Goal: Transaction & Acquisition: Purchase product/service

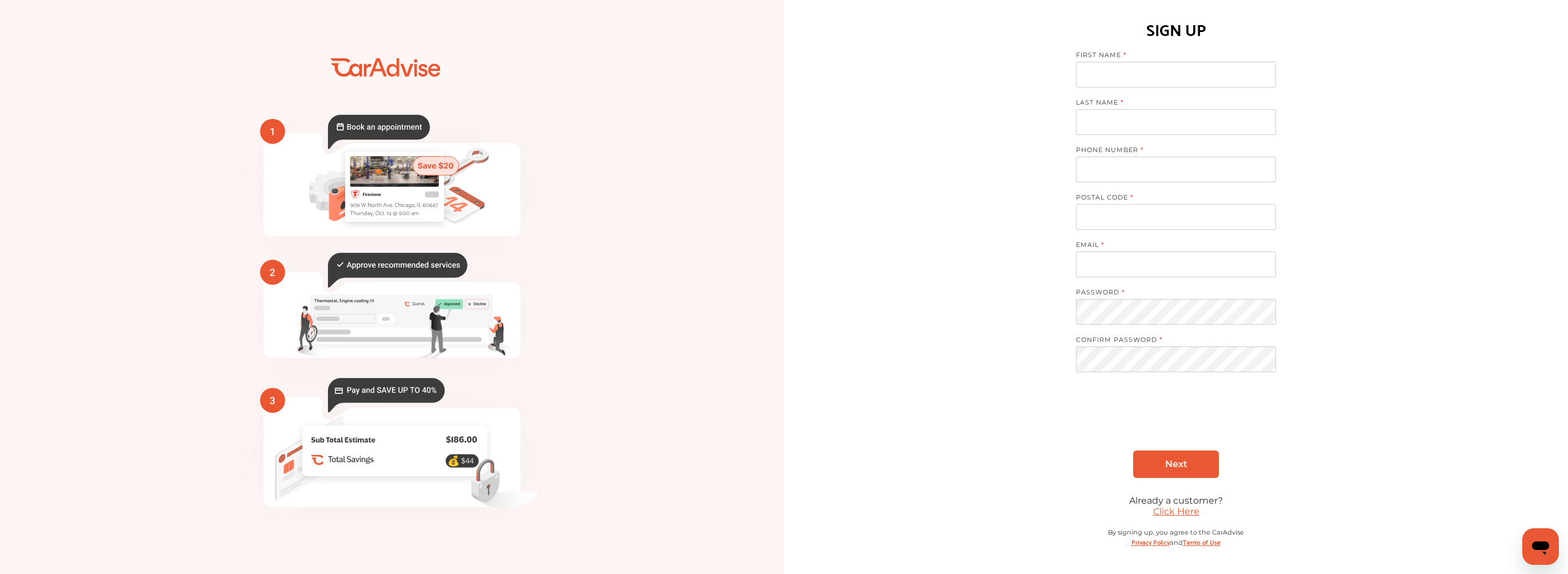
click at [1166, 513] on link "Click Here" at bounding box center [1176, 511] width 46 height 11
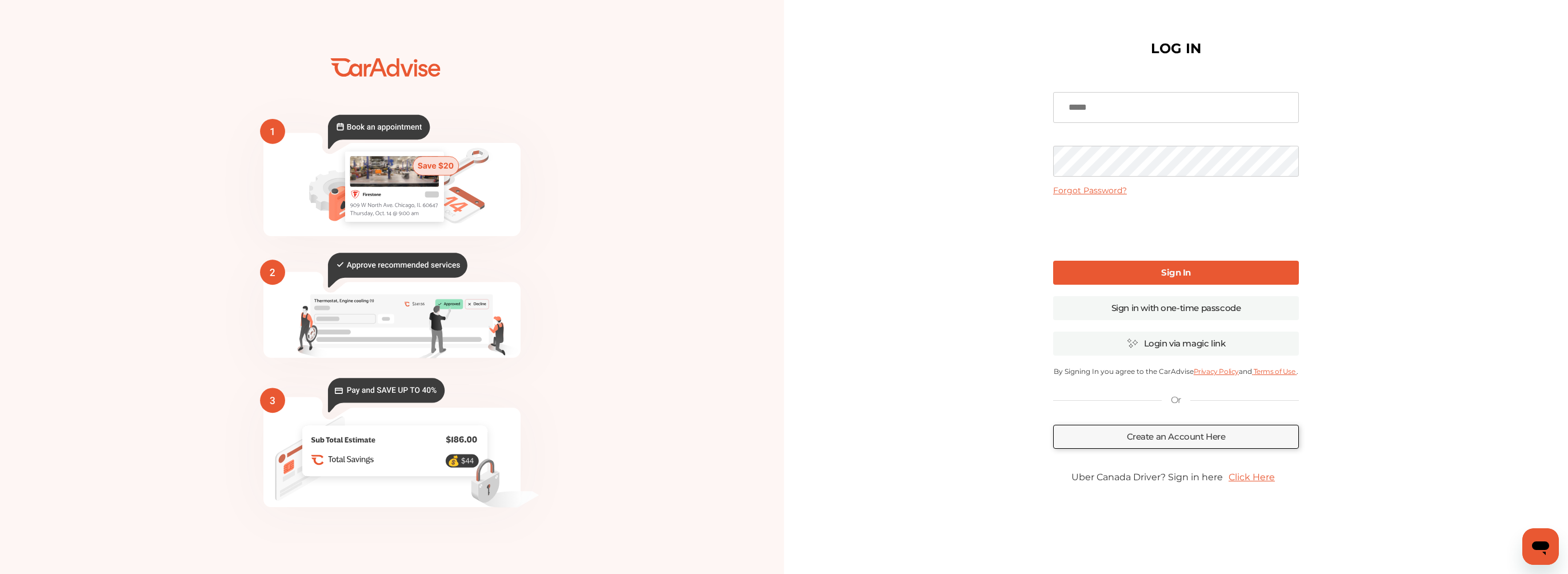
click at [1098, 102] on input at bounding box center [1176, 108] width 246 height 31
type input "**********"
click at [1184, 266] on link "Sign In" at bounding box center [1176, 272] width 246 height 24
click at [1196, 308] on link "Sign in with one-time passcode" at bounding box center [1176, 308] width 246 height 24
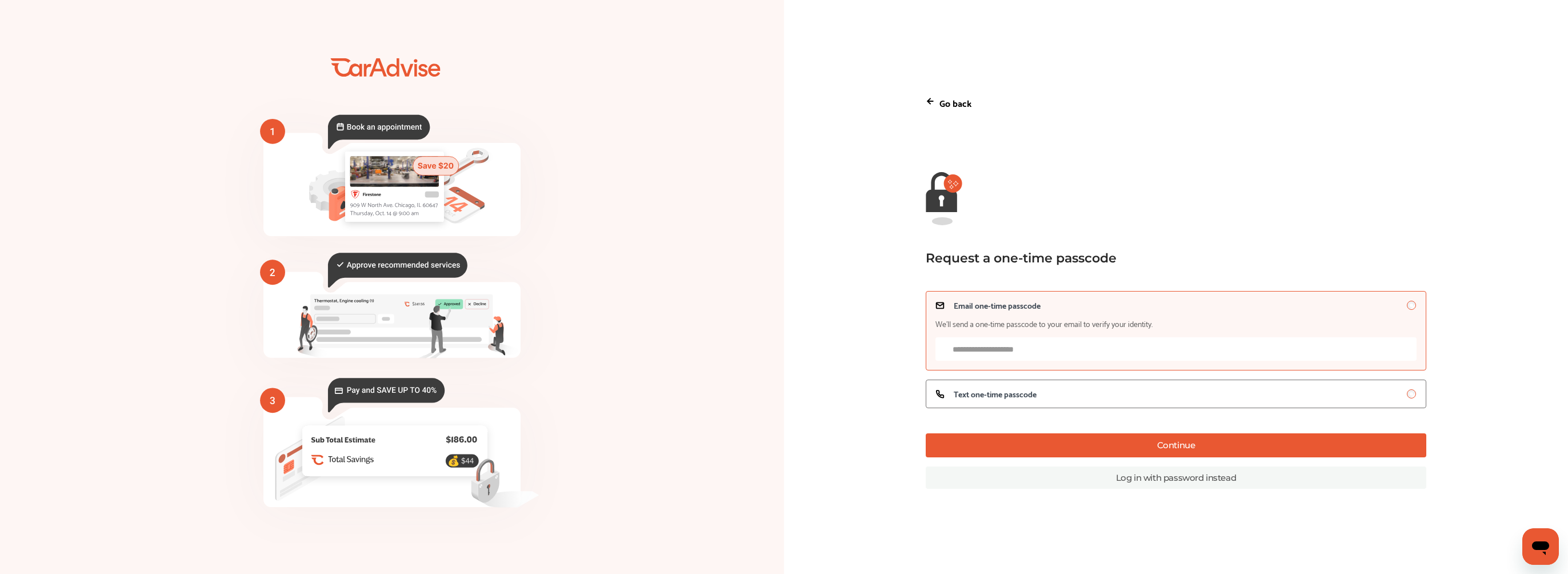
click at [1019, 348] on input "Email one-time passcode We’ll send a one-time passcode to your email to verify …" at bounding box center [1176, 348] width 482 height 23
click at [1408, 400] on label "Text one-time passcode" at bounding box center [1176, 393] width 501 height 28
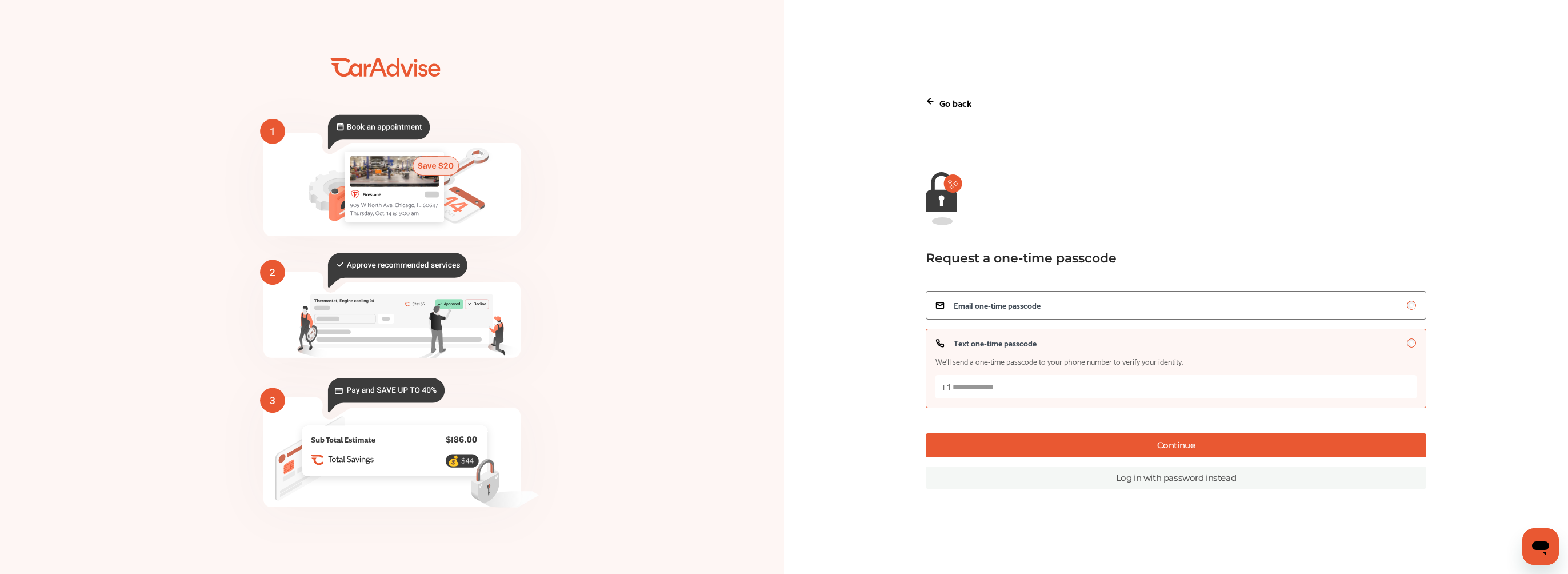
click at [995, 383] on input "Text one-time passcode We’ll send a one-time passcode to your phone number to v…" at bounding box center [1176, 386] width 482 height 23
type input "**********"
click at [1182, 440] on button "Continue" at bounding box center [1176, 445] width 501 height 24
click at [1129, 445] on button "Continue" at bounding box center [1176, 445] width 501 height 24
click at [986, 295] on label "Email one-time passcode" at bounding box center [1176, 305] width 501 height 28
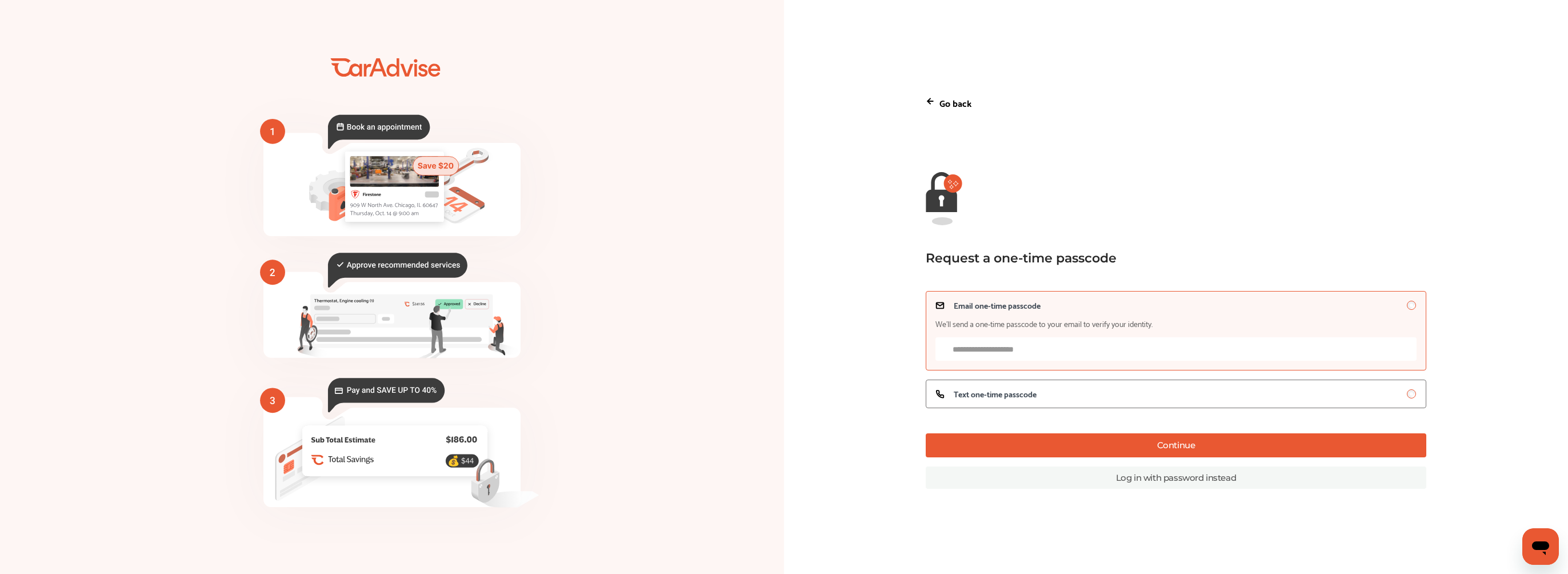
click at [1003, 354] on input "Email one-time passcode We’ll send a one-time passcode to your email to verify …" at bounding box center [1176, 348] width 482 height 23
click at [1160, 456] on button "Continue" at bounding box center [1176, 445] width 501 height 24
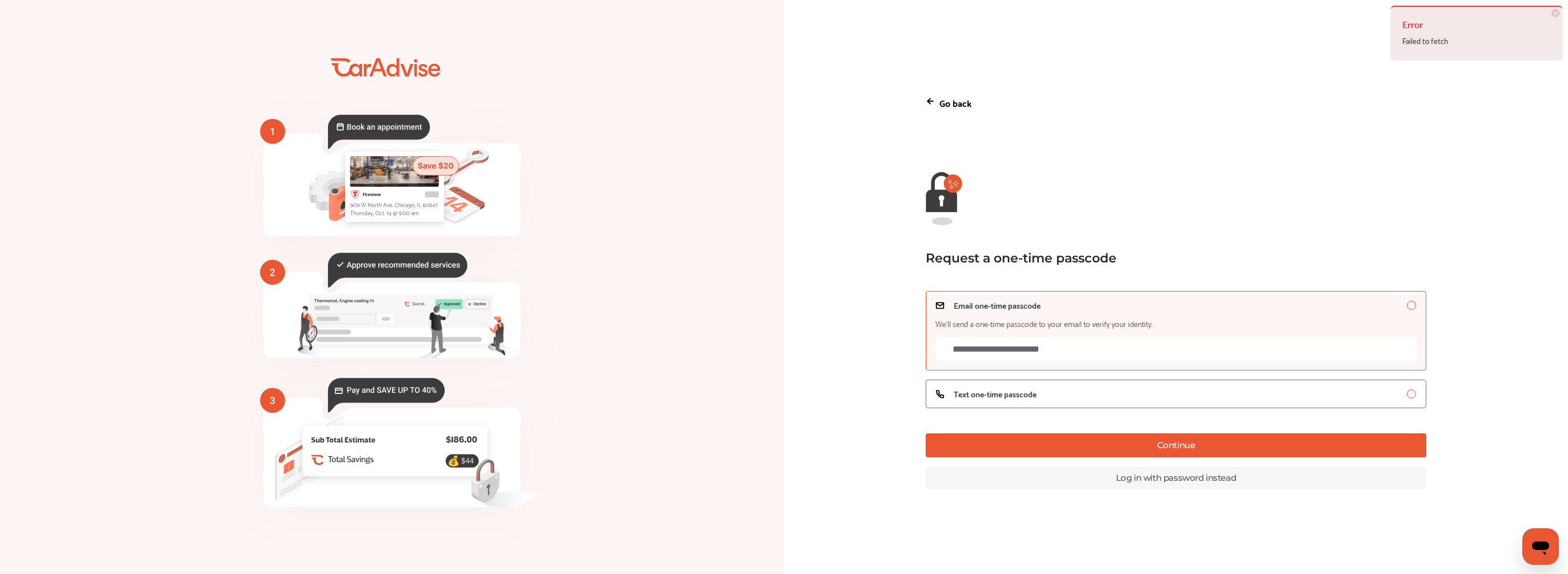
click at [1087, 343] on input "**********" at bounding box center [1176, 348] width 482 height 23
type input "**********"
click at [1117, 448] on button "Continue" at bounding box center [1176, 445] width 501 height 24
click at [942, 103] on p "Go back" at bounding box center [955, 102] width 32 height 15
click at [932, 97] on icon at bounding box center [930, 101] width 9 height 9
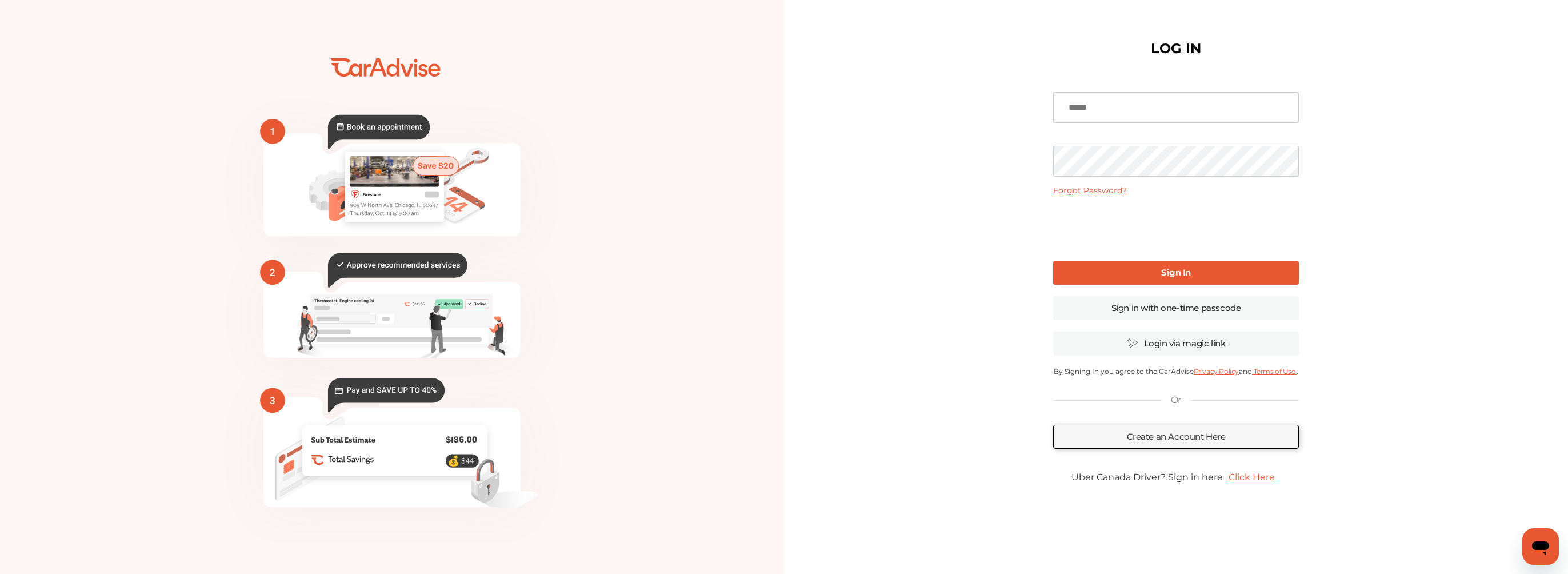
click at [1112, 109] on input at bounding box center [1176, 108] width 246 height 31
type input "**********"
click at [1099, 187] on link "Forgot Password?" at bounding box center [1090, 190] width 73 height 10
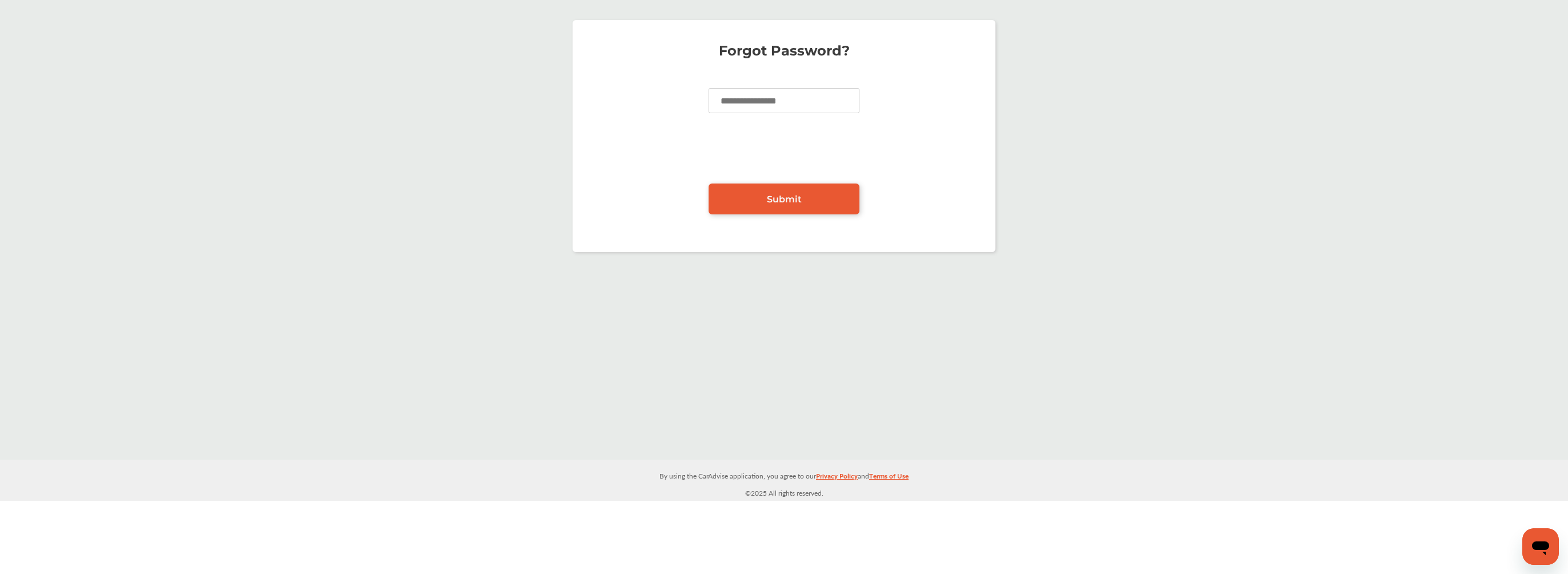
click at [781, 108] on input at bounding box center [784, 100] width 151 height 25
click at [784, 198] on span "Submit" at bounding box center [784, 199] width 35 height 11
click at [792, 196] on span "Submit" at bounding box center [784, 199] width 35 height 11
drag, startPoint x: 846, startPoint y: 101, endPoint x: 624, endPoint y: 105, distance: 222.0
click at [624, 105] on p "**********" at bounding box center [784, 151] width 400 height 126
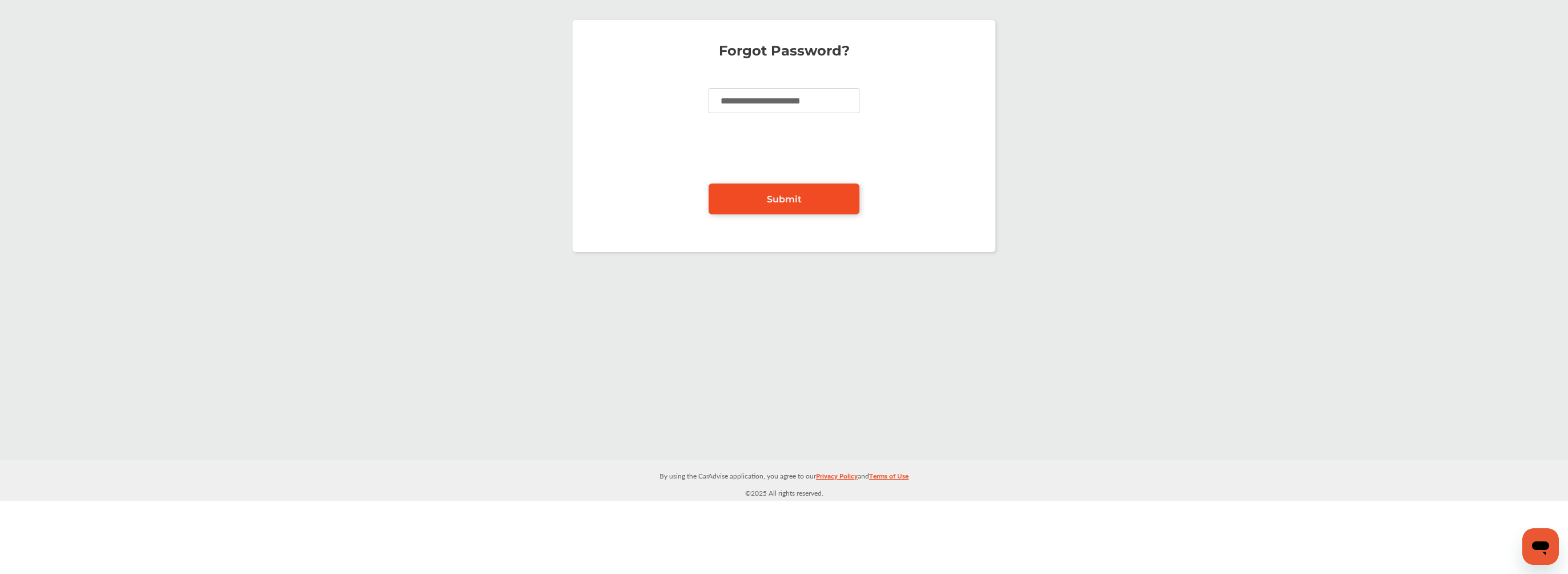
type input "**********"
drag, startPoint x: 767, startPoint y: 199, endPoint x: 889, endPoint y: 37, distance: 202.8
click at [767, 199] on span "Submit" at bounding box center [784, 199] width 35 height 11
click at [787, 200] on span "Submit" at bounding box center [784, 199] width 35 height 11
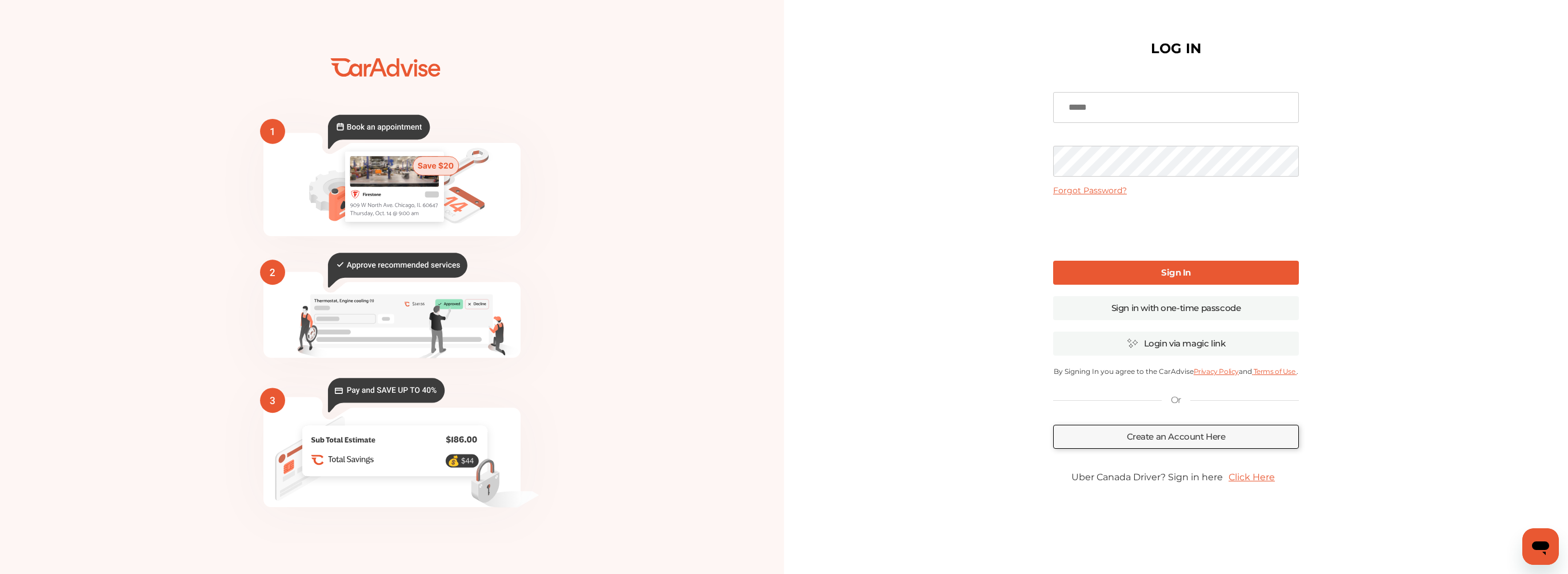
click at [1144, 105] on input at bounding box center [1176, 108] width 246 height 31
click at [1214, 108] on input "**********" at bounding box center [1176, 108] width 246 height 31
type input "**********"
click at [1208, 270] on link "Sign In" at bounding box center [1176, 272] width 246 height 24
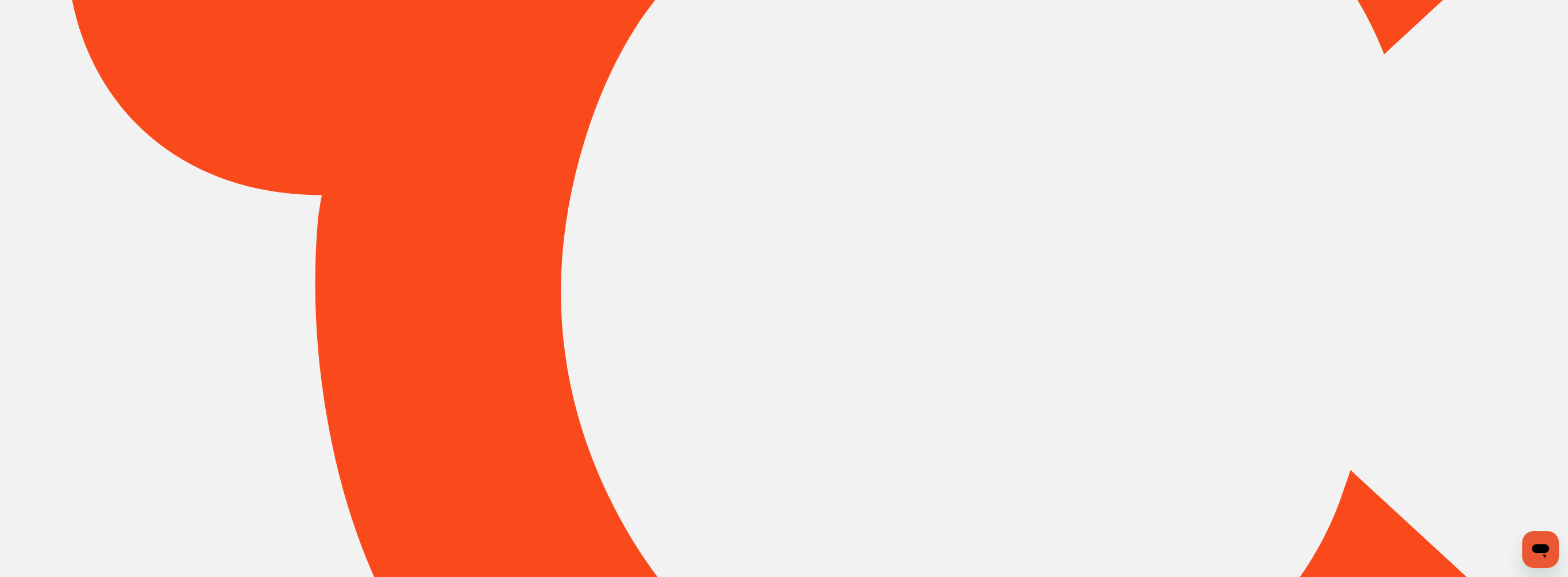
type input "*****"
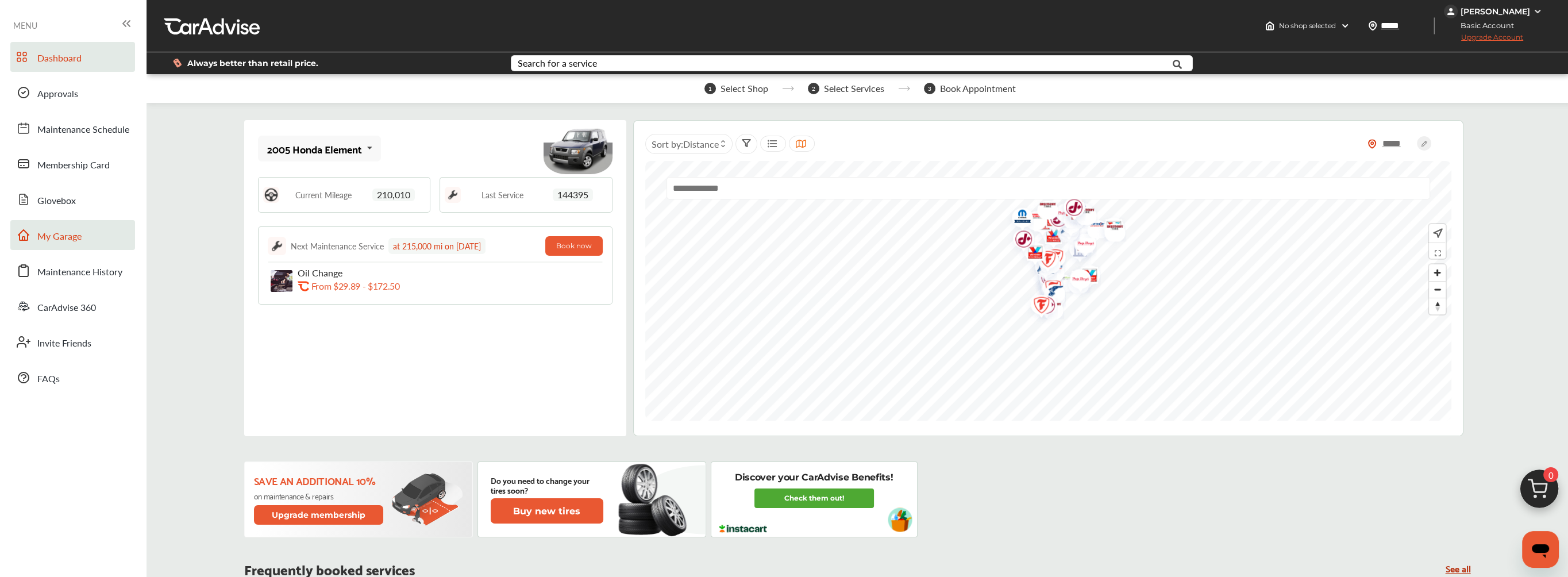
click at [59, 237] on span "My Garage" at bounding box center [59, 236] width 45 height 15
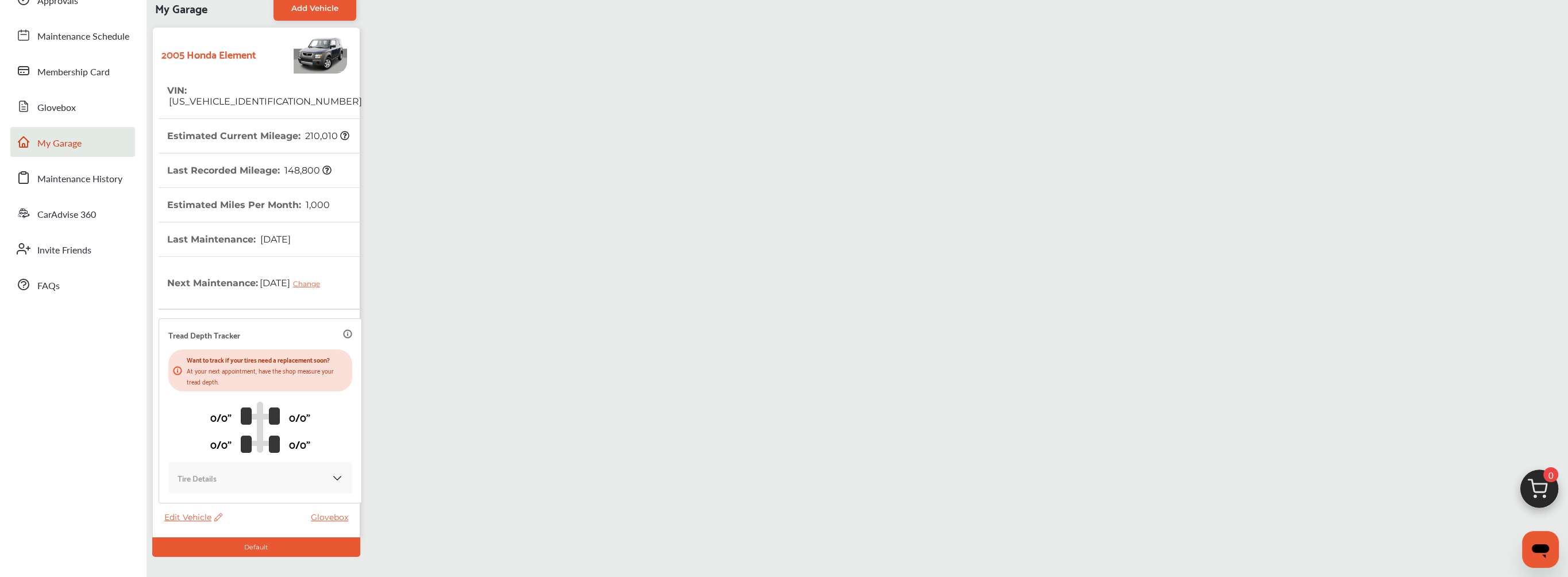
scroll to position [147, 0]
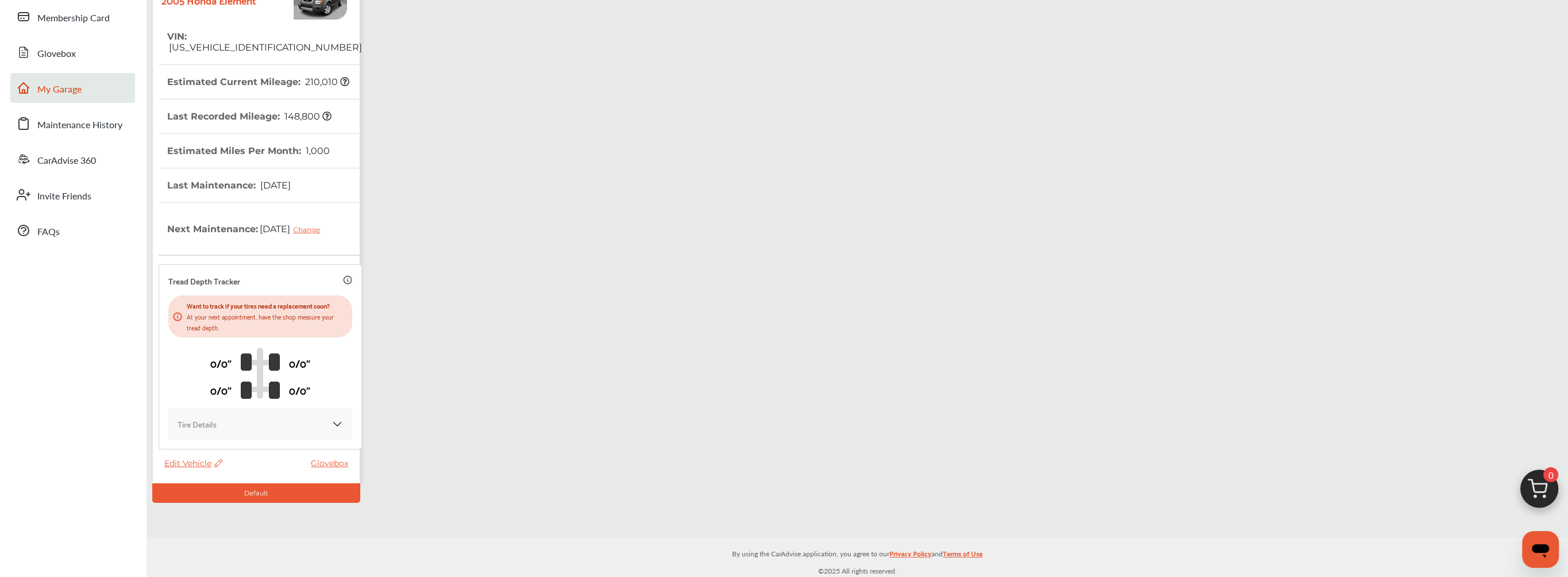
click at [179, 458] on span "Edit Vehicle" at bounding box center [193, 463] width 58 height 10
click at [213, 489] on div "Remove" at bounding box center [231, 488] width 103 height 18
click at [191, 465] on span "Edit Vehicle" at bounding box center [193, 463] width 58 height 10
click at [230, 494] on div "Remove" at bounding box center [243, 494] width 103 height 18
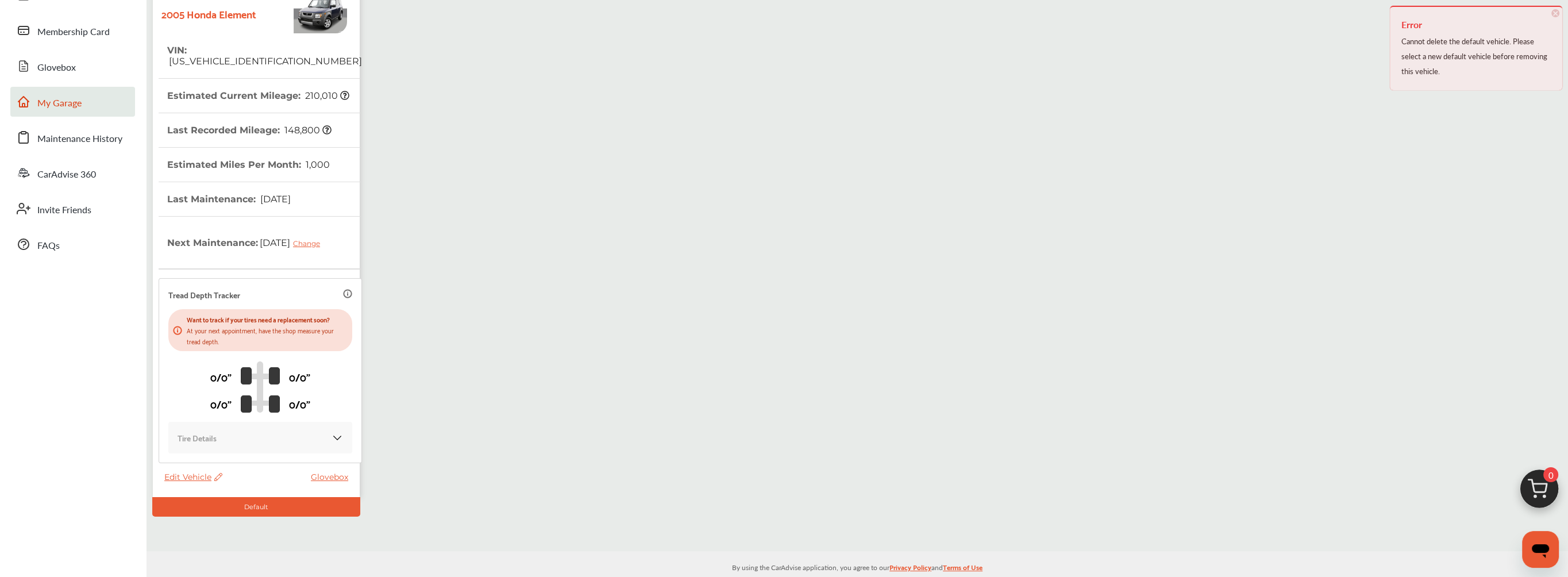
scroll to position [0, 0]
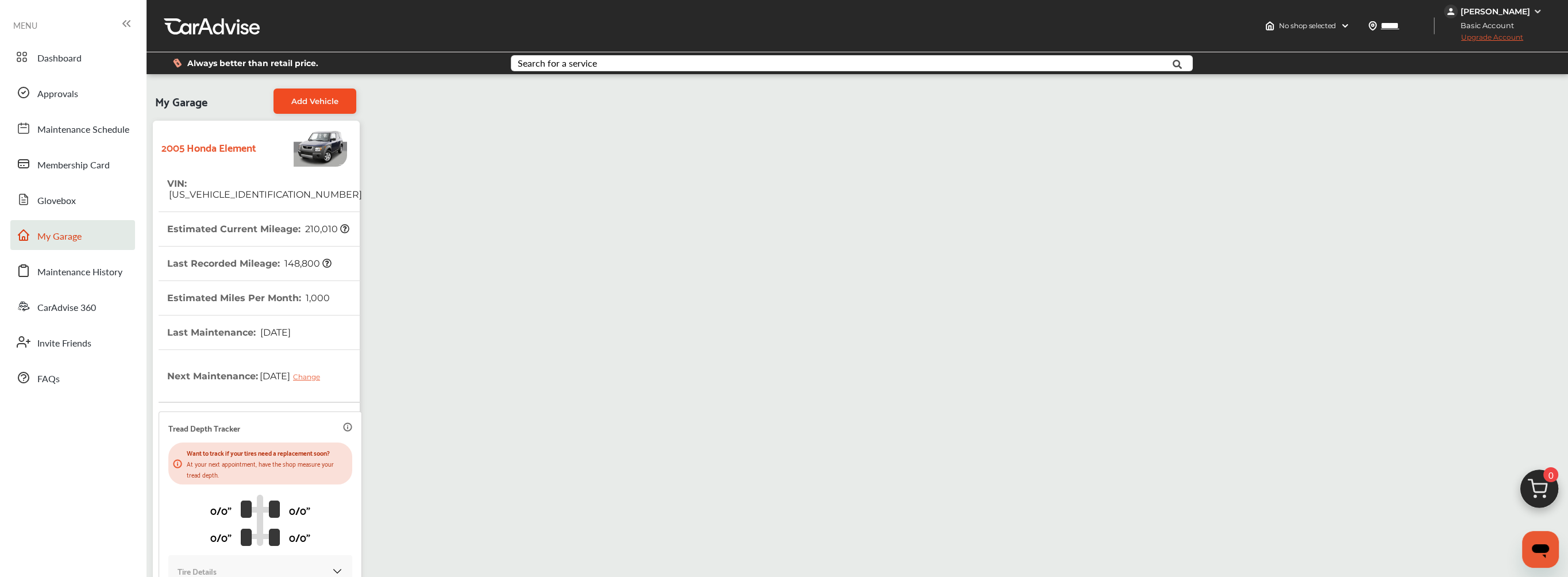
click at [306, 103] on span "Add Vehicle" at bounding box center [314, 100] width 47 height 9
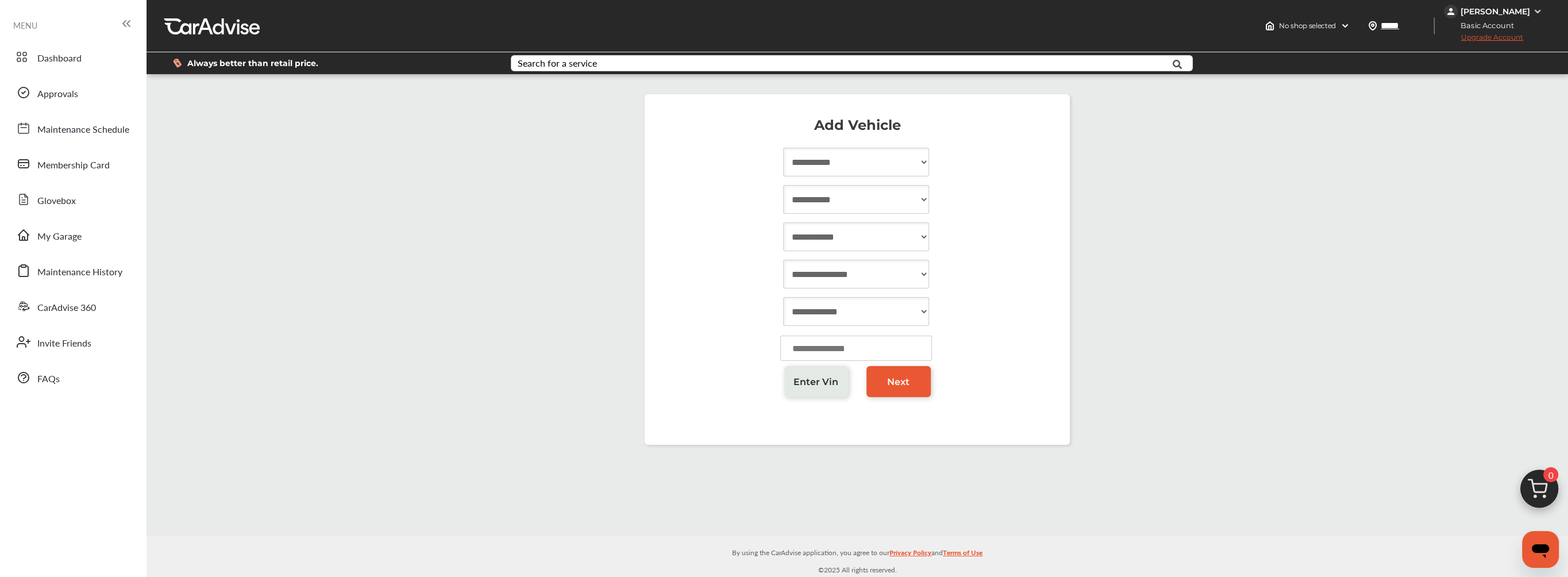
click at [896, 150] on select "**********" at bounding box center [856, 161] width 146 height 28
select select "****"
click at [783, 148] on select "**********" at bounding box center [856, 161] width 146 height 28
click at [864, 201] on select "**********" at bounding box center [856, 198] width 146 height 28
select select "*******"
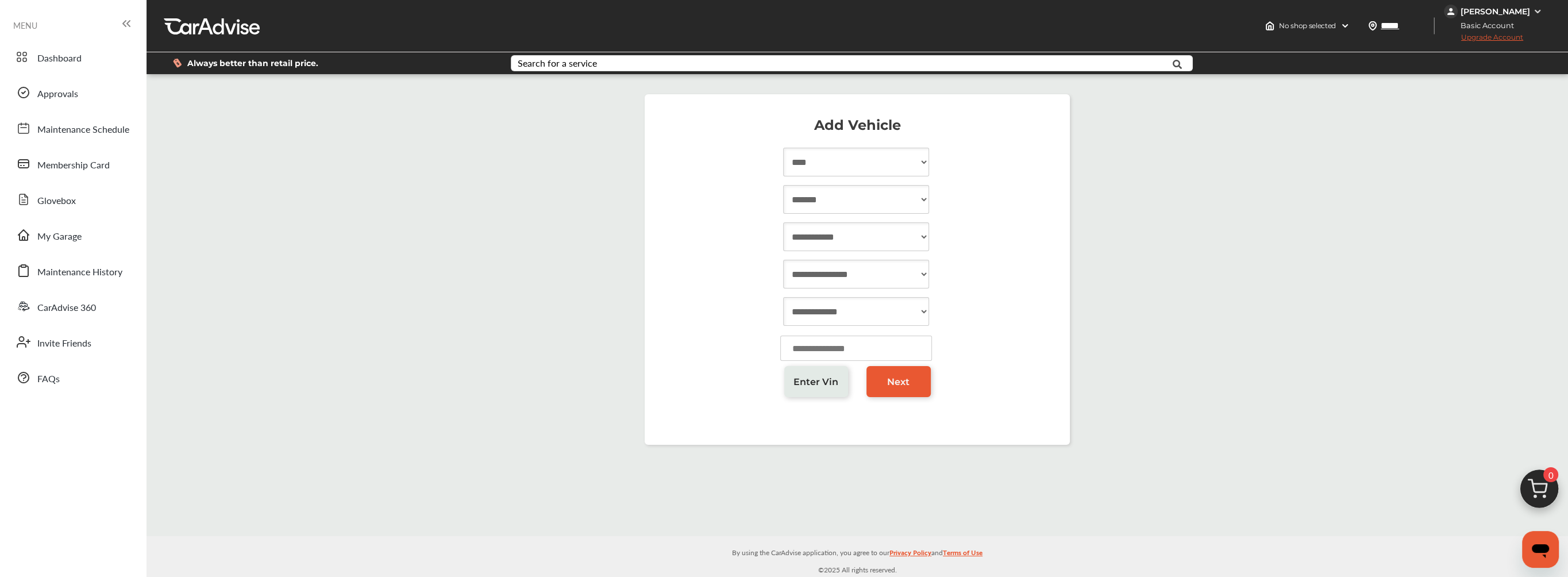
click at [783, 185] on select "**********" at bounding box center [856, 198] width 146 height 28
click at [839, 234] on select "**********" at bounding box center [856, 236] width 146 height 28
select select "*******"
click at [783, 222] on select "**********" at bounding box center [856, 236] width 146 height 28
click at [866, 269] on select "**********" at bounding box center [856, 273] width 146 height 28
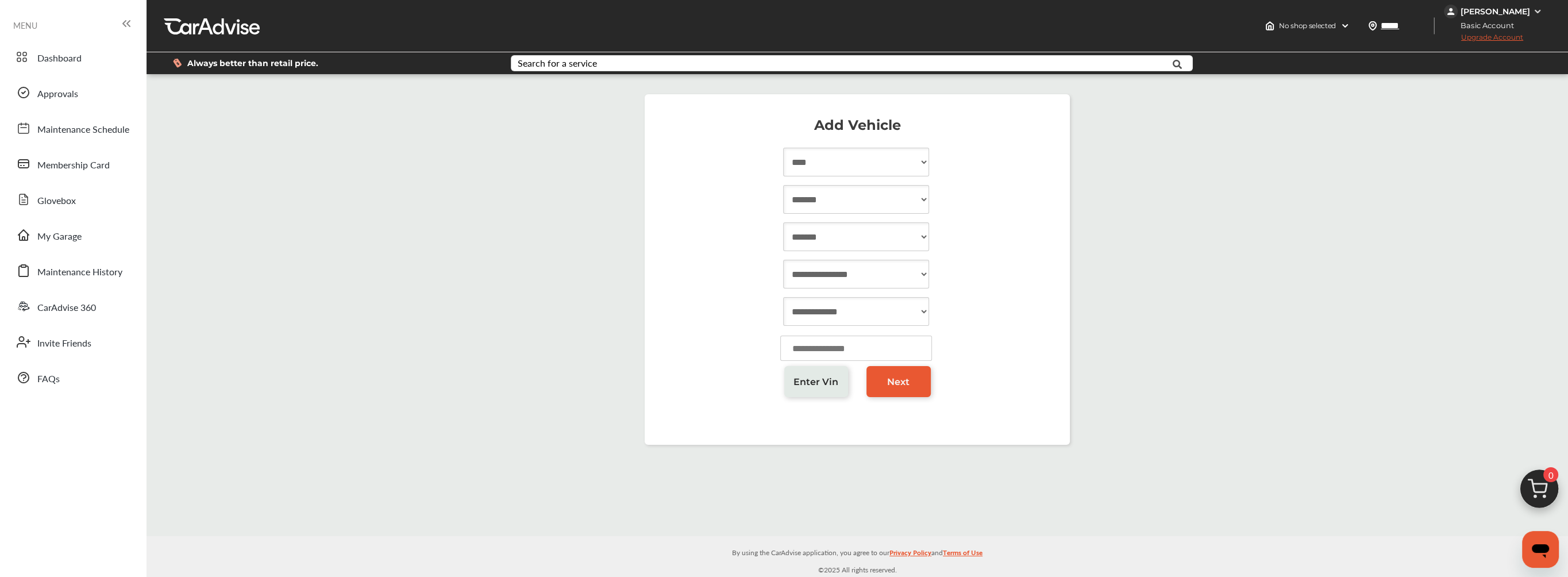
select select "*****"
click at [783, 259] on select "**********" at bounding box center [856, 273] width 146 height 28
click at [864, 304] on select "**********" at bounding box center [856, 311] width 146 height 28
select select "**********"
click at [783, 297] on select "**********" at bounding box center [856, 311] width 146 height 28
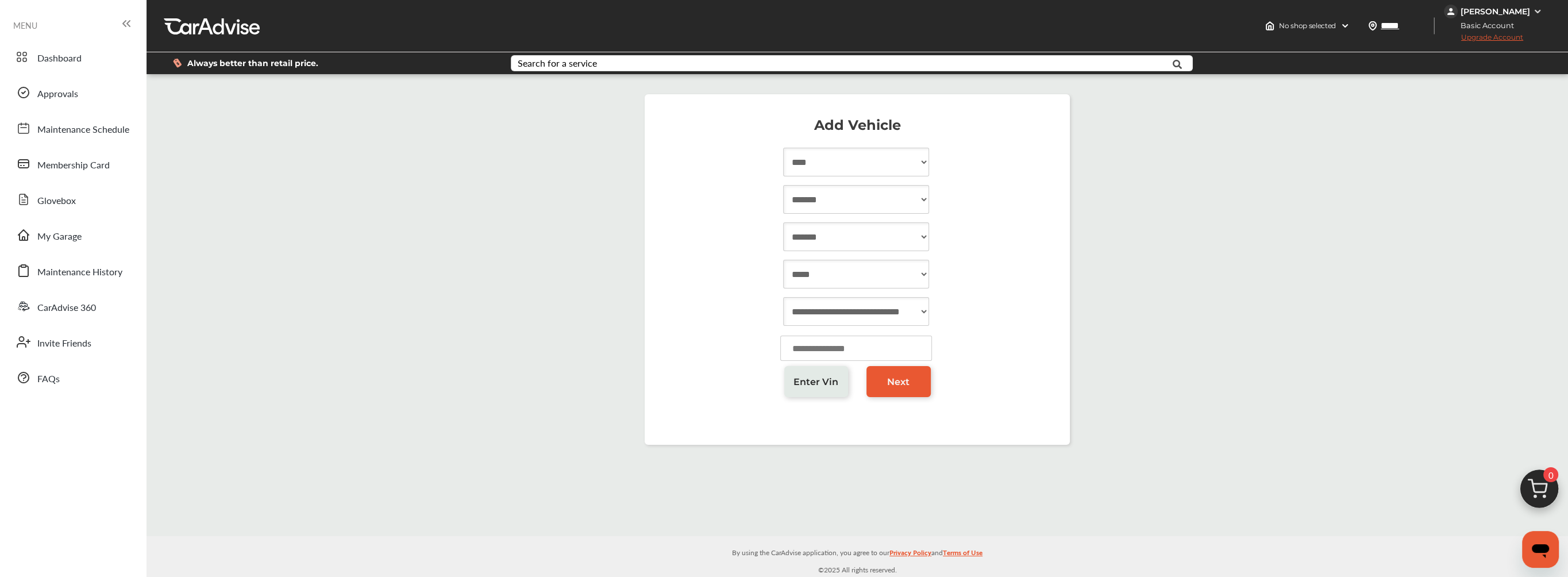
click at [828, 349] on input "number" at bounding box center [856, 348] width 152 height 25
type input "******"
click at [902, 386] on span "Next" at bounding box center [898, 381] width 22 height 11
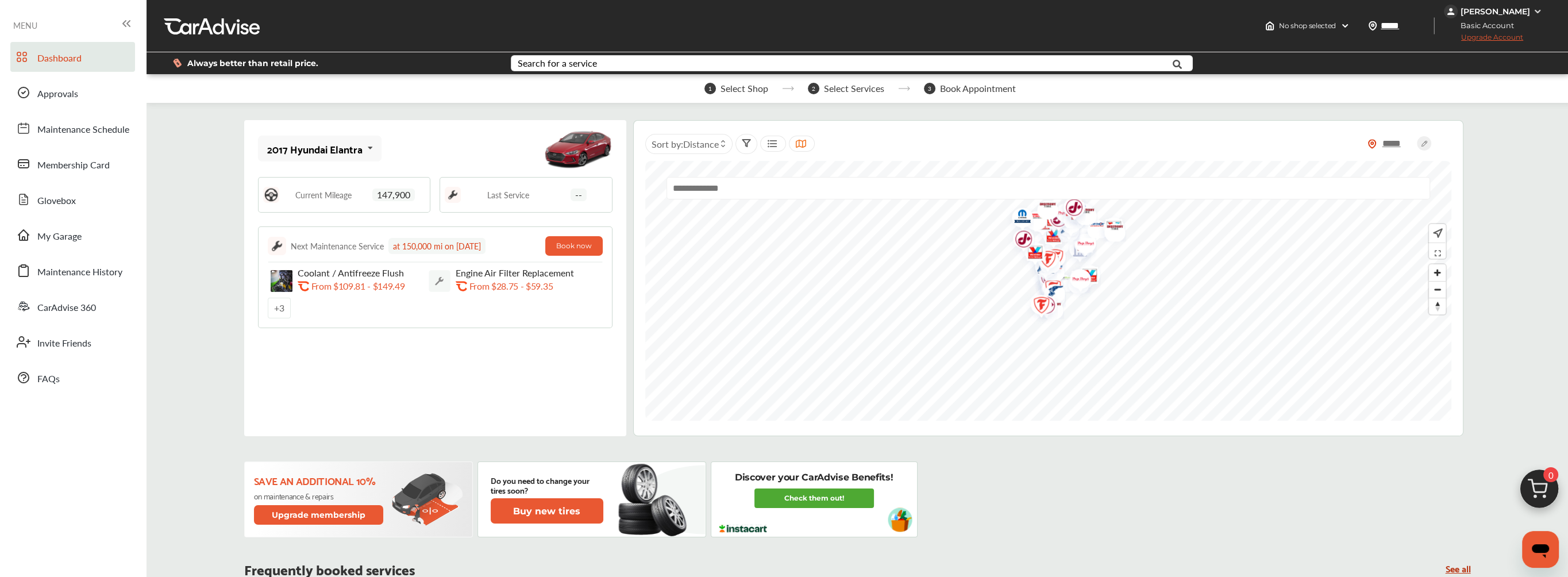
click at [1534, 10] on img at bounding box center [1537, 11] width 9 height 9
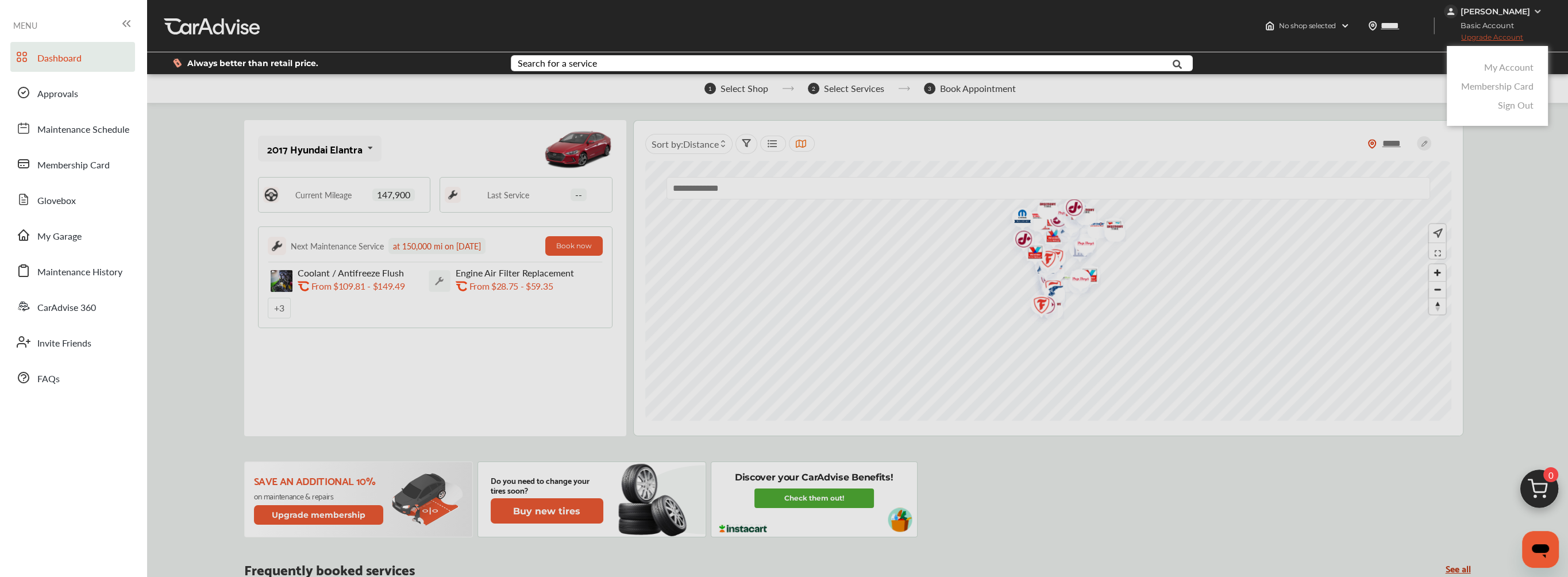
click at [1498, 88] on link "Membership Card" at bounding box center [1498, 85] width 72 height 13
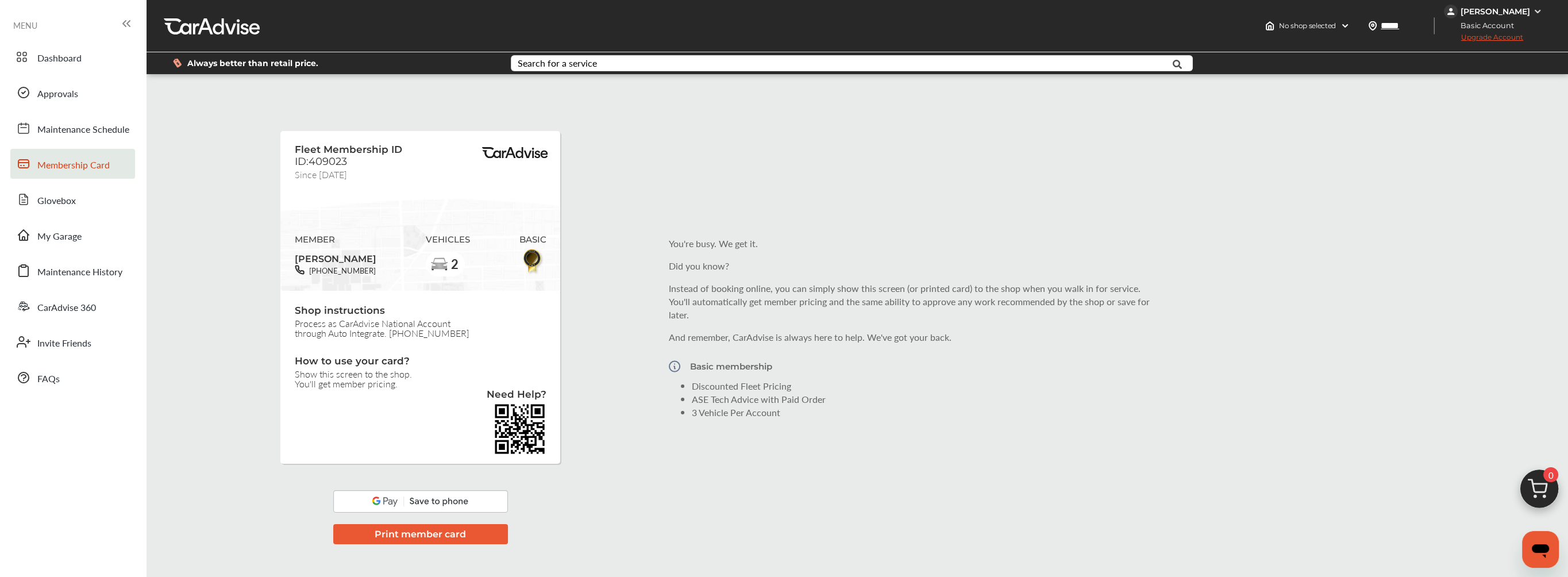
click at [60, 156] on link "Membership Card" at bounding box center [72, 163] width 125 height 30
click at [196, 20] on div at bounding box center [212, 26] width 96 height 17
click at [1336, 29] on span "No shop selected" at bounding box center [1308, 26] width 57 height 9
click at [1502, 210] on div "Fleet Membership ID ID:409023 Since [DATE] MEMBER [PERSON_NAME] [PHONE_NUMBER] …" at bounding box center [857, 327] width 1416 height 489
click at [1523, 39] on span "Upgrade Account" at bounding box center [1484, 39] width 79 height 15
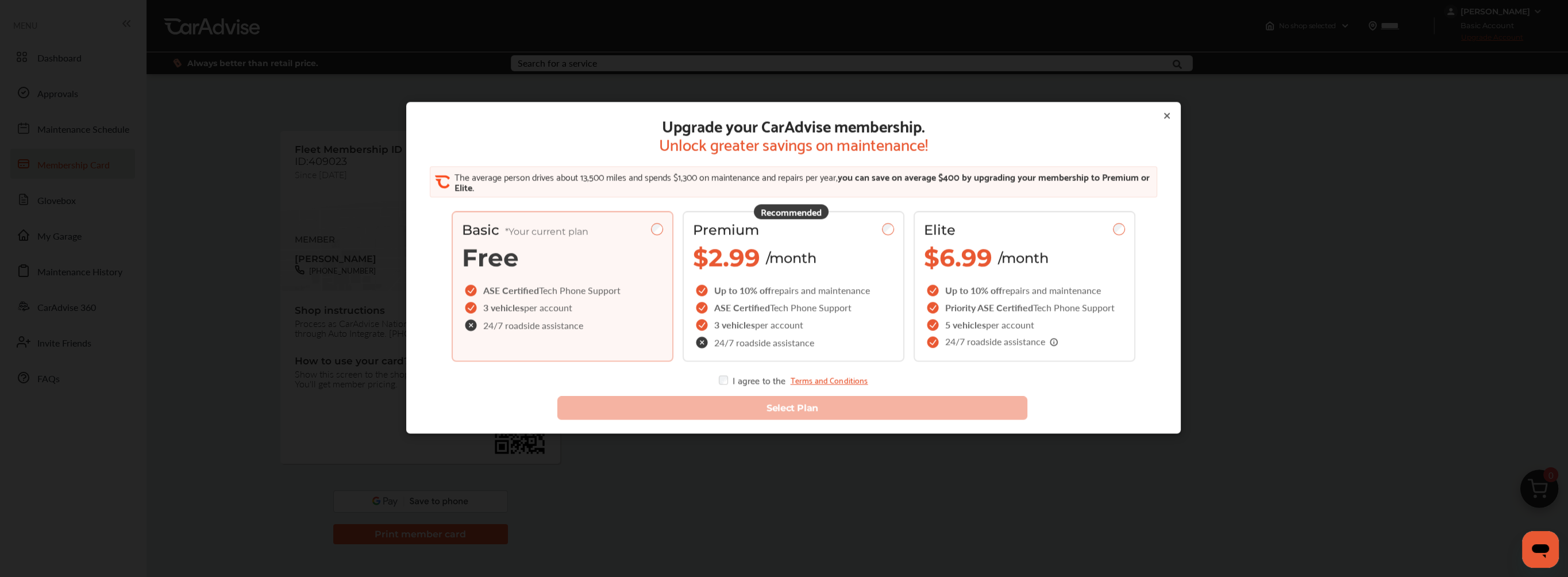
click at [573, 284] on span "Tech Phone Support" at bounding box center [580, 290] width 82 height 13
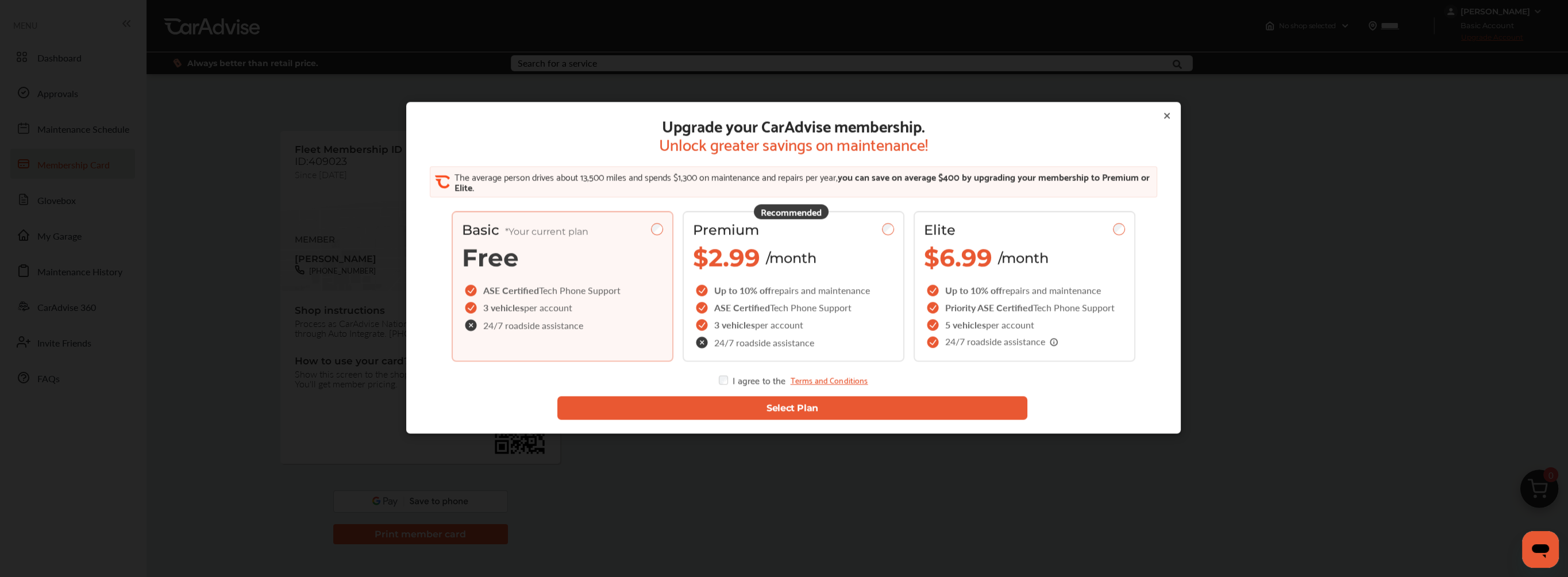
click at [775, 409] on button "Select Plan" at bounding box center [792, 408] width 471 height 23
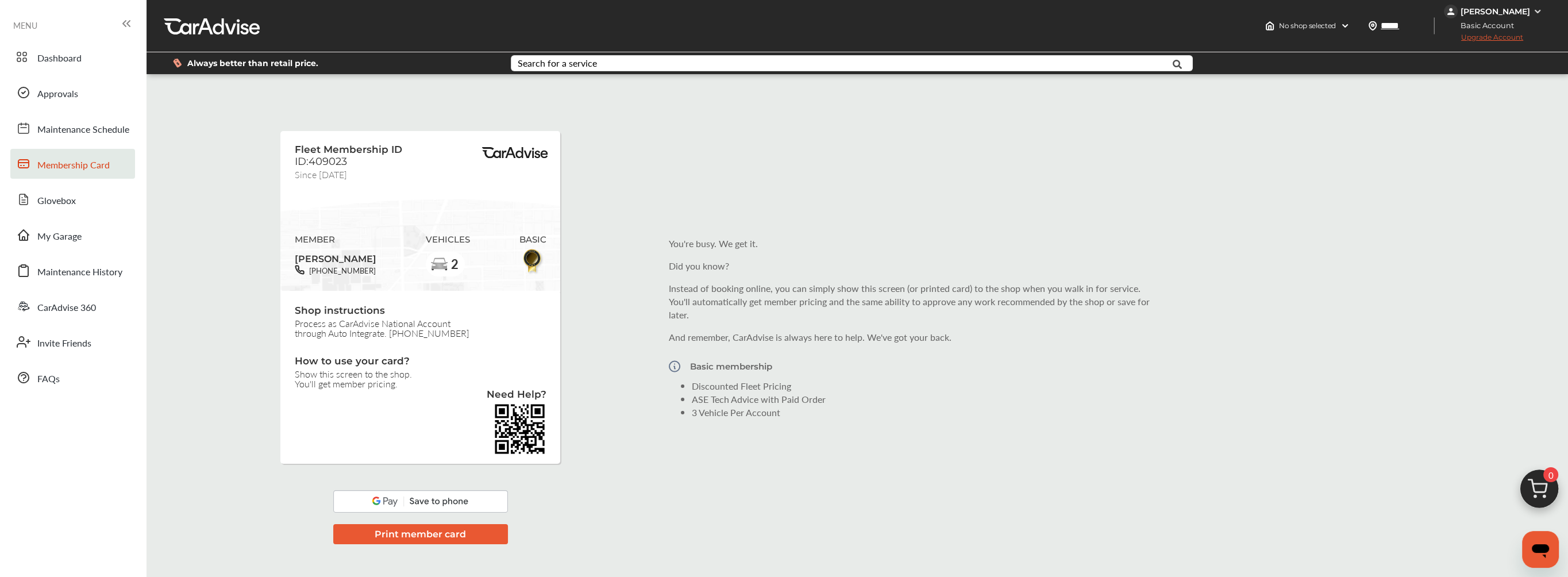
click at [1533, 11] on img at bounding box center [1537, 11] width 9 height 9
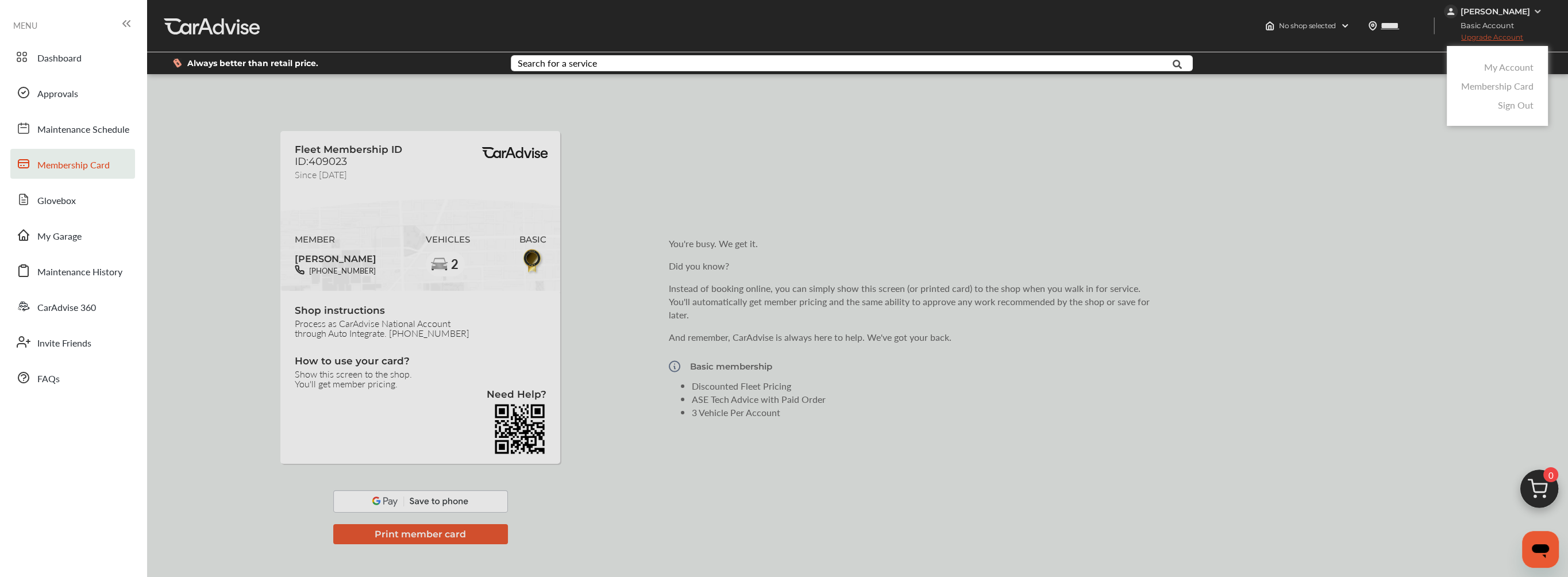
click at [1513, 64] on link "My Account" at bounding box center [1510, 66] width 50 height 13
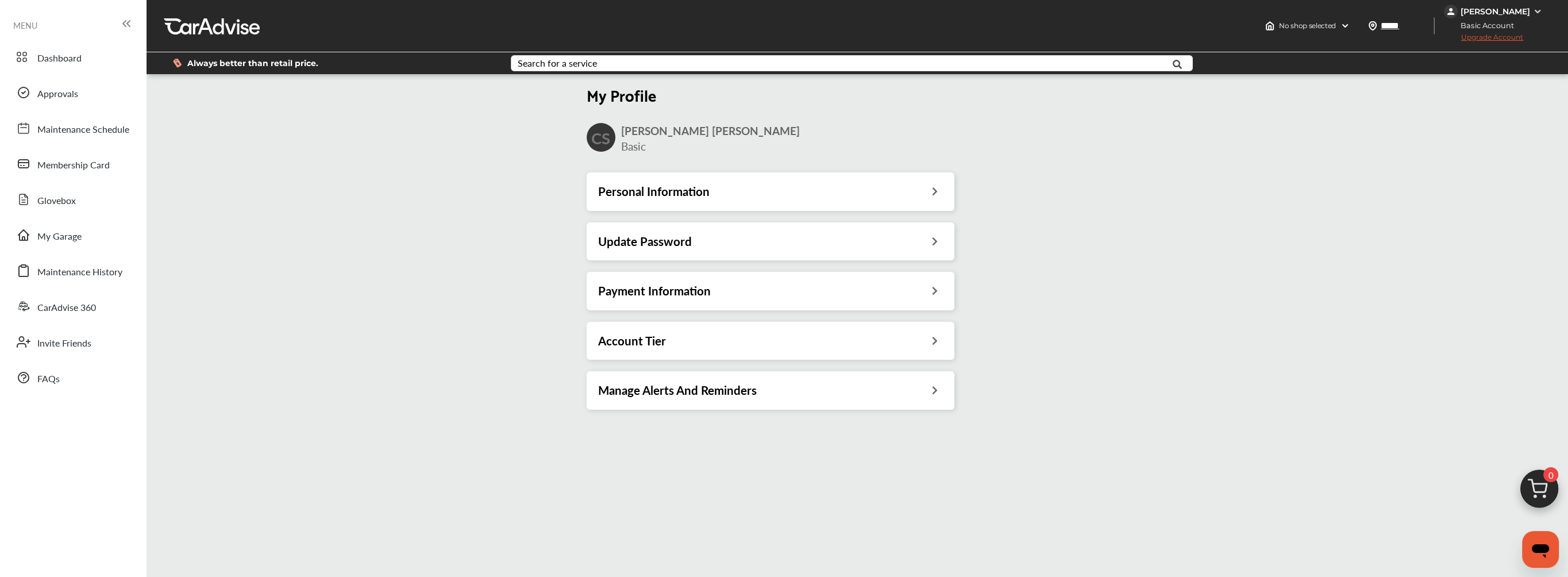
click at [913, 191] on div "Personal Information" at bounding box center [771, 191] width 345 height 15
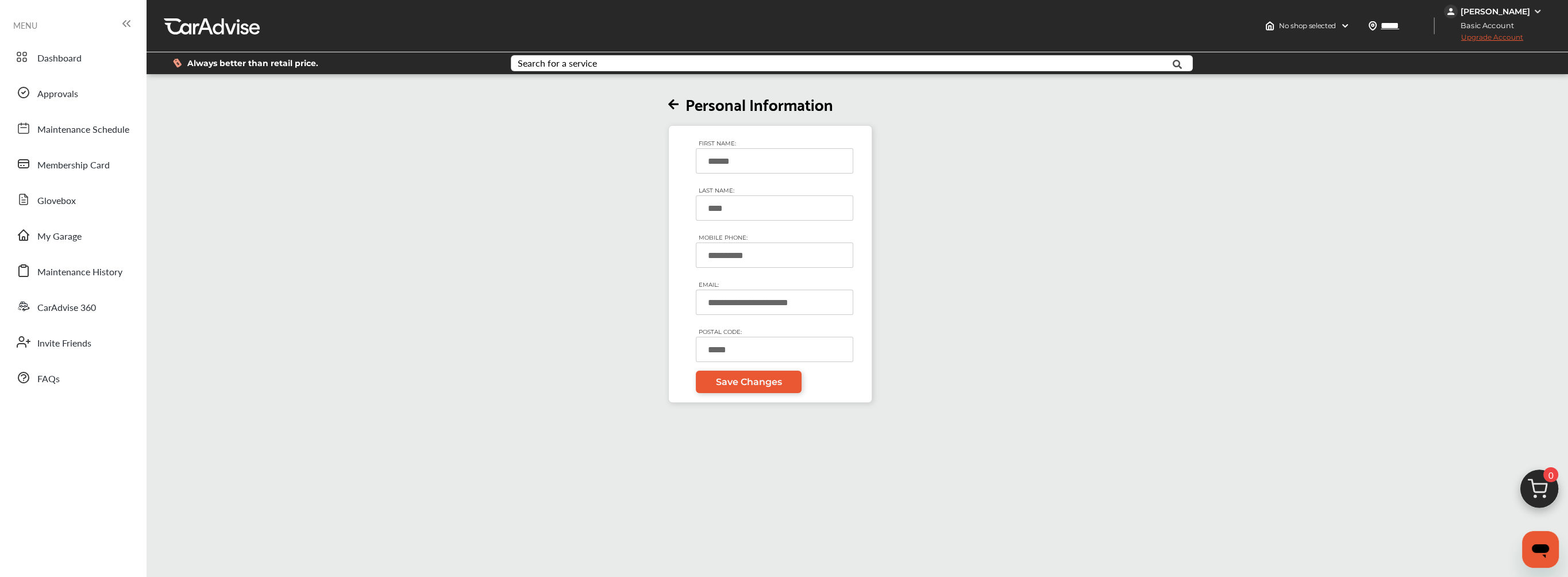
click at [675, 104] on icon at bounding box center [673, 105] width 10 height 12
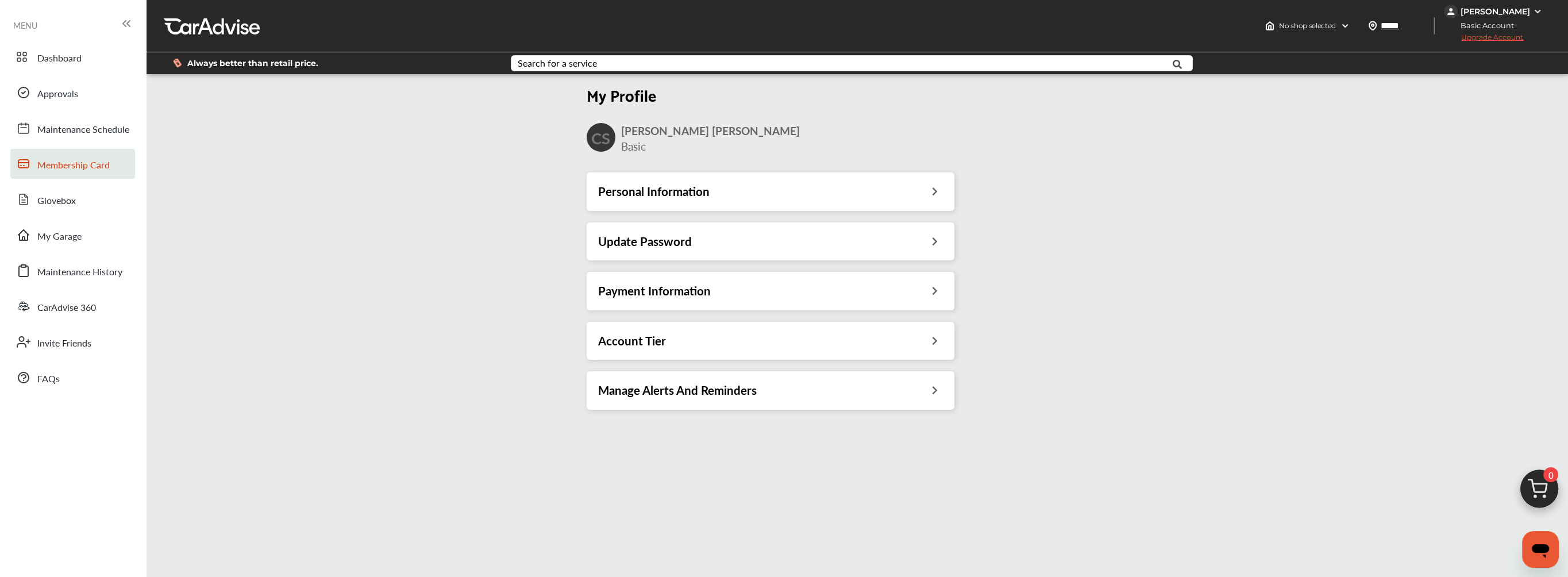
click at [47, 160] on span "Membership Card" at bounding box center [73, 165] width 72 height 15
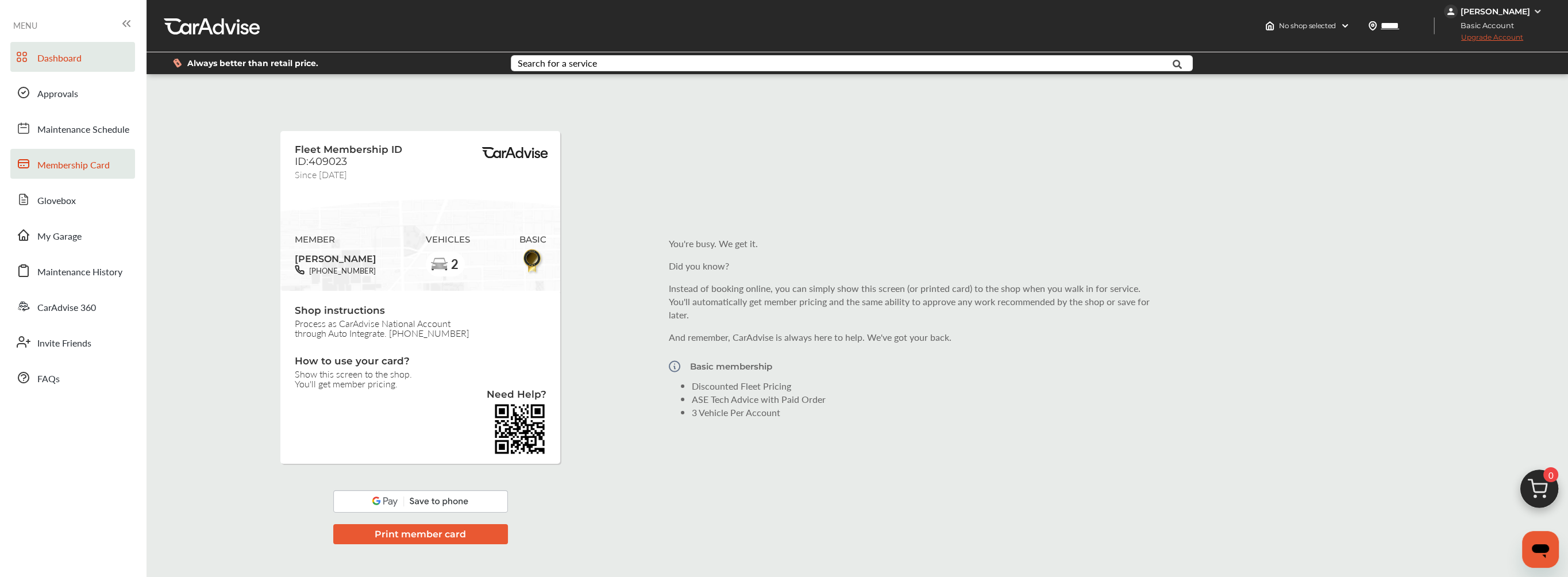
click at [68, 64] on span "Dashboard" at bounding box center [59, 58] width 45 height 15
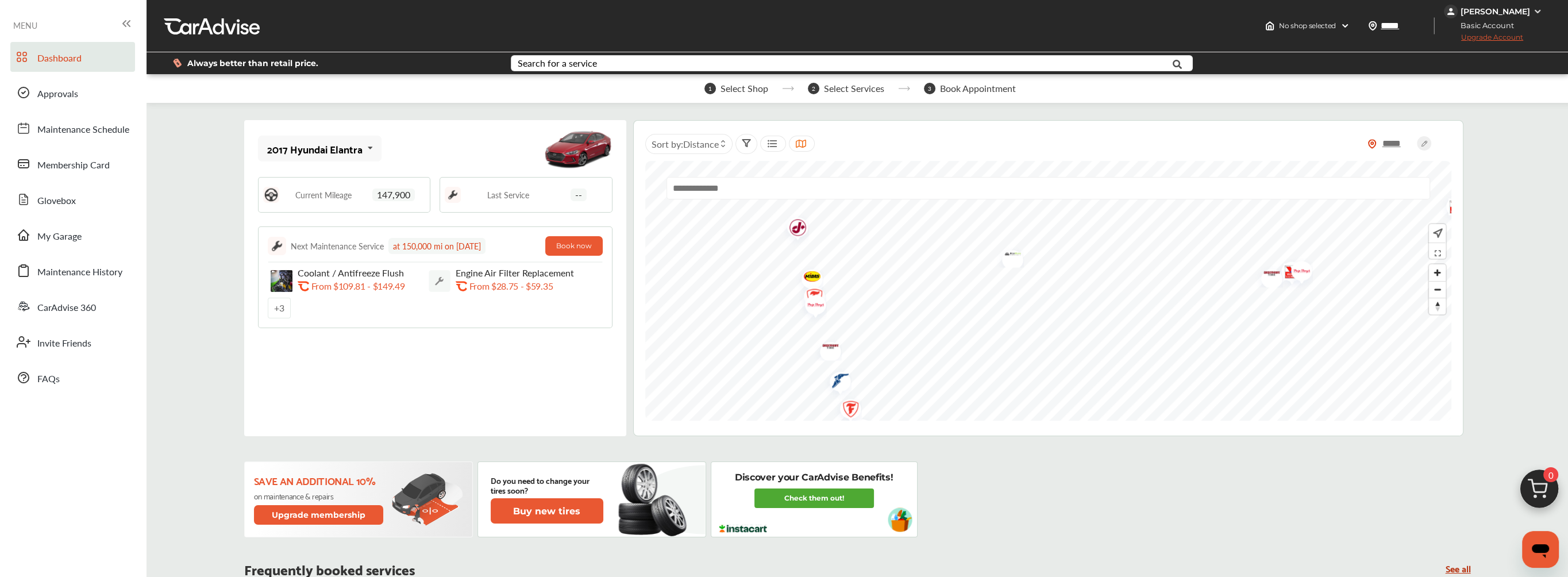
click at [811, 303] on img "Map marker" at bounding box center [811, 307] width 30 height 36
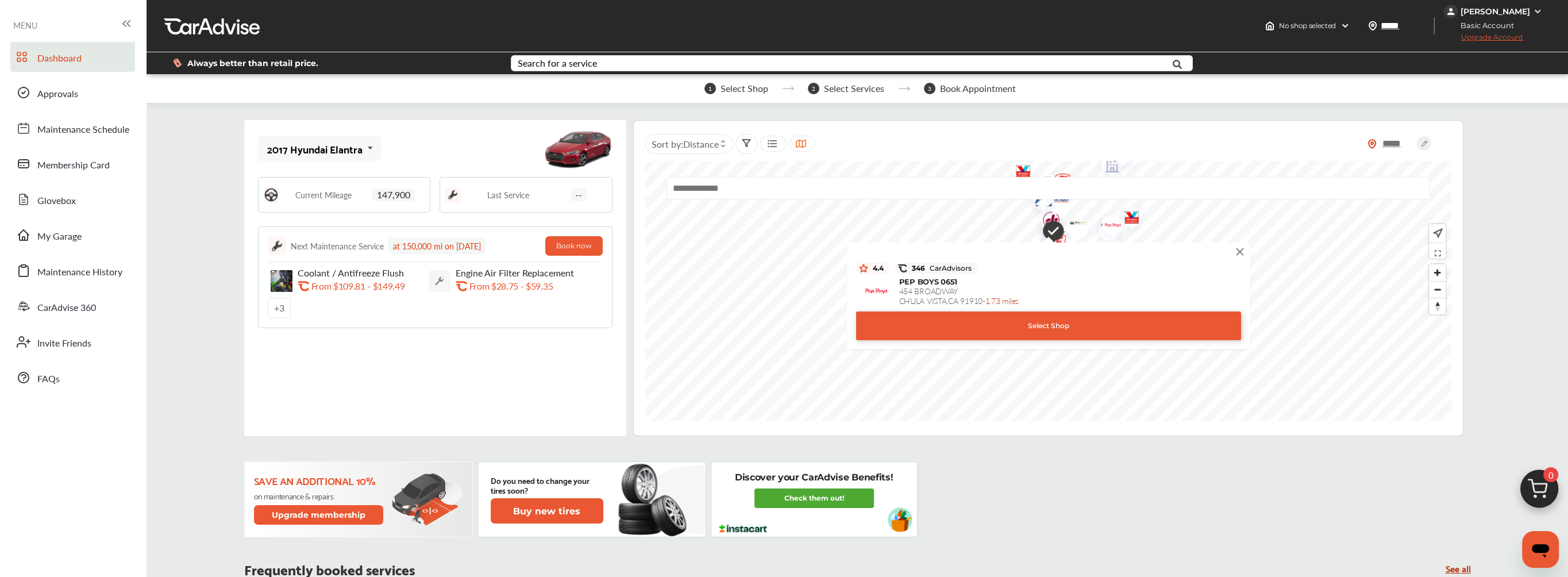
click at [995, 320] on div "Select Shop" at bounding box center [1048, 325] width 385 height 28
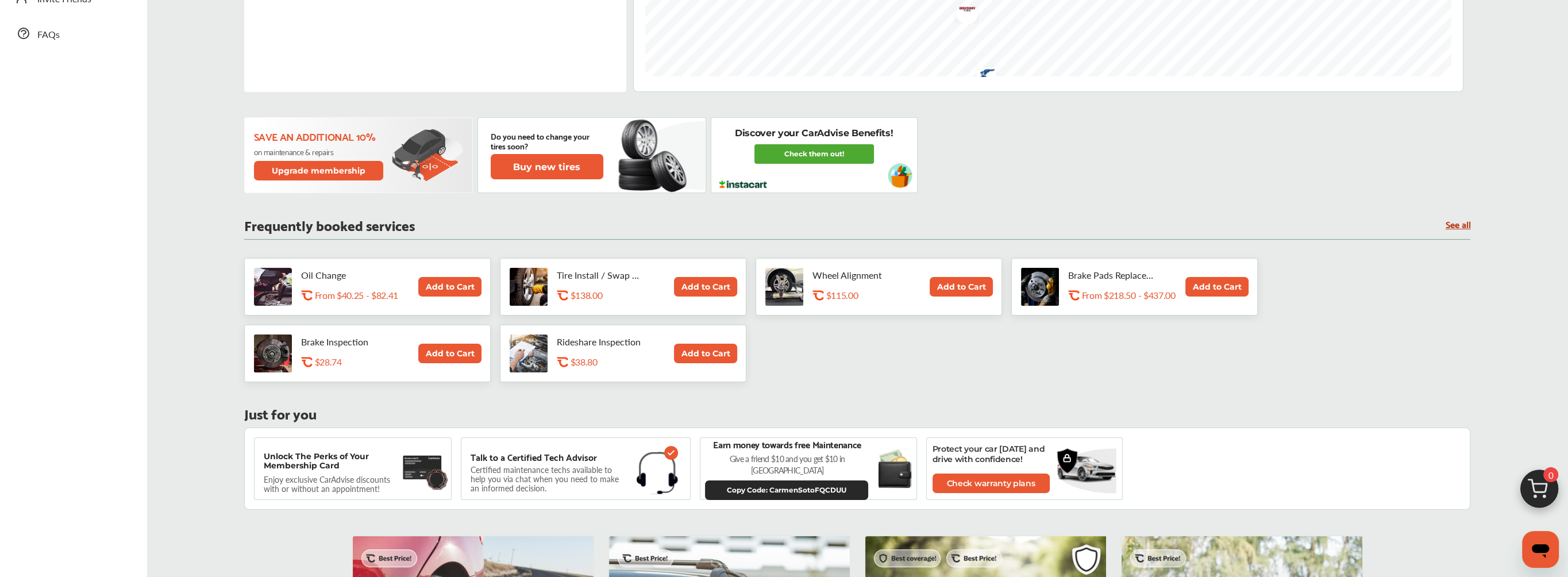
scroll to position [173, 0]
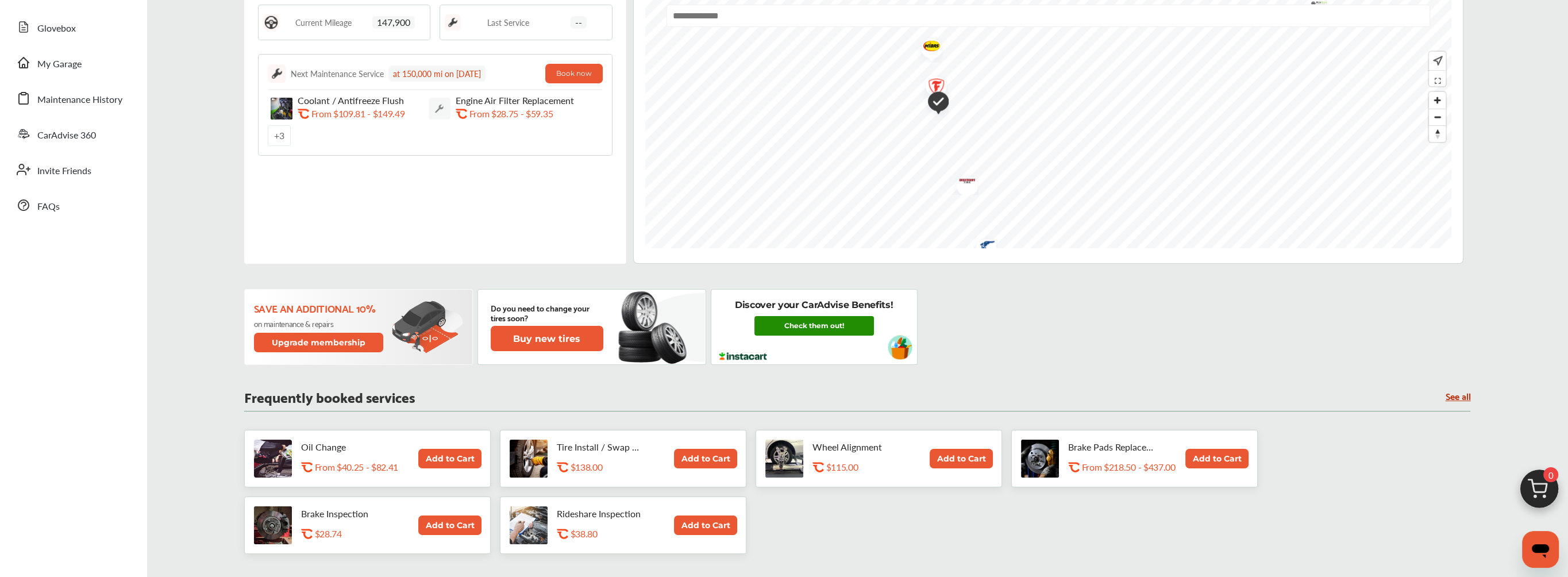
click at [807, 323] on link "Check them out!" at bounding box center [814, 325] width 119 height 20
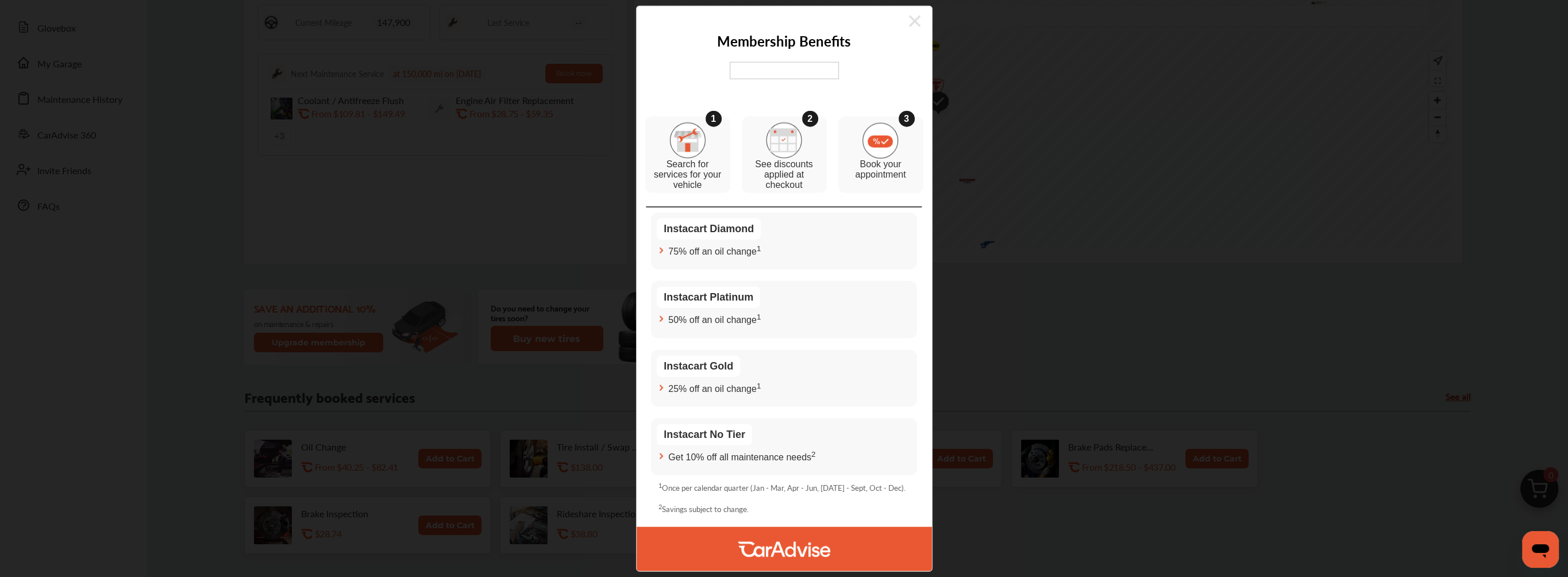
click at [796, 67] on img at bounding box center [784, 70] width 109 height 17
click at [786, 74] on img at bounding box center [784, 70] width 109 height 17
click at [717, 144] on div "1 Search for services for your vehicle" at bounding box center [688, 155] width 85 height 76
click at [790, 251] on div "75% off an oil change 1" at bounding box center [784, 250] width 254 height 13
click at [786, 303] on div "Instacart Platinum" at bounding box center [784, 300] width 254 height 26
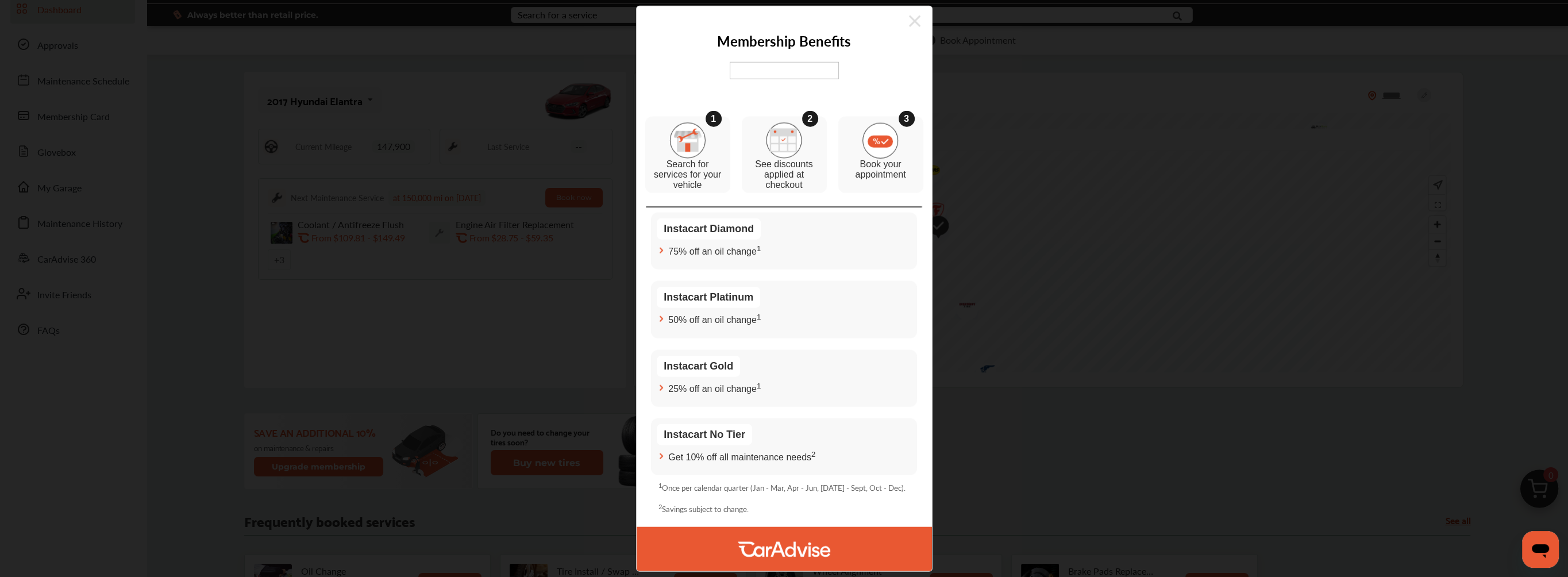
scroll to position [0, 0]
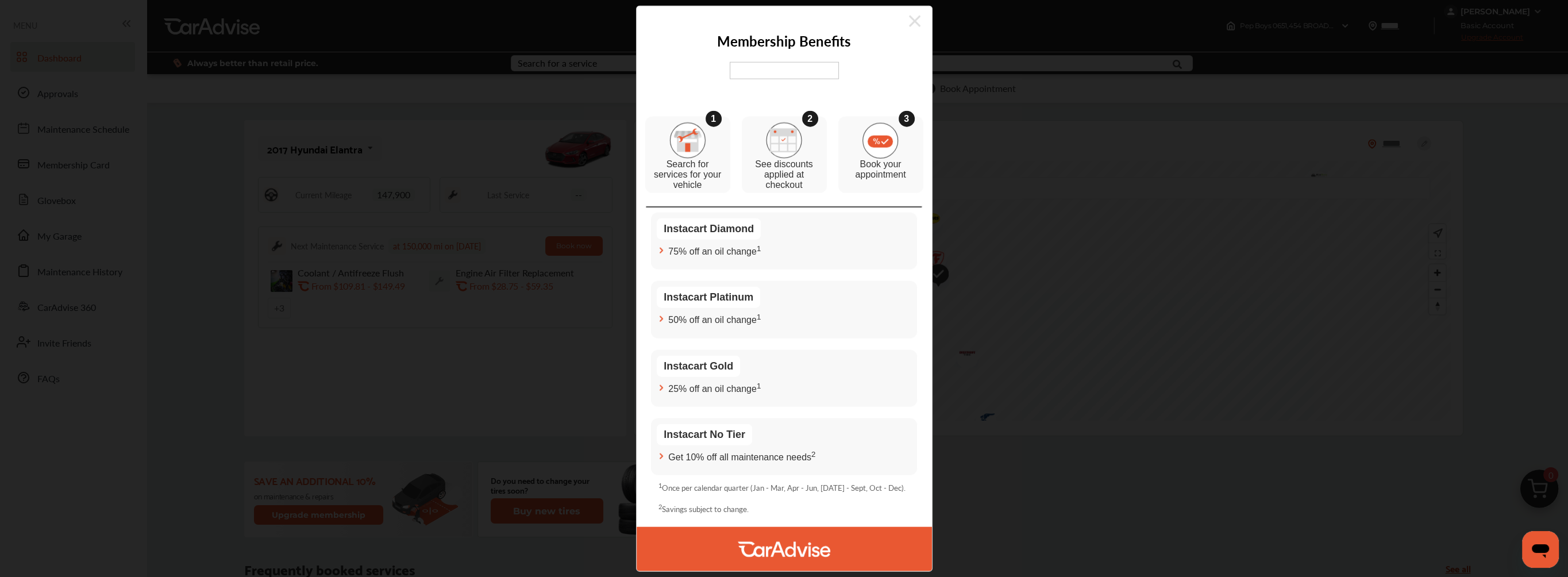
click at [913, 18] on icon at bounding box center [915, 21] width 11 height 18
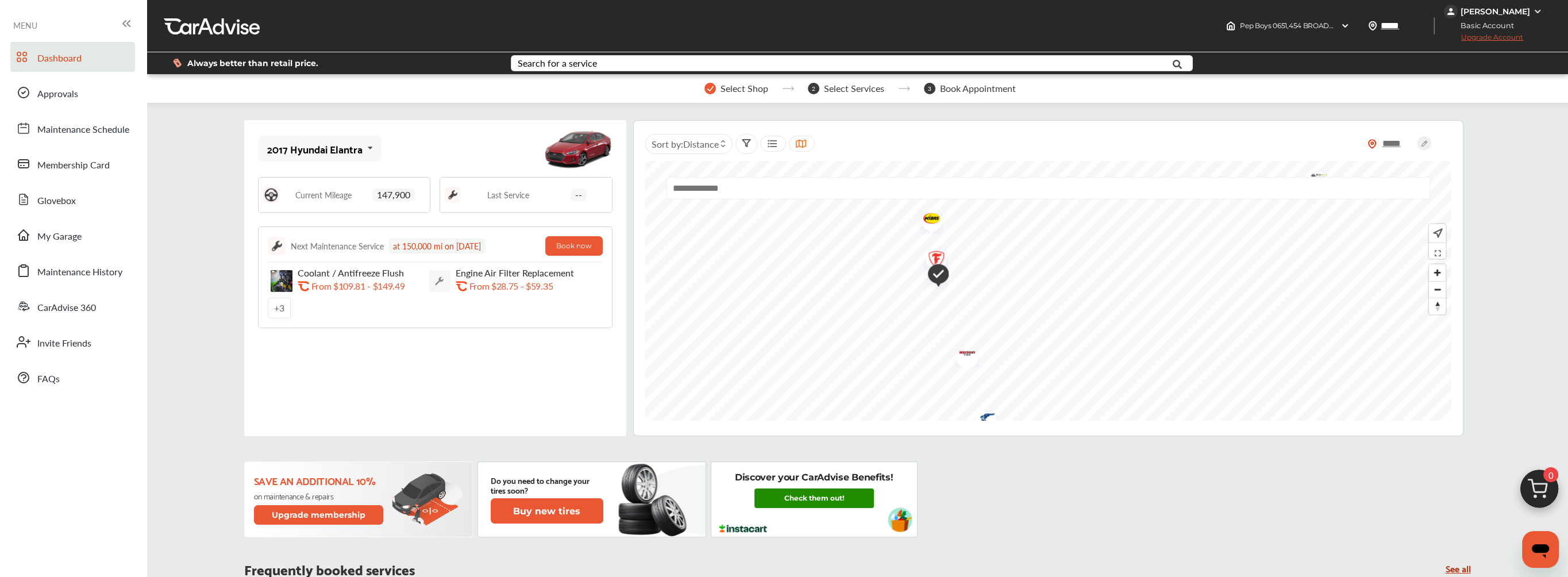
click at [804, 490] on link "Check them out!" at bounding box center [814, 498] width 119 height 20
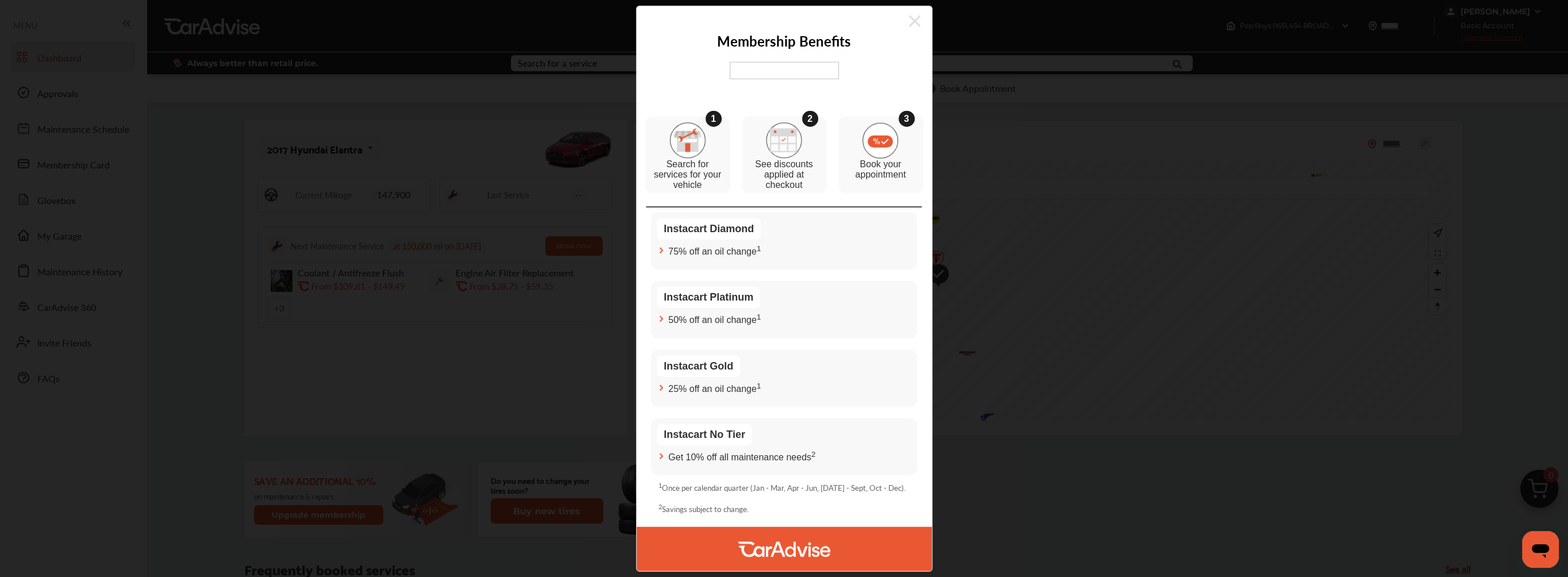
click at [717, 385] on span "25% off an oil change 1" at bounding box center [714, 387] width 93 height 13
click at [683, 272] on div "Instacart Diamond 75% off an oil change 1 Instacart Platinum 50% off an oil cha…" at bounding box center [784, 344] width 266 height 263
click at [701, 131] on img at bounding box center [688, 141] width 36 height 36
click at [769, 70] on img at bounding box center [784, 70] width 109 height 17
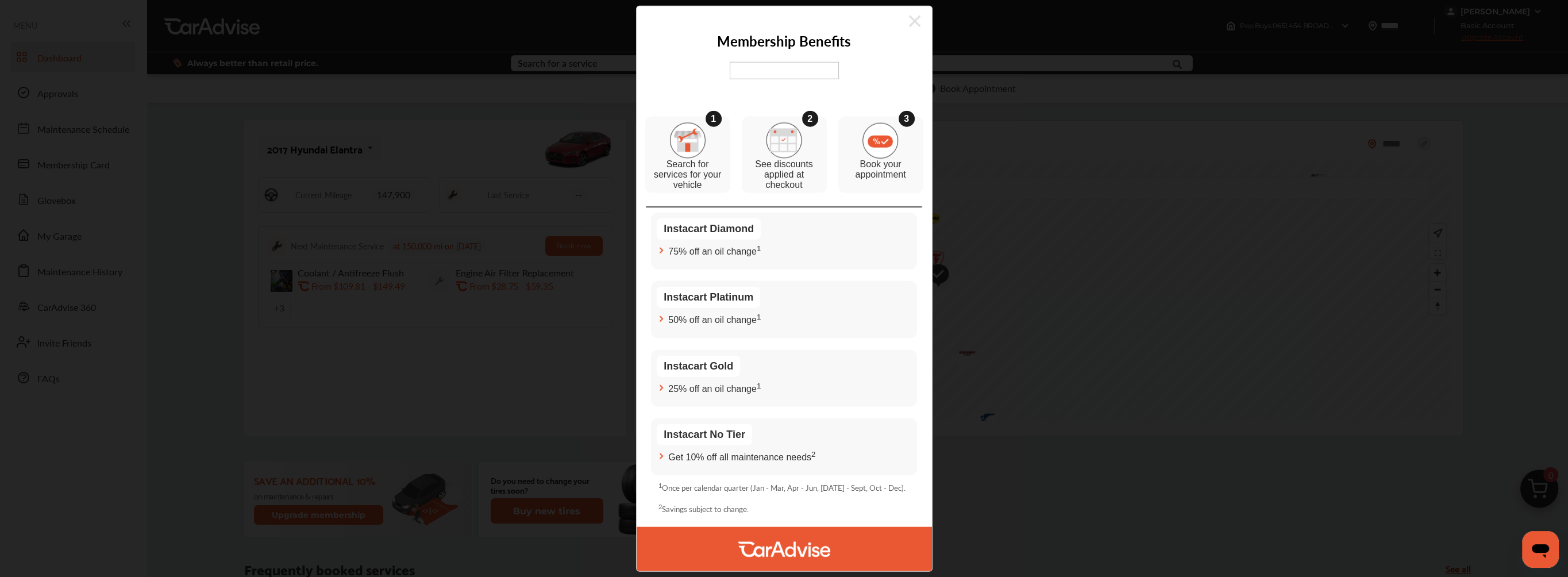
click at [769, 70] on img at bounding box center [784, 70] width 109 height 17
click at [911, 15] on icon at bounding box center [915, 21] width 11 height 18
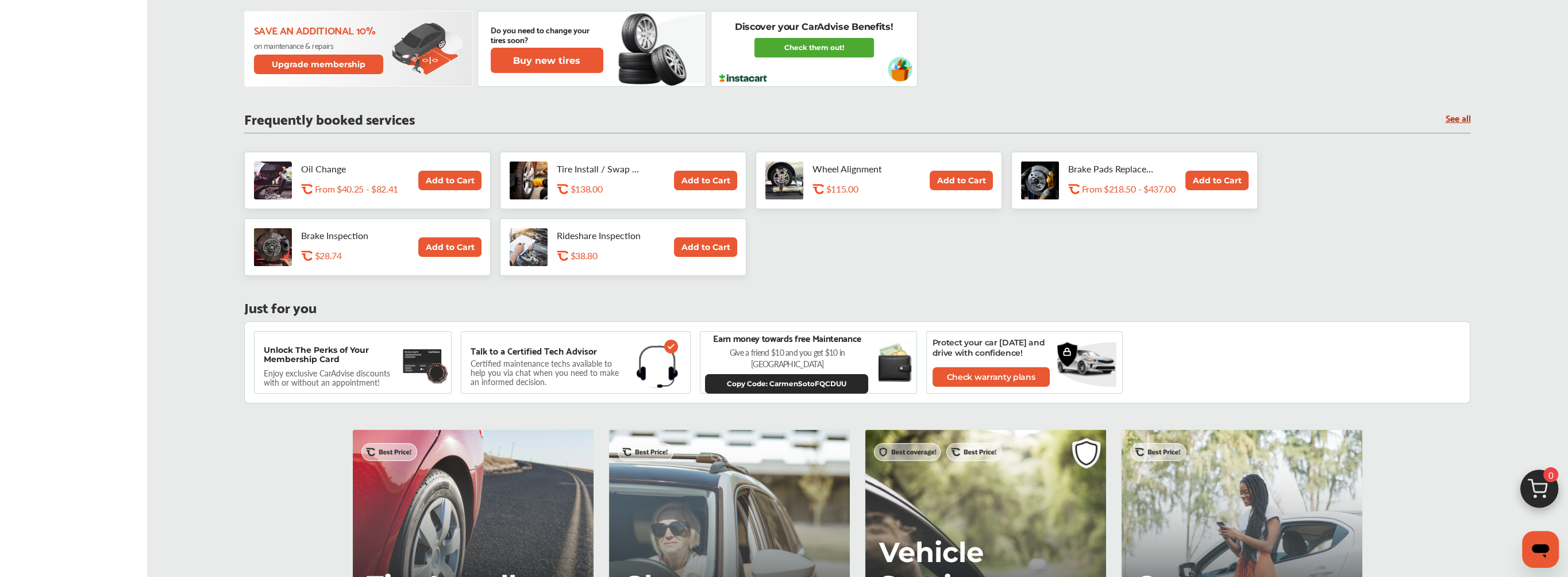
scroll to position [459, 0]
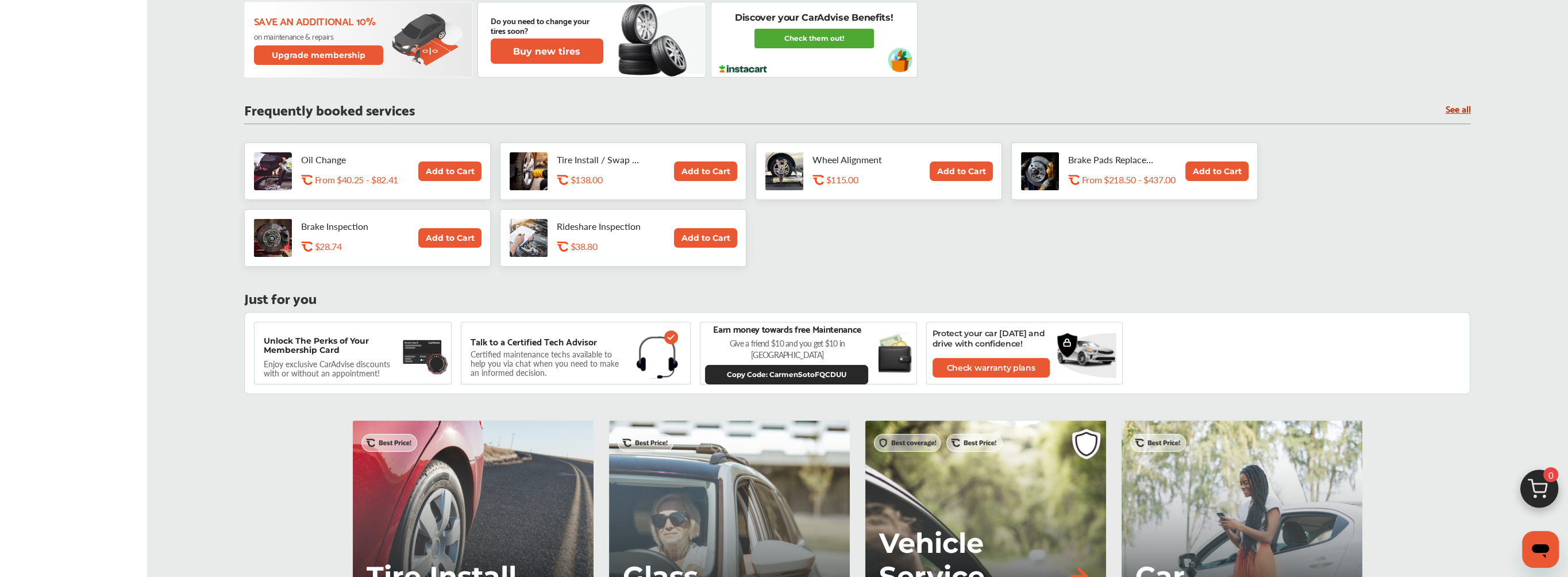
click at [444, 164] on button "Add to Cart" at bounding box center [450, 171] width 64 height 20
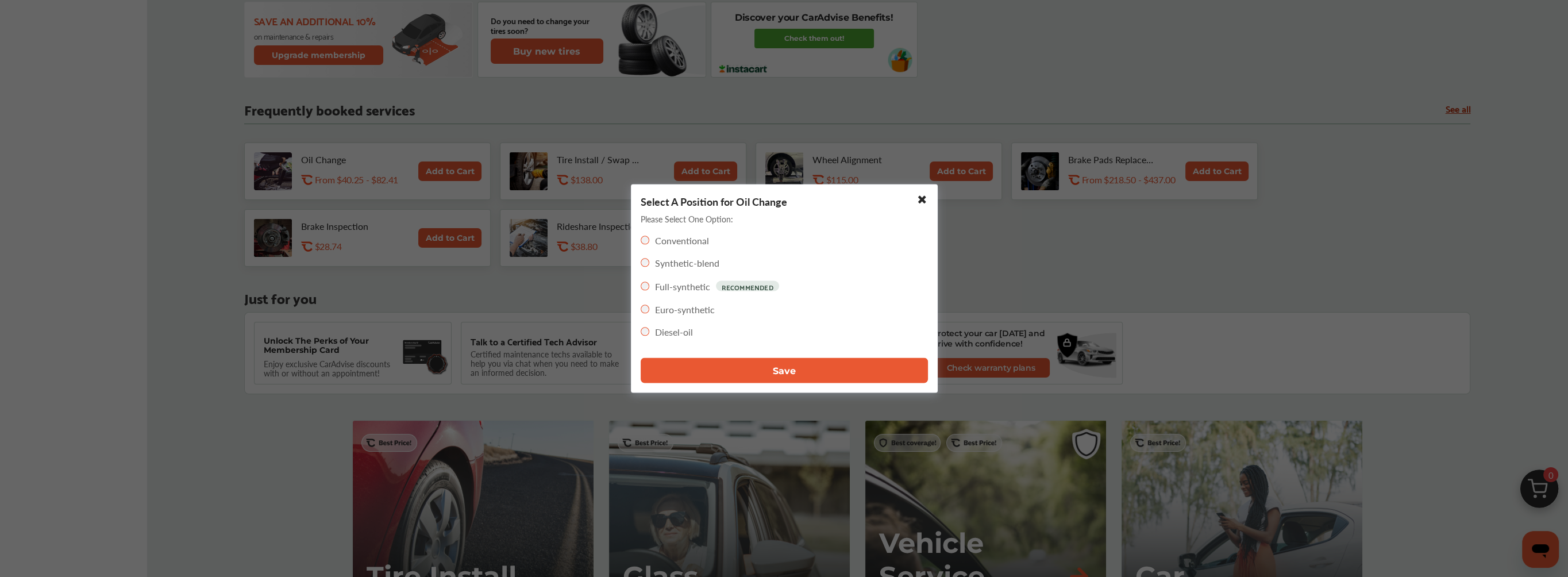
click at [781, 367] on span "Save" at bounding box center [784, 370] width 23 height 11
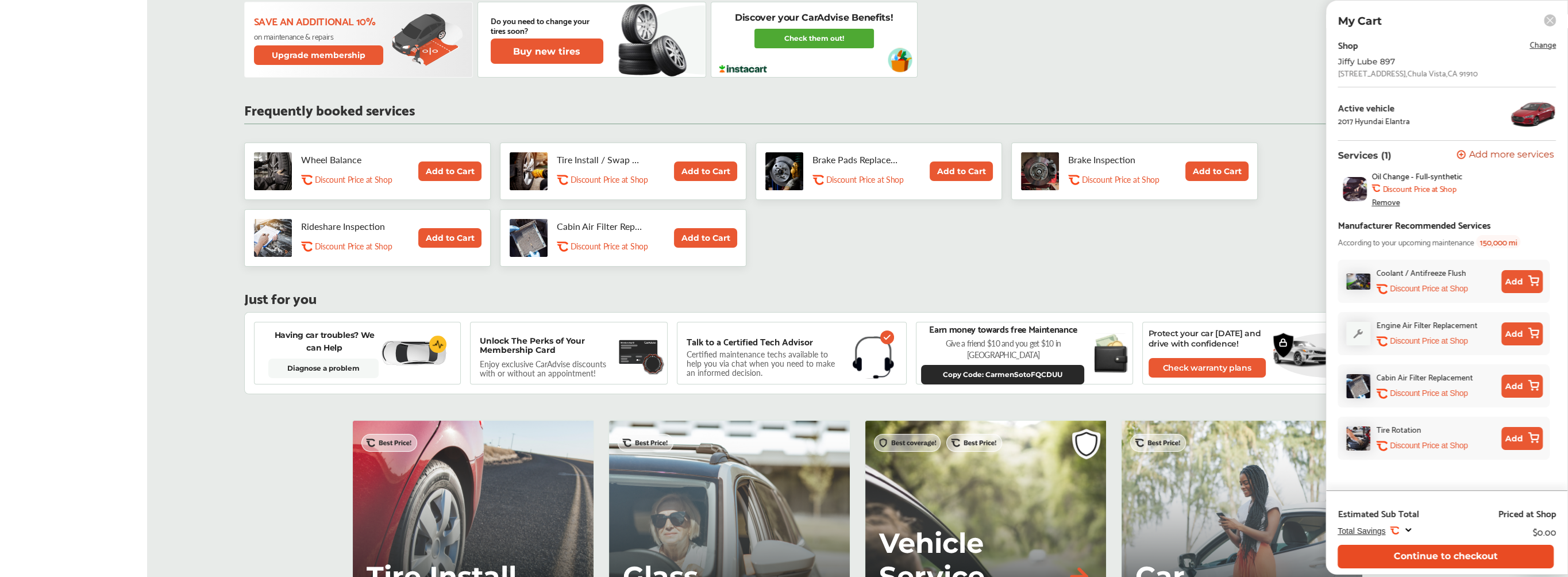
click at [1486, 553] on button "Continue to checkout" at bounding box center [1446, 556] width 216 height 23
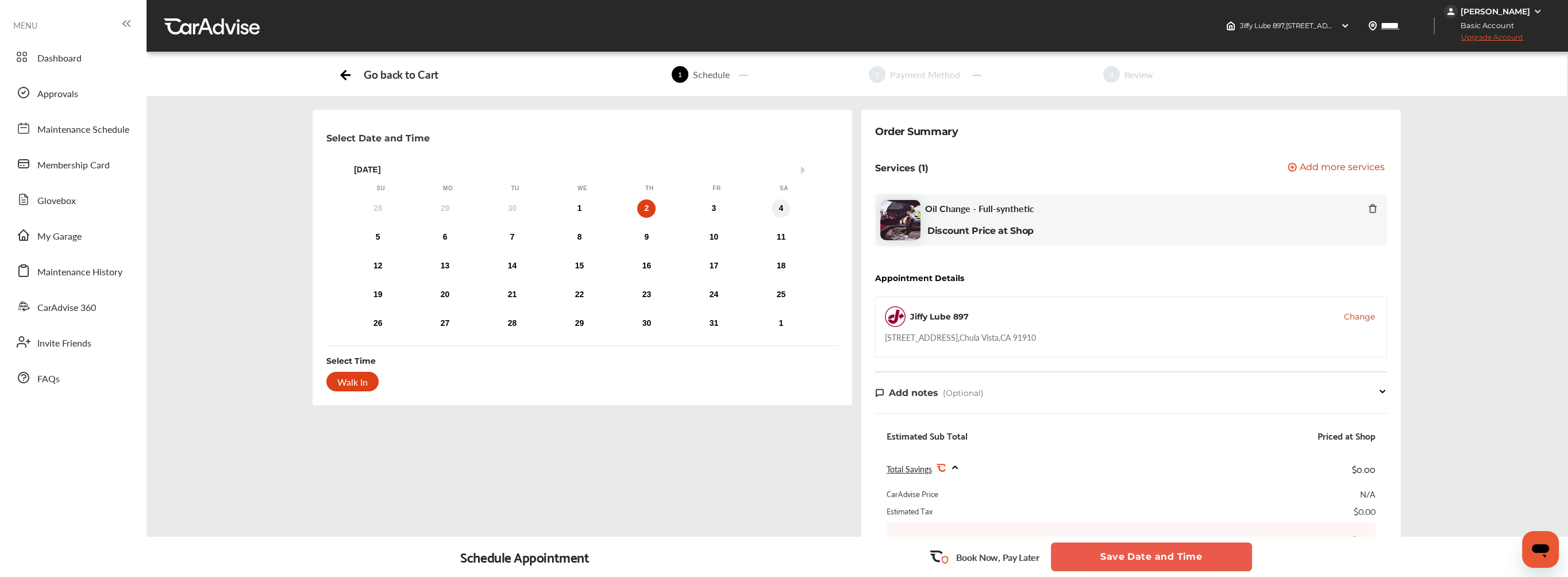
click at [780, 208] on div "4" at bounding box center [781, 208] width 18 height 18
click at [345, 380] on div "Walk In" at bounding box center [352, 381] width 52 height 20
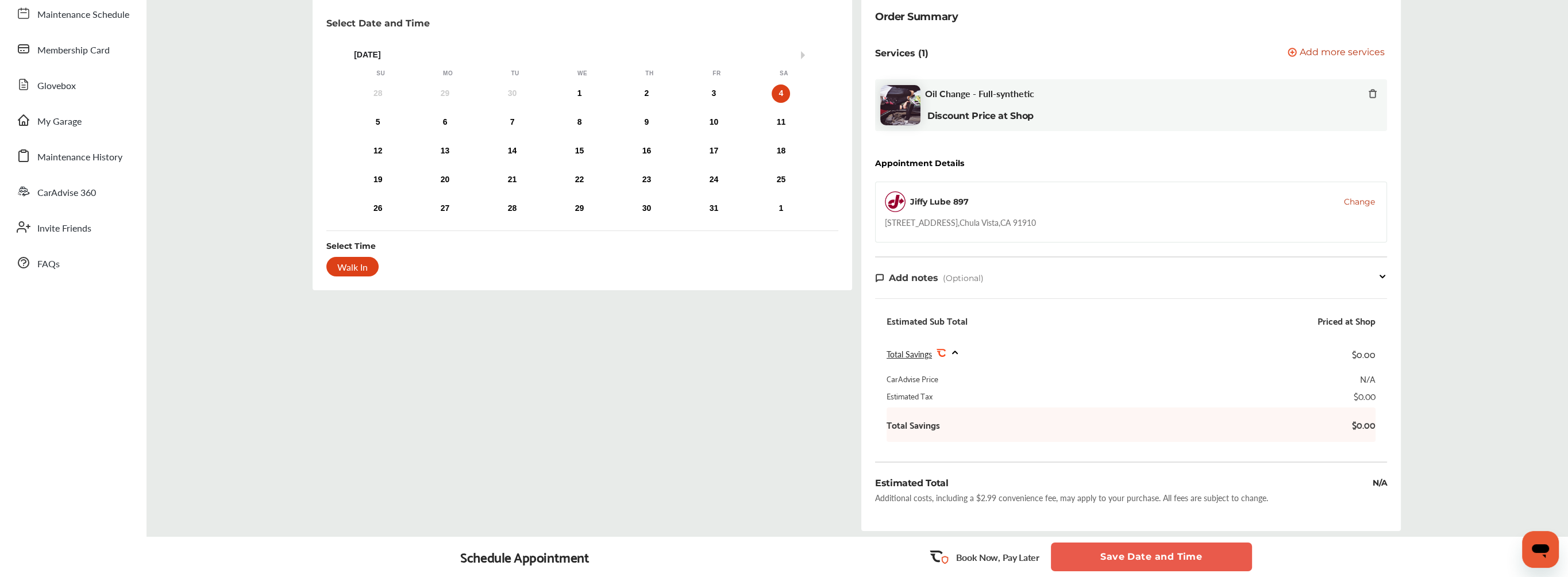
scroll to position [211, 0]
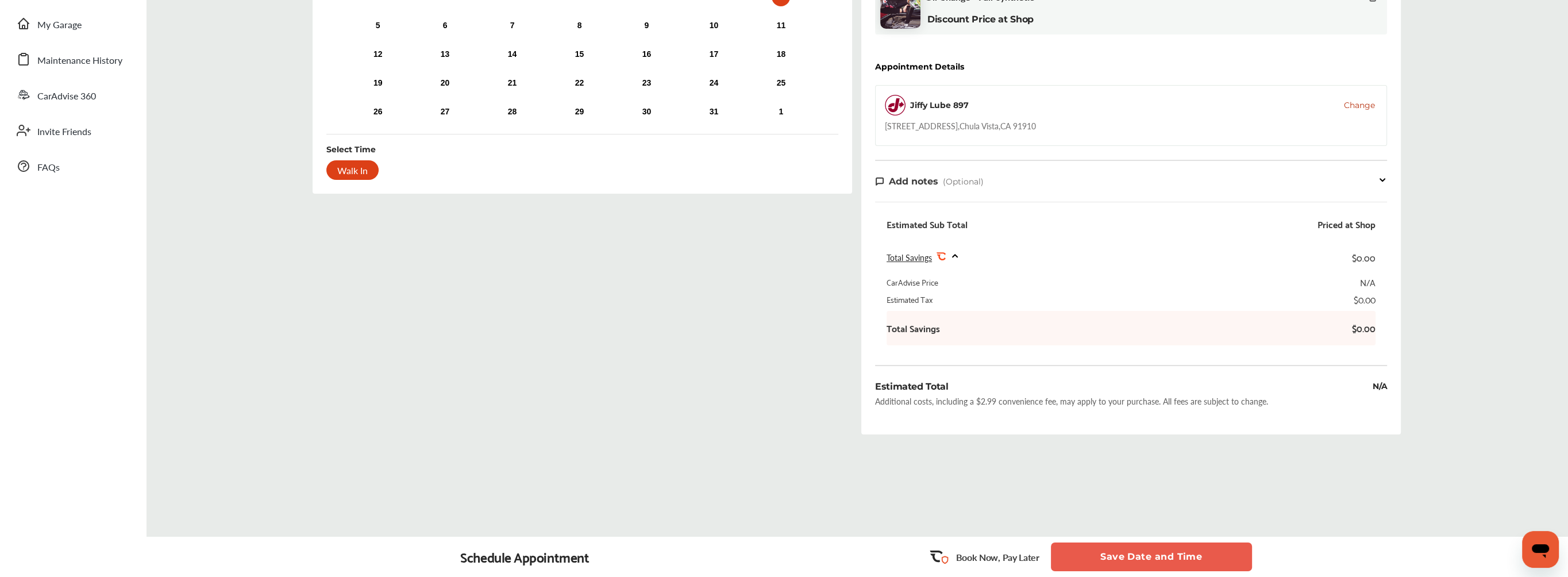
click at [1158, 559] on button "Save Date and Time" at bounding box center [1152, 556] width 201 height 28
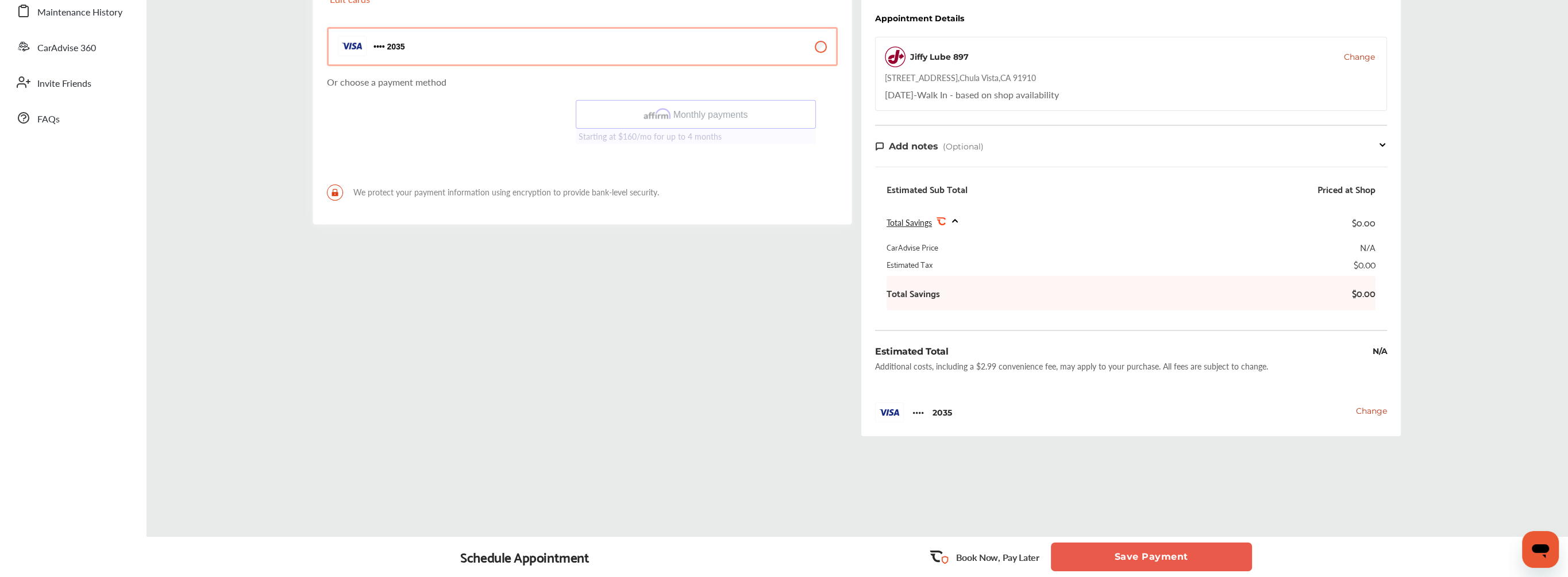
scroll to position [261, 0]
click at [960, 216] on div "Total Savings .st0{fill:#FA4A1C;} $0.00" at bounding box center [1131, 221] width 489 height 27
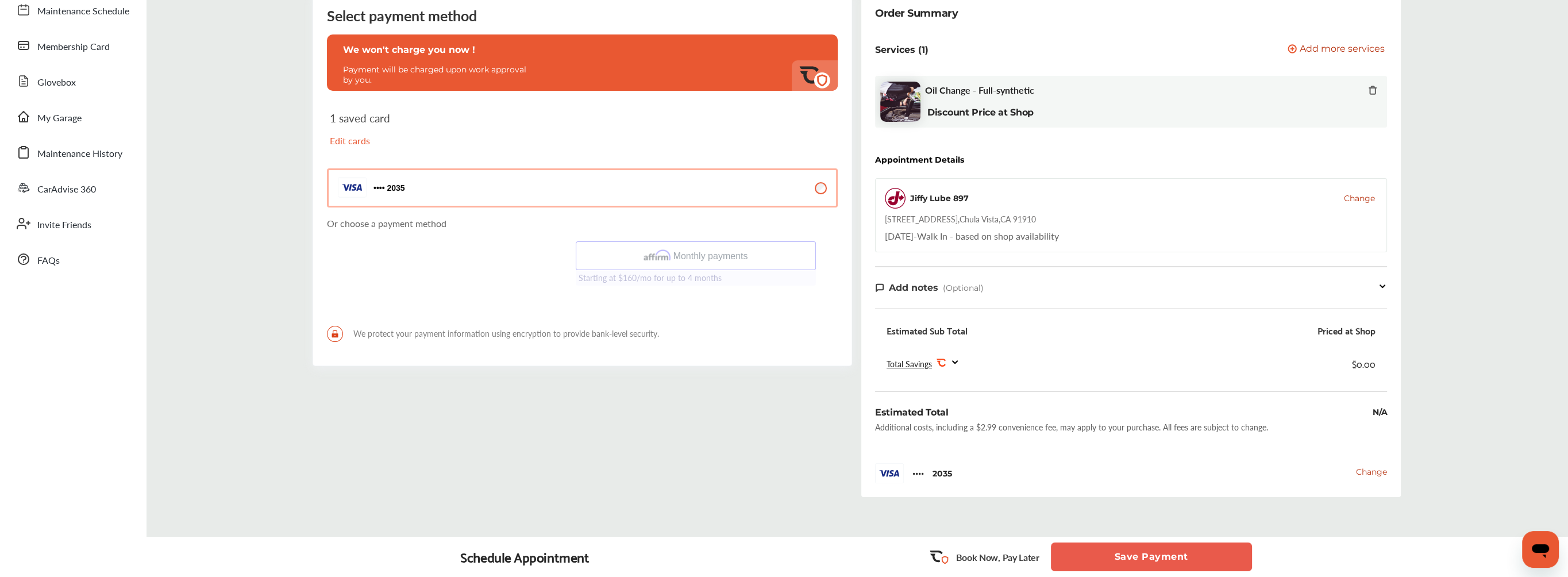
scroll to position [0, 0]
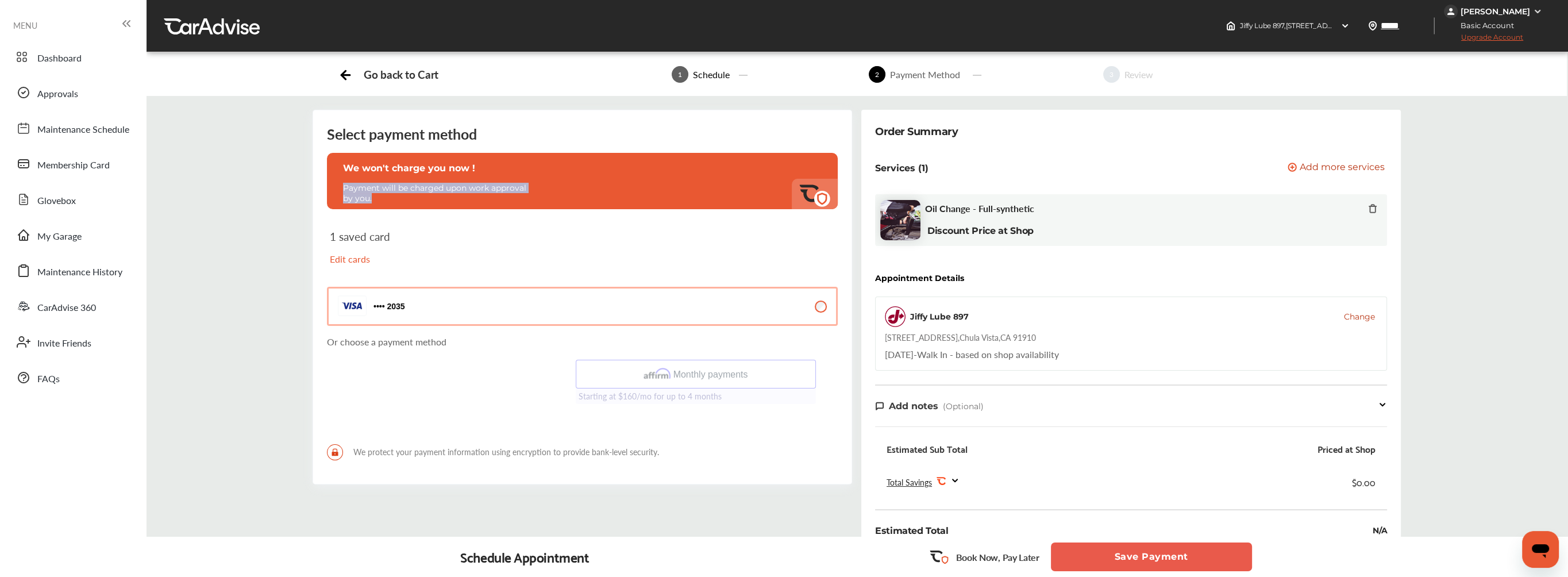
drag, startPoint x: 381, startPoint y: 198, endPoint x: 322, endPoint y: 185, distance: 60.4
click at [322, 185] on div "Select payment method We won't charge you now ! Payment will be charged upon wo…" at bounding box center [582, 297] width 539 height 374
drag, startPoint x: 322, startPoint y: 185, endPoint x: 418, endPoint y: 186, distance: 96.0
click at [471, 237] on div "1 saved card Edit cards" at bounding box center [451, 252] width 242 height 45
click at [428, 303] on button "2035 2035" at bounding box center [582, 307] width 511 height 39
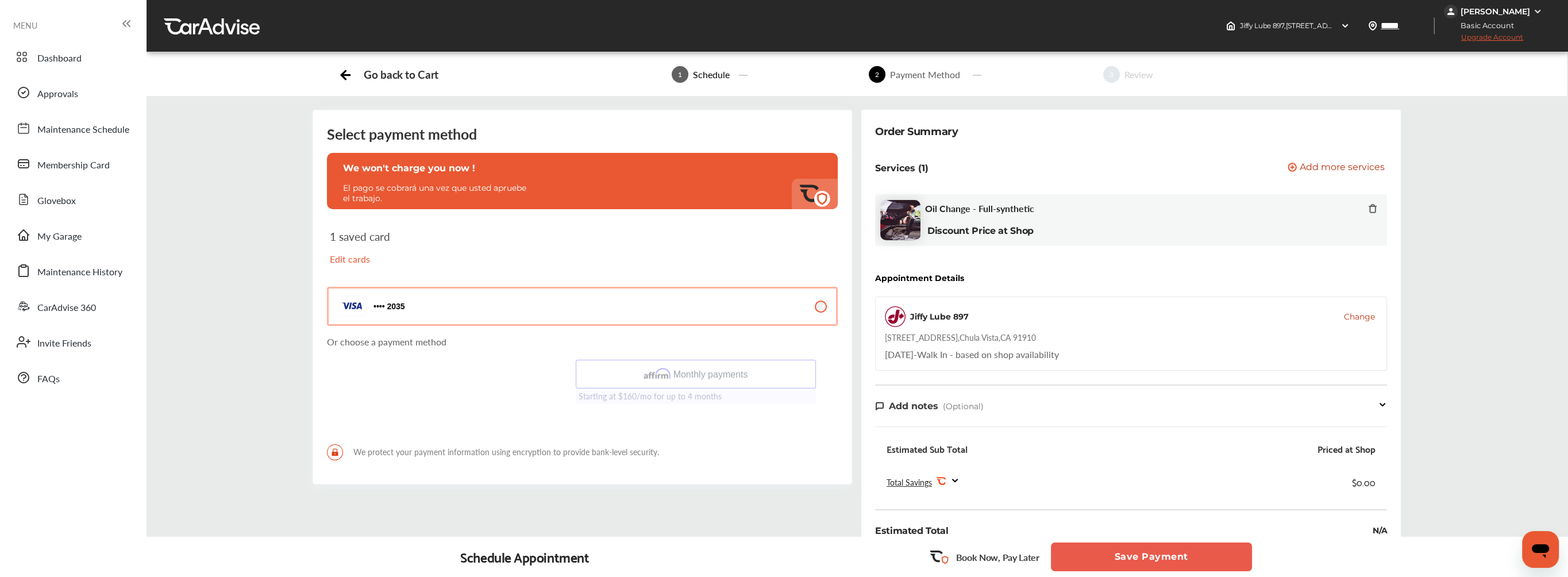
click at [356, 256] on p "Edit cards" at bounding box center [451, 258] width 242 height 13
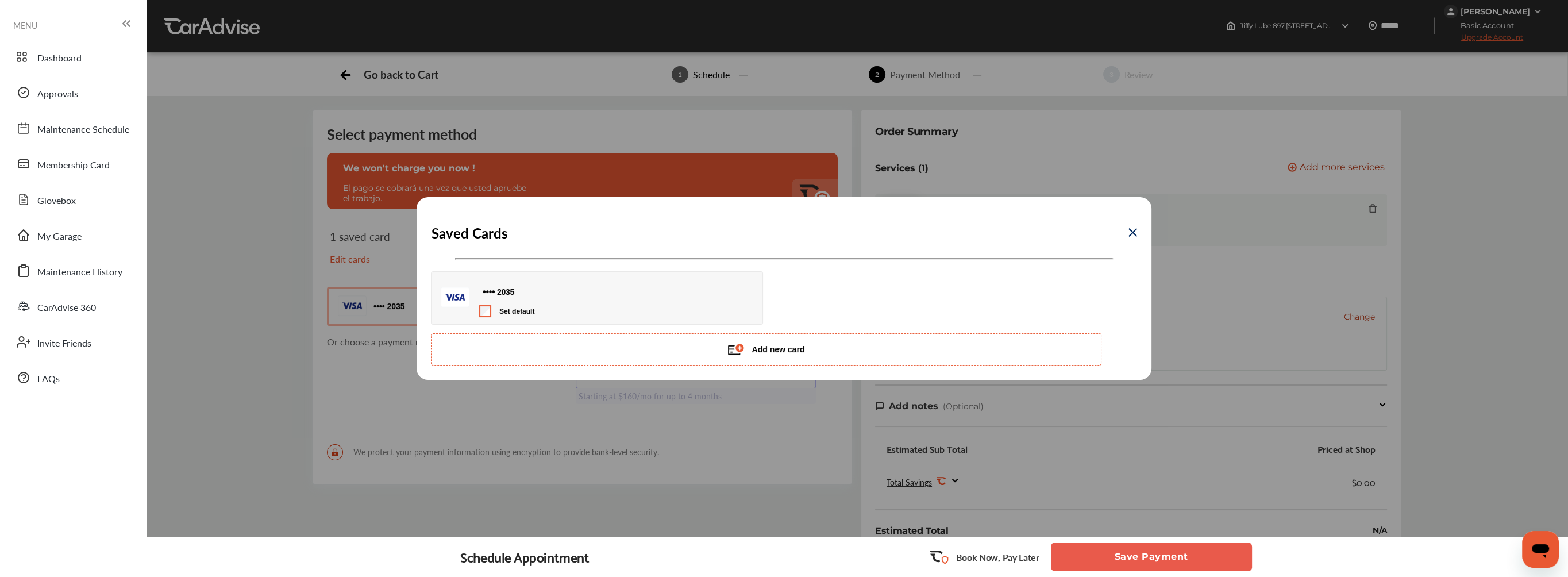
click at [784, 348] on button "Add new card" at bounding box center [766, 349] width 671 height 32
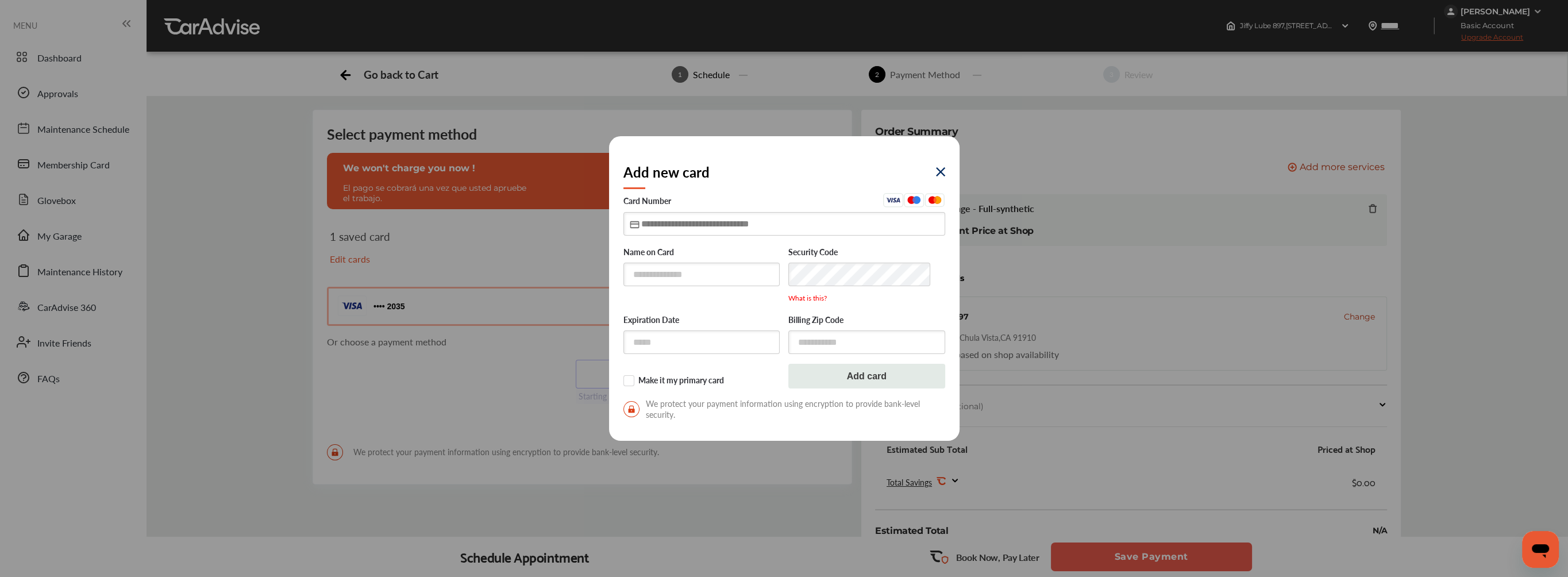
click at [654, 220] on input "text" at bounding box center [784, 223] width 322 height 23
type input "**********"
click at [658, 274] on input "text" at bounding box center [702, 274] width 157 height 23
type input "**********"
click at [706, 337] on input "text" at bounding box center [702, 342] width 157 height 23
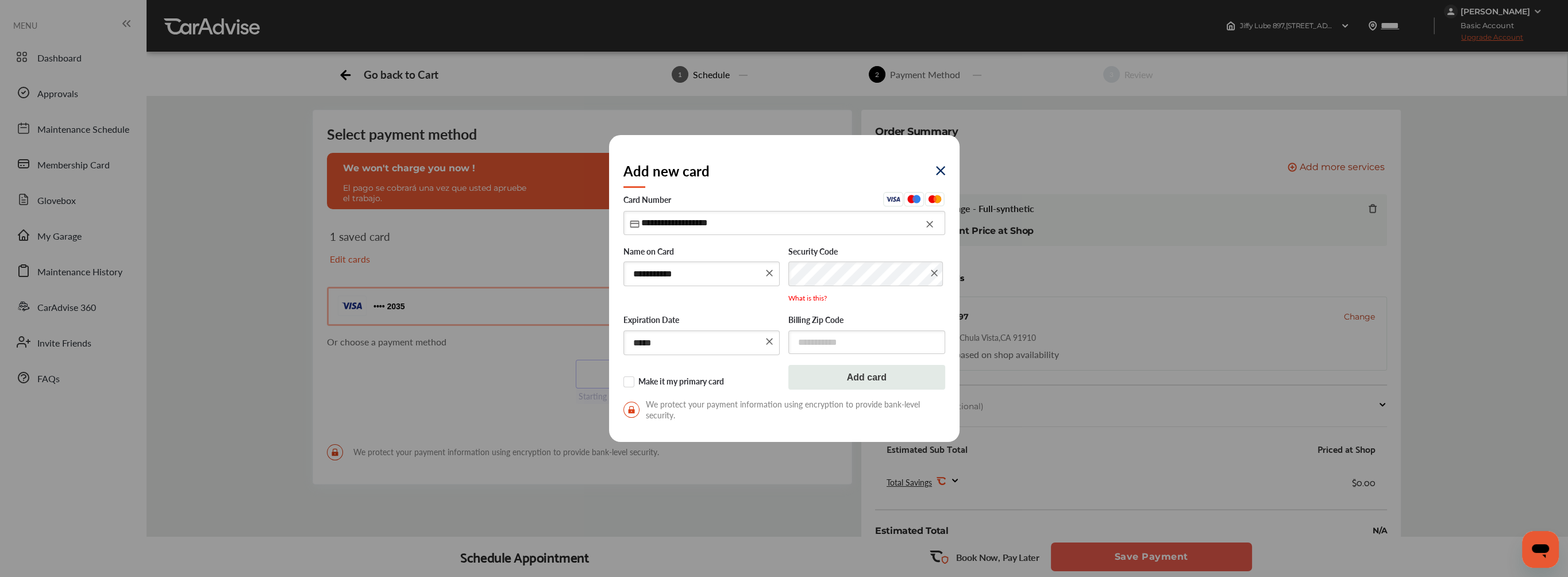
type input "*****"
click at [866, 347] on input "text" at bounding box center [866, 342] width 157 height 23
type input "*****"
click at [632, 383] on label "Make it my primary card" at bounding box center [702, 381] width 157 height 11
click at [882, 373] on button "Add card" at bounding box center [866, 377] width 157 height 25
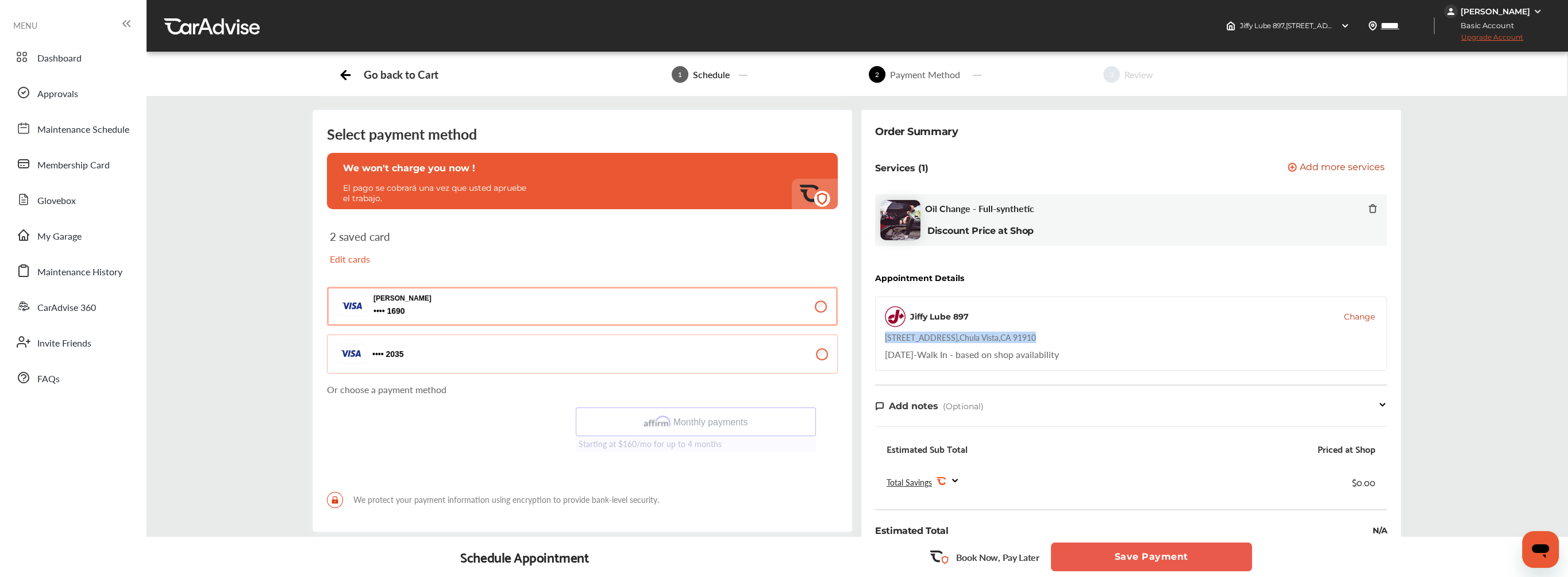
drag, startPoint x: 887, startPoint y: 333, endPoint x: 1009, endPoint y: 337, distance: 122.1
click at [1009, 337] on div "Jiffy Lube 897 Change [STREET_ADDRESS] [DATE] - Walk In - based on shop availab…" at bounding box center [1131, 333] width 512 height 74
drag, startPoint x: 1009, startPoint y: 337, endPoint x: 982, endPoint y: 337, distance: 27.0
copy div "[STREET_ADDRESS]"
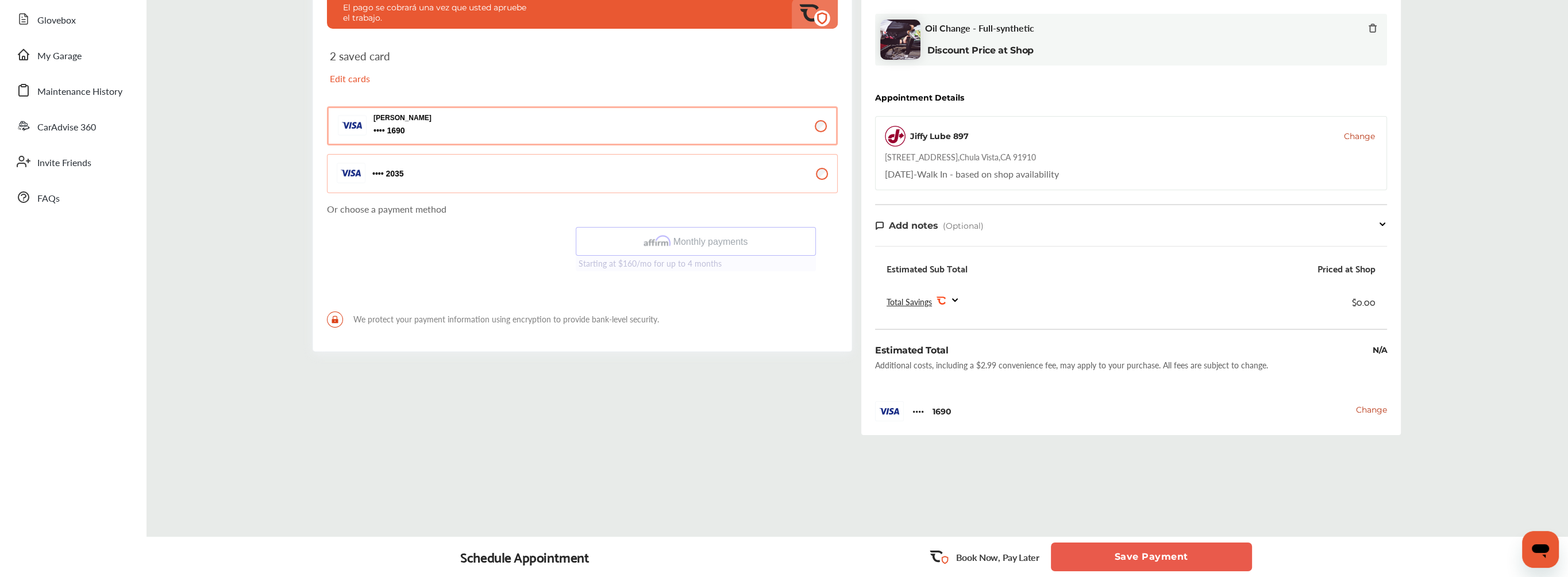
click at [654, 458] on div "Go back to Cart 1 Schedule 2 Payment Method 3 Review Select payment method We w…" at bounding box center [857, 212] width 1416 height 664
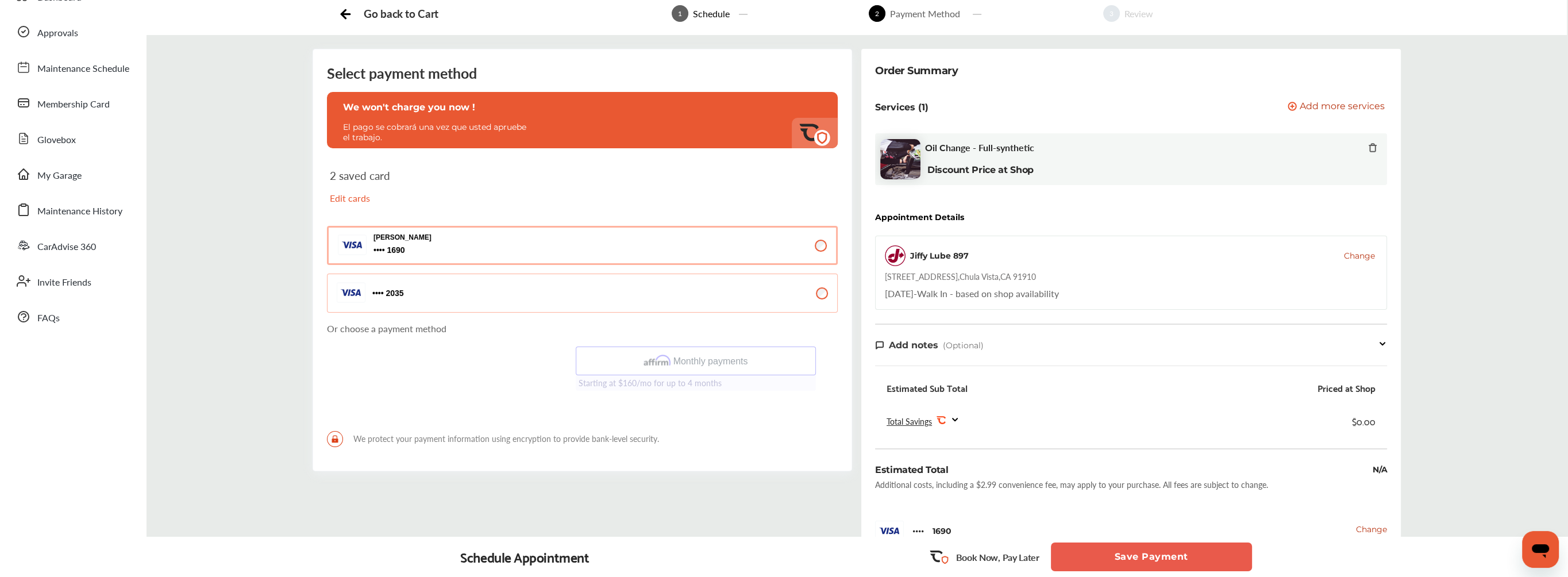
scroll to position [0, 0]
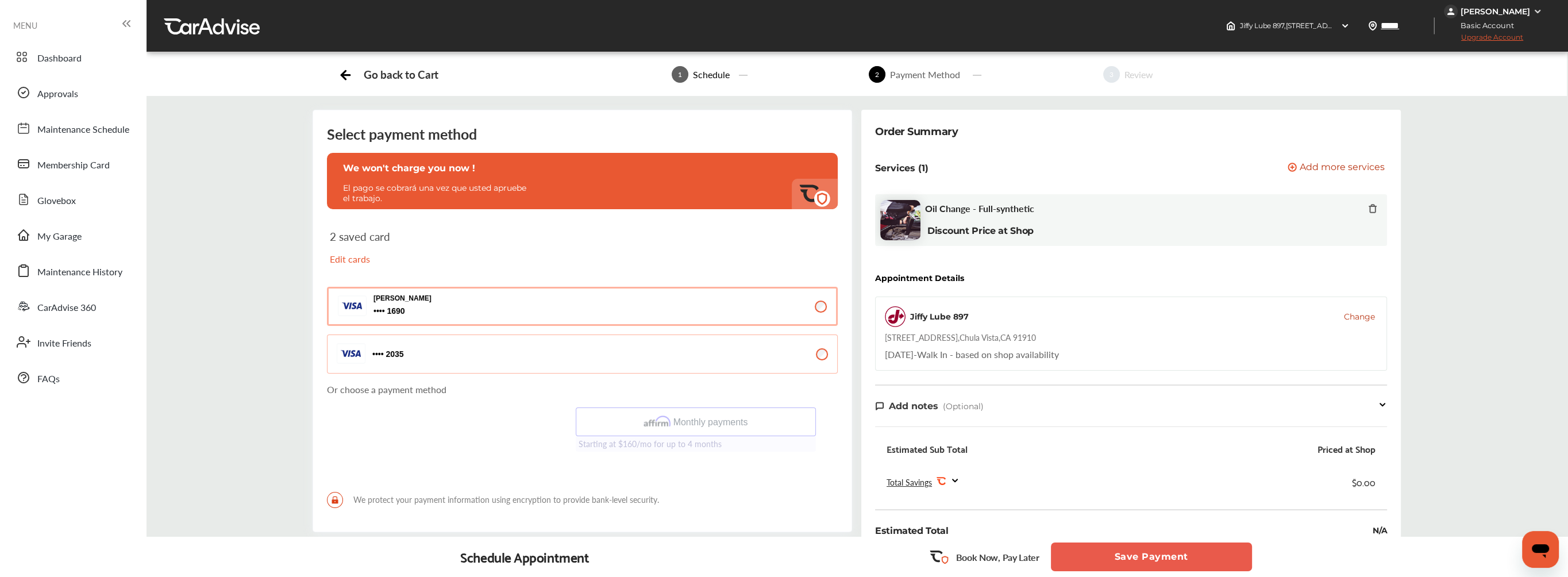
click at [1535, 11] on img at bounding box center [1537, 11] width 9 height 9
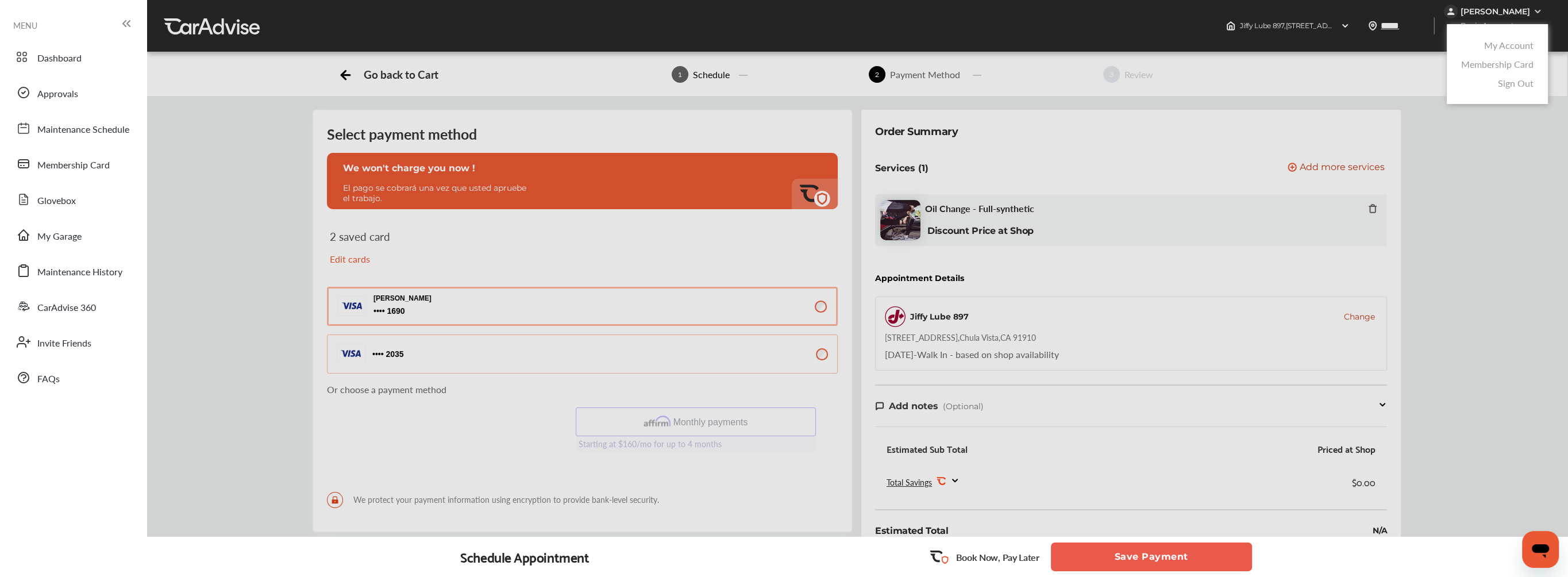
click at [1526, 82] on link "Sign Out" at bounding box center [1516, 82] width 35 height 13
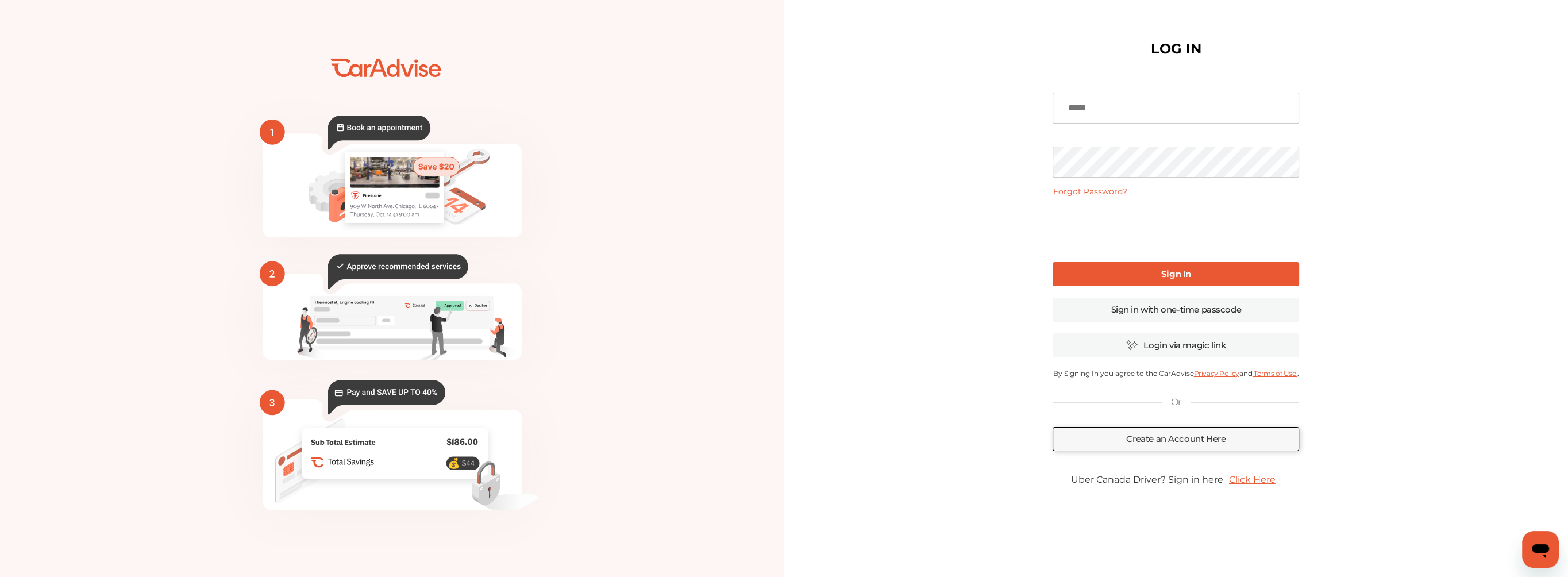
type input "**********"
click at [1177, 275] on b "Sign In" at bounding box center [1182, 274] width 30 height 11
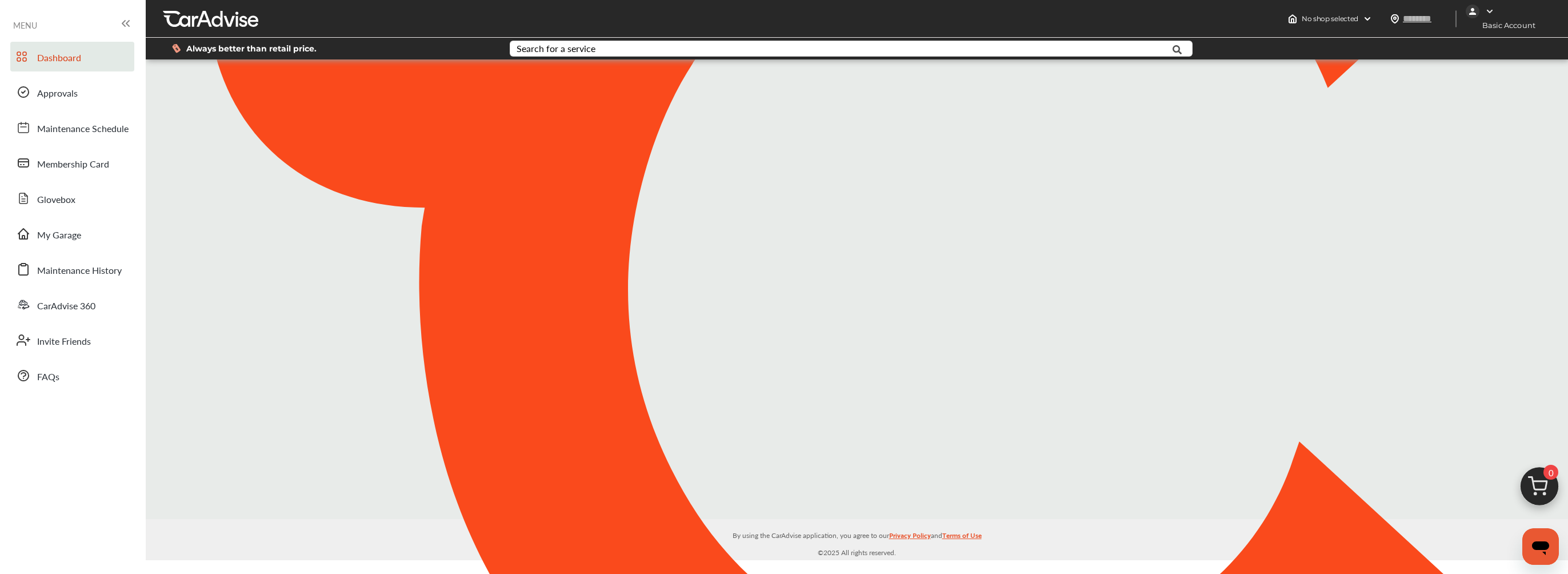
type input "*****"
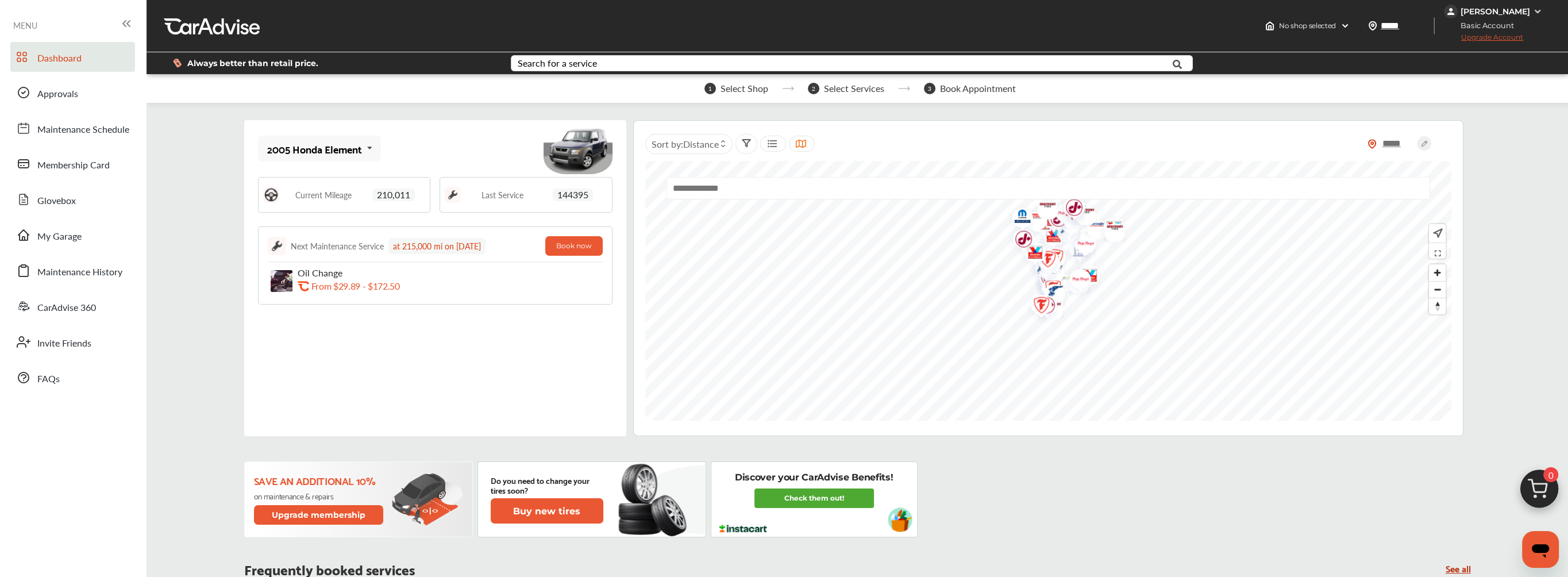
click at [356, 150] on div "2005 Honda Element" at bounding box center [314, 149] width 94 height 11
click at [352, 177] on div "2005 Honda Element" at bounding box center [318, 179] width 100 height 11
click at [60, 237] on span "My Garage" at bounding box center [59, 236] width 45 height 15
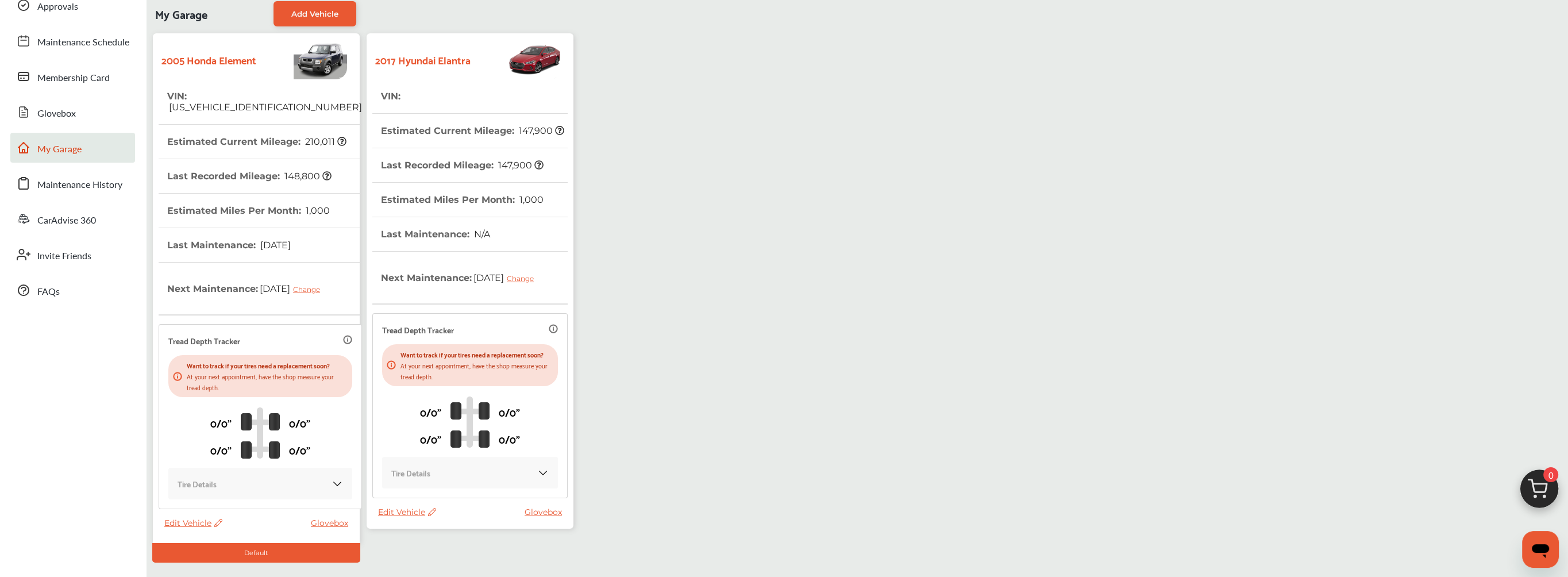
scroll to position [147, 0]
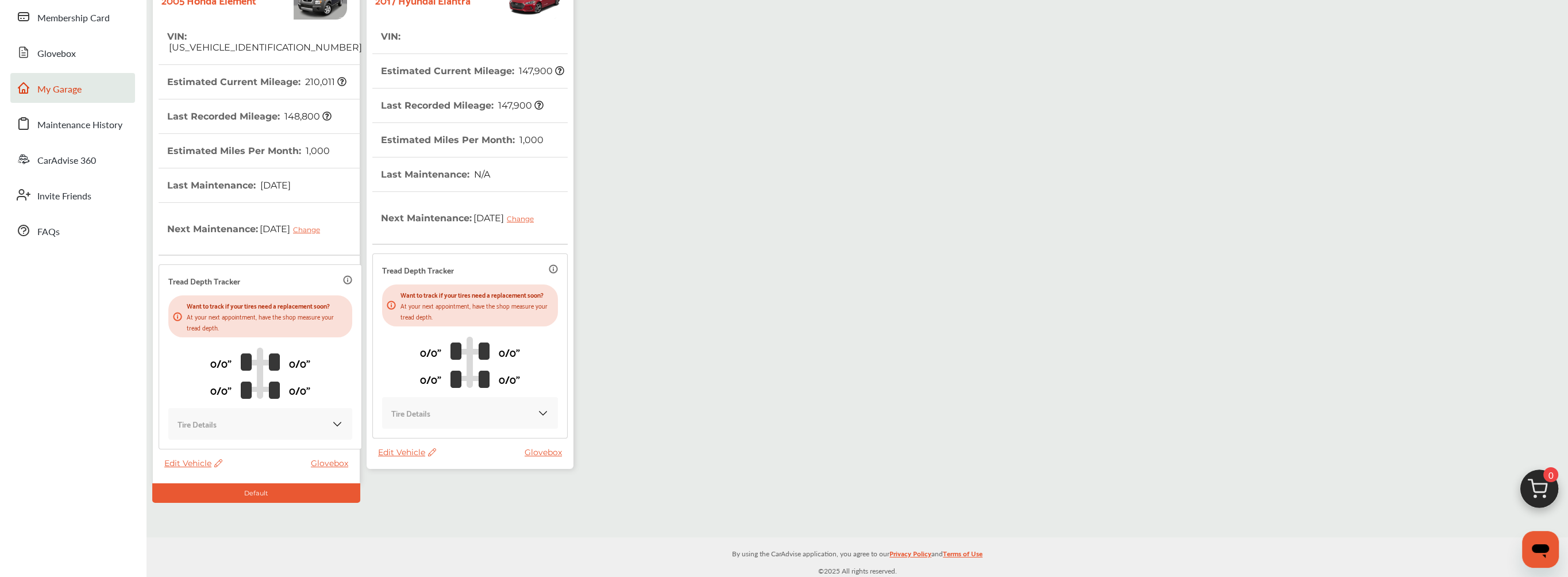
click at [197, 461] on span "Edit Vehicle" at bounding box center [193, 463] width 58 height 10
click at [235, 493] on div "Remove" at bounding box center [248, 490] width 103 height 18
click at [498, 459] on div "Edit Vehicle Glovebox" at bounding box center [472, 455] width 190 height 16
click at [188, 464] on span "Edit Vehicle" at bounding box center [193, 463] width 58 height 10
click at [208, 479] on div "Edit" at bounding box center [240, 476] width 103 height 18
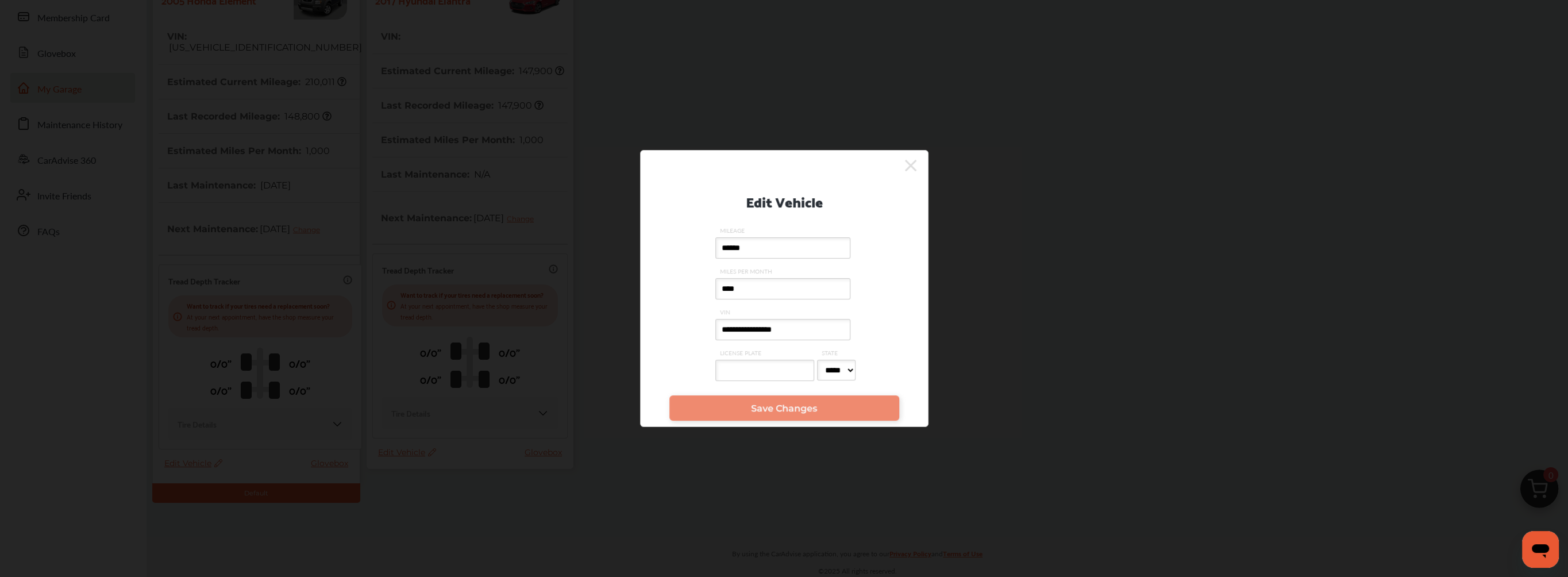
click at [915, 160] on icon at bounding box center [910, 165] width 11 height 11
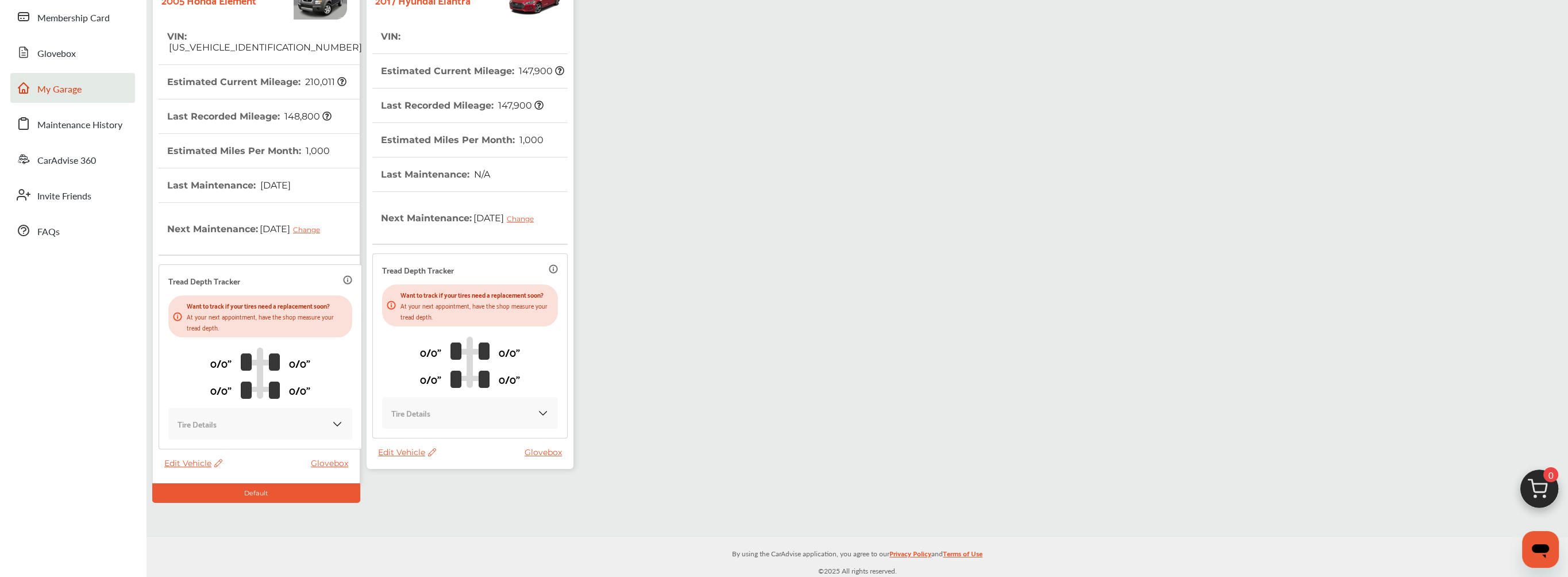
click at [174, 456] on thead "VIN : [US_VEHICLE_IDENTIFICATION_NUMBER] Estimated Current Mileage : 210,011 La…" at bounding box center [260, 239] width 204 height 439
click at [185, 465] on span "Edit Vehicle" at bounding box center [193, 463] width 58 height 10
click at [228, 494] on div "Remove" at bounding box center [236, 495] width 103 height 18
click at [239, 504] on div "My Garage Add Vehicle 2005 Honda Element VIN : [US_VEHICLE_IDENTIFICATION_NUMBE…" at bounding box center [858, 232] width 1422 height 610
click at [246, 492] on div "Default" at bounding box center [256, 493] width 208 height 20
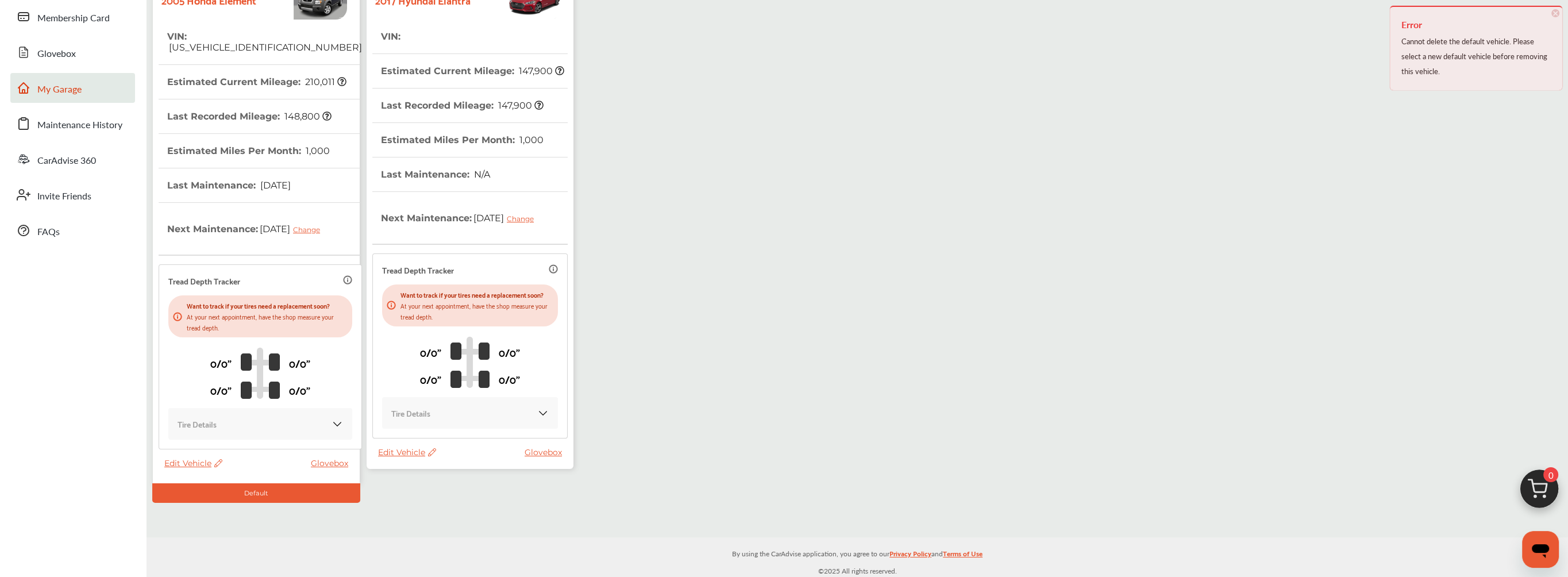
click at [487, 462] on div "Edit Vehicle Glovebox" at bounding box center [472, 455] width 190 height 16
click at [419, 458] on span "Edit Vehicle" at bounding box center [407, 452] width 58 height 10
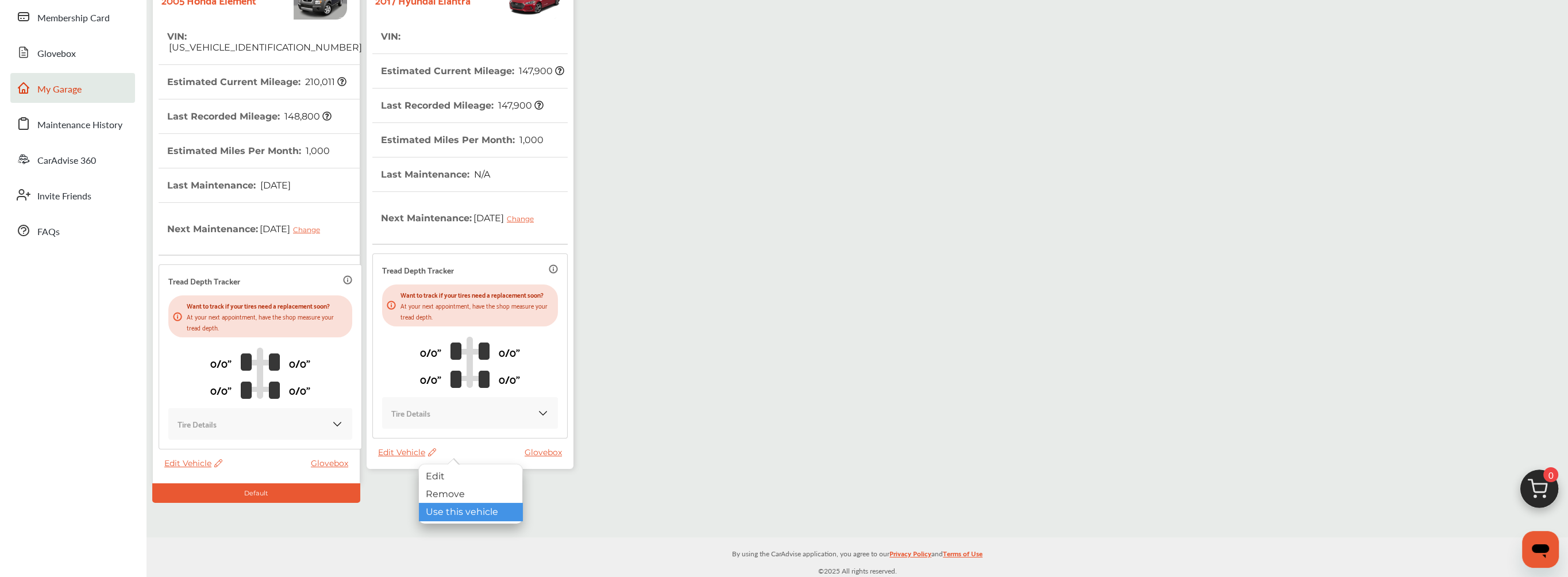
click at [475, 513] on div "Use this vehicle" at bounding box center [471, 512] width 103 height 18
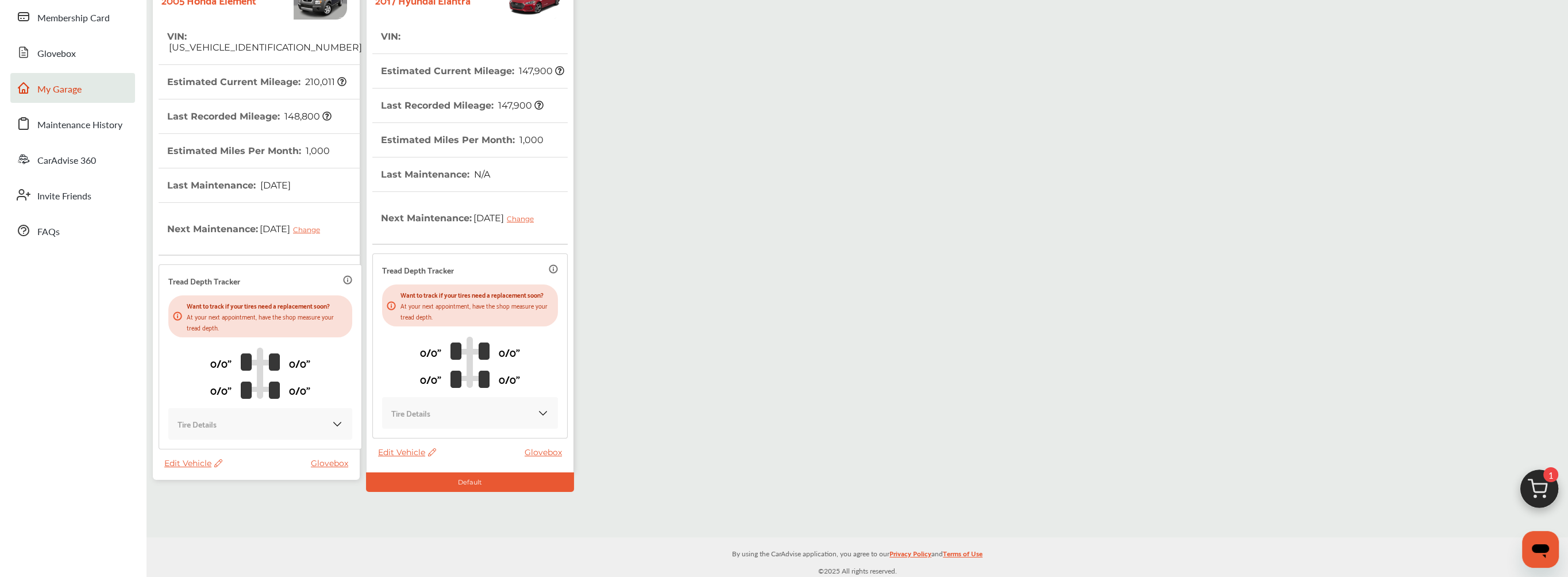
click at [199, 461] on span "Edit Vehicle" at bounding box center [193, 463] width 58 height 10
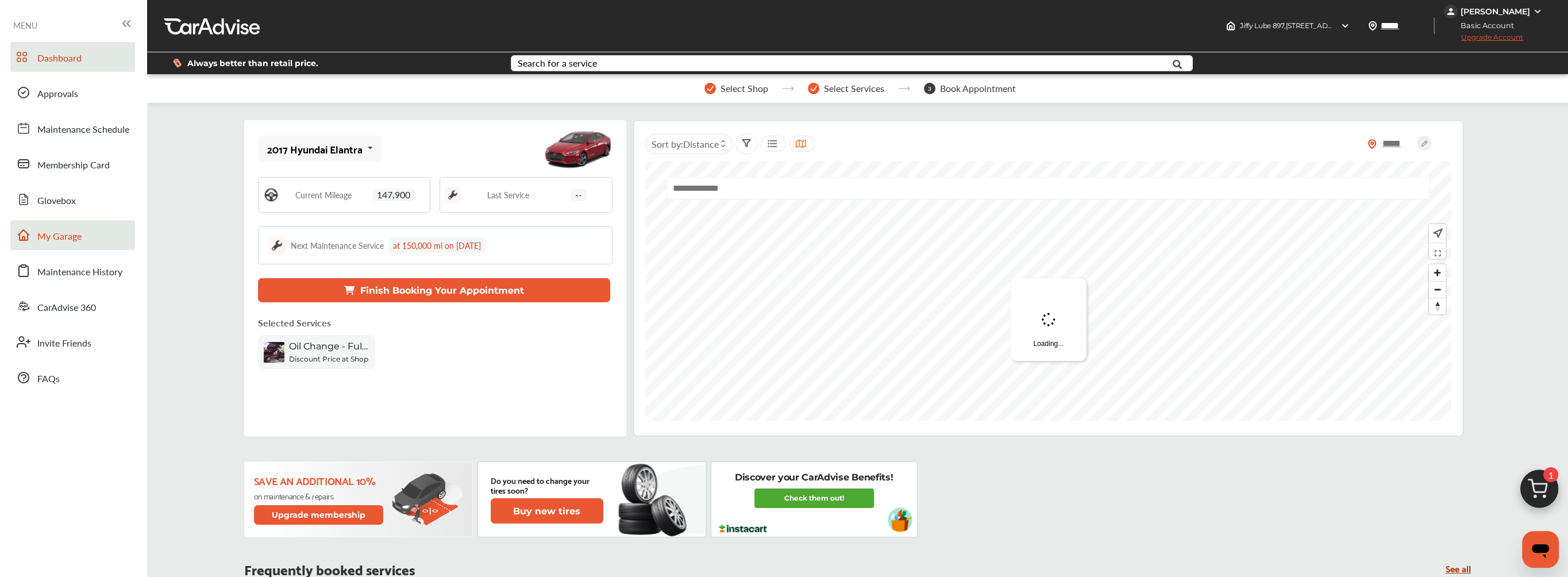
click at [62, 236] on span "My Garage" at bounding box center [59, 236] width 45 height 15
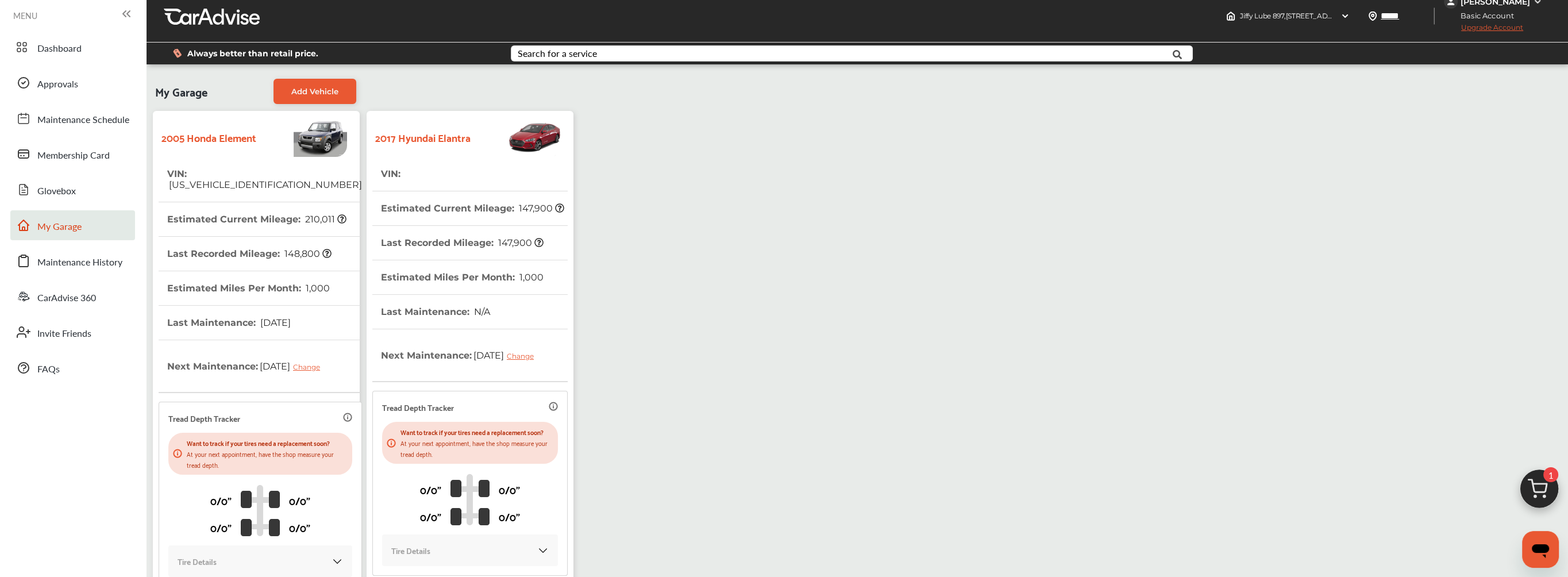
scroll to position [147, 0]
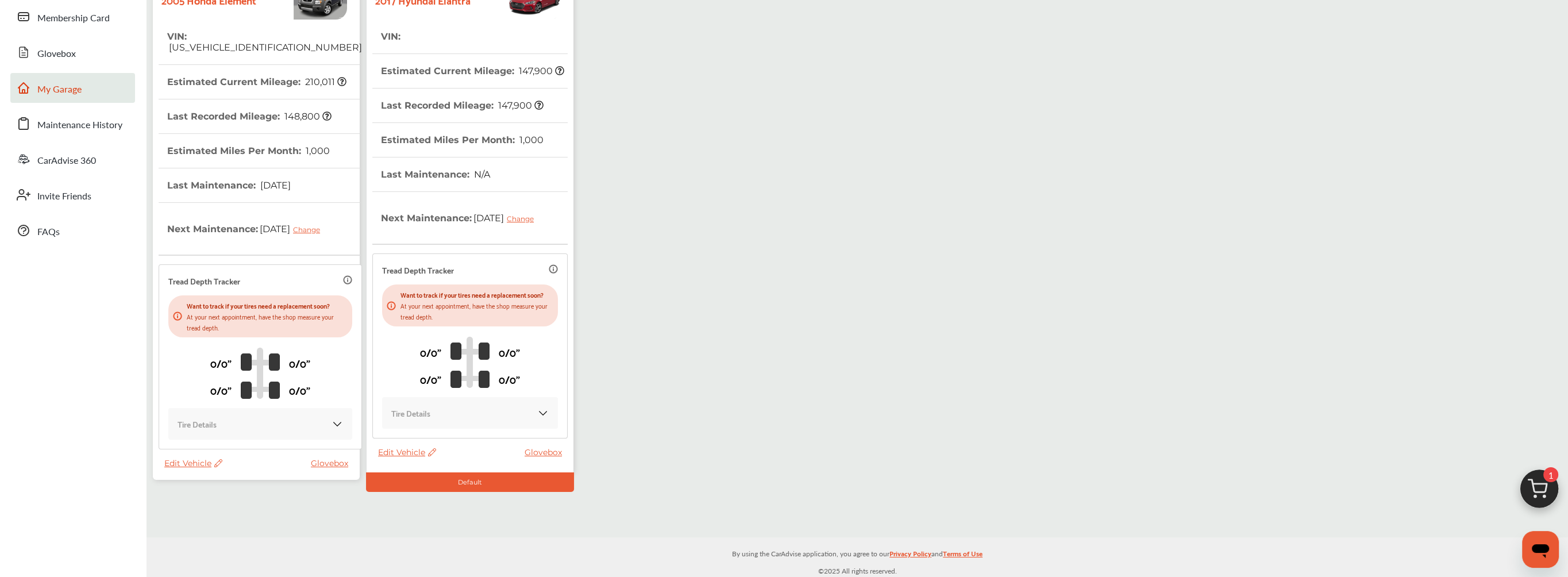
click at [189, 461] on span "Edit Vehicle" at bounding box center [193, 463] width 58 height 10
click at [214, 489] on div "Remove" at bounding box center [240, 491] width 103 height 18
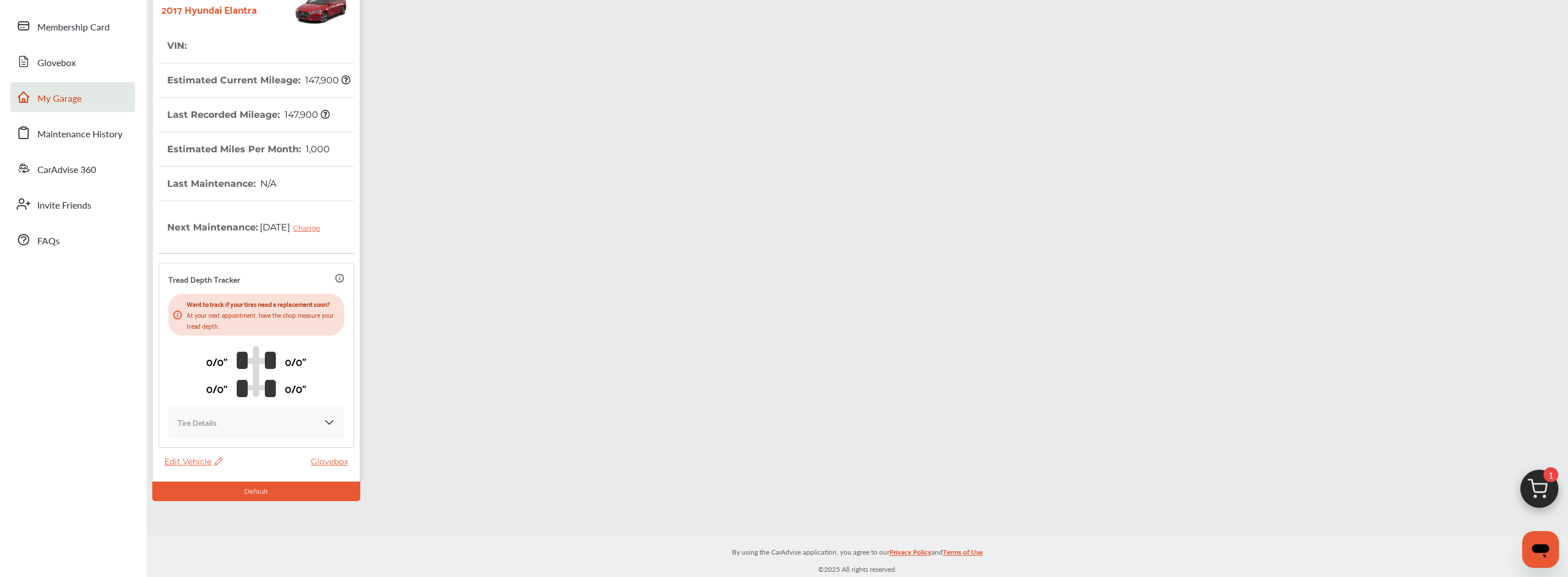
scroll to position [0, 0]
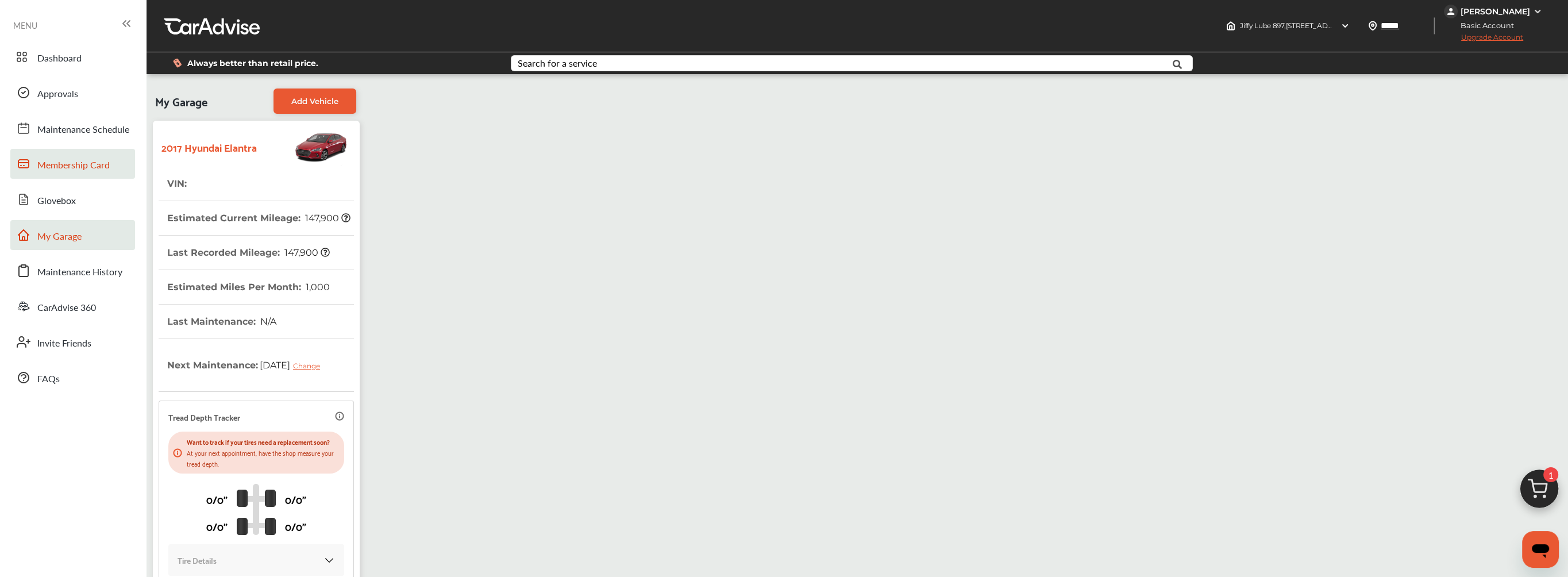
click at [51, 167] on span "Membership Card" at bounding box center [73, 165] width 72 height 15
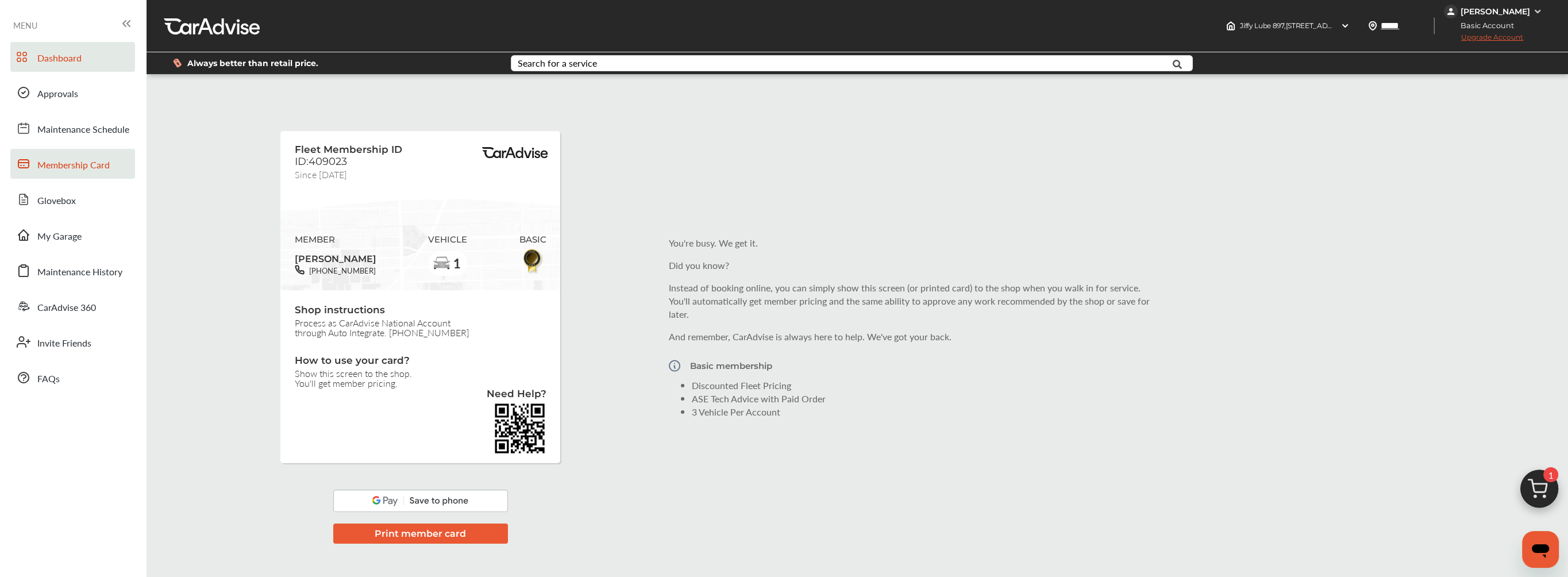
click at [52, 61] on span "Dashboard" at bounding box center [59, 58] width 45 height 15
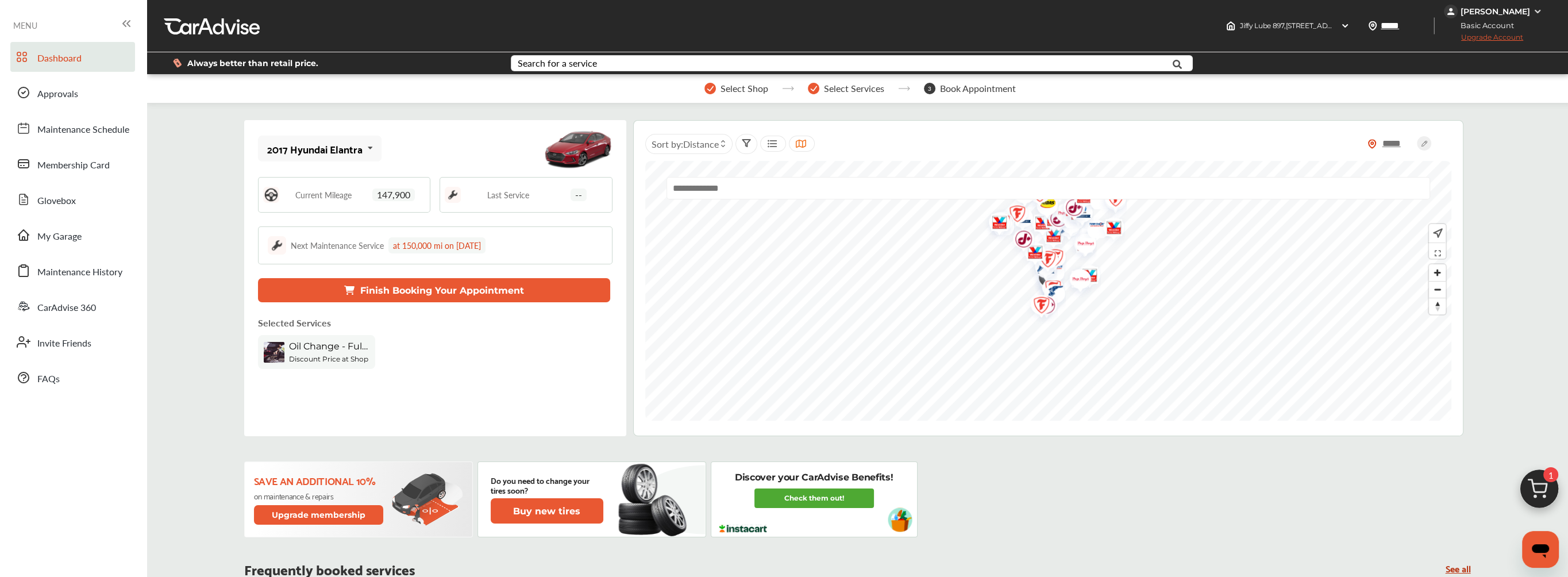
click at [1540, 7] on img at bounding box center [1537, 11] width 9 height 9
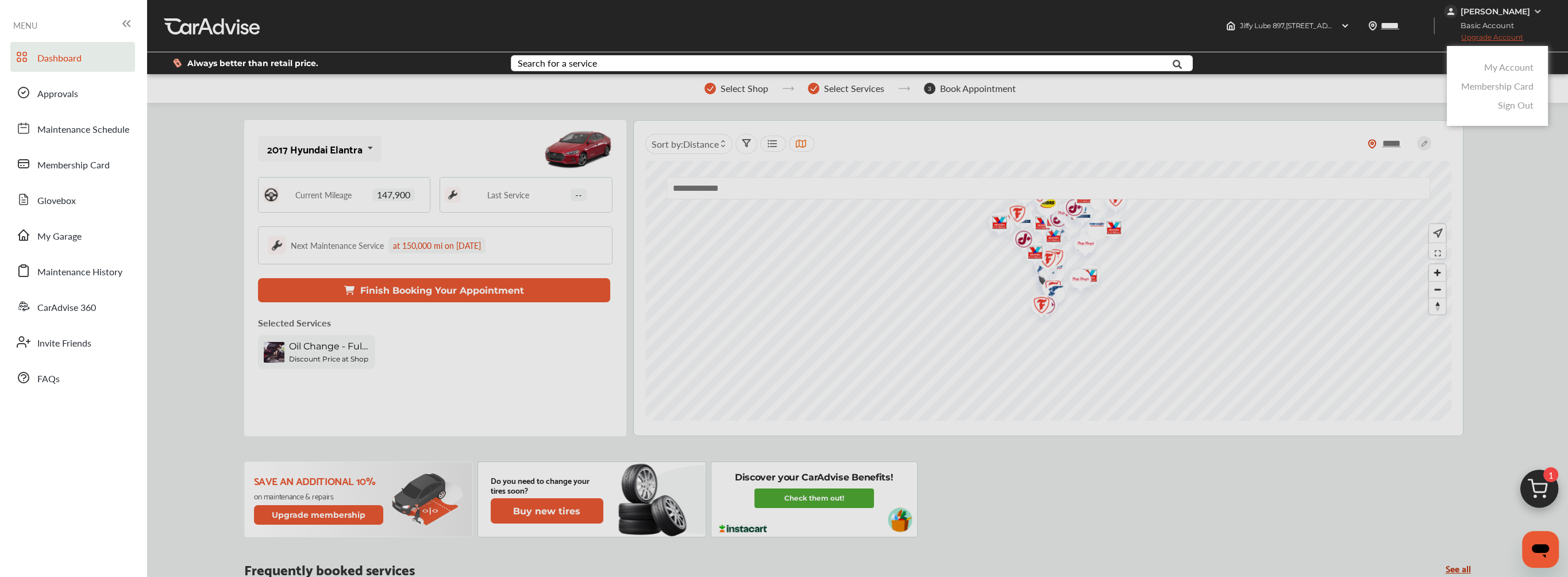
click at [1508, 82] on link "Membership Card" at bounding box center [1498, 85] width 72 height 13
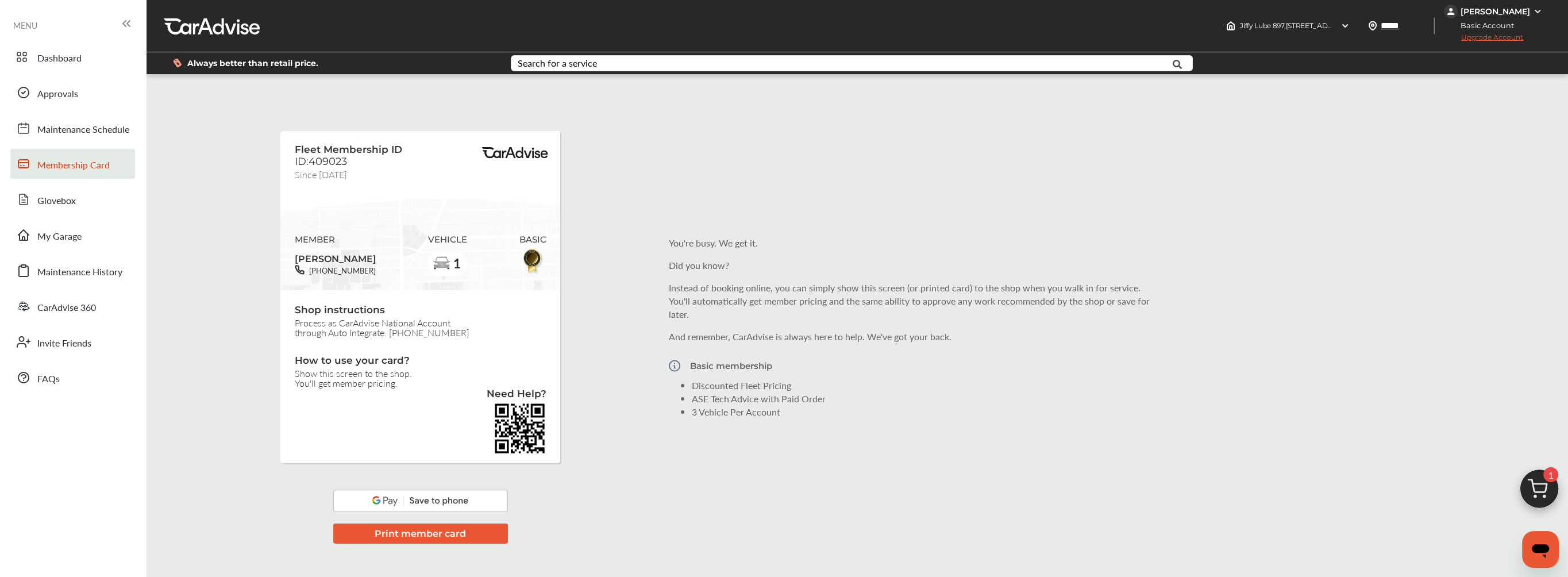
click at [1540, 9] on img at bounding box center [1537, 11] width 9 height 9
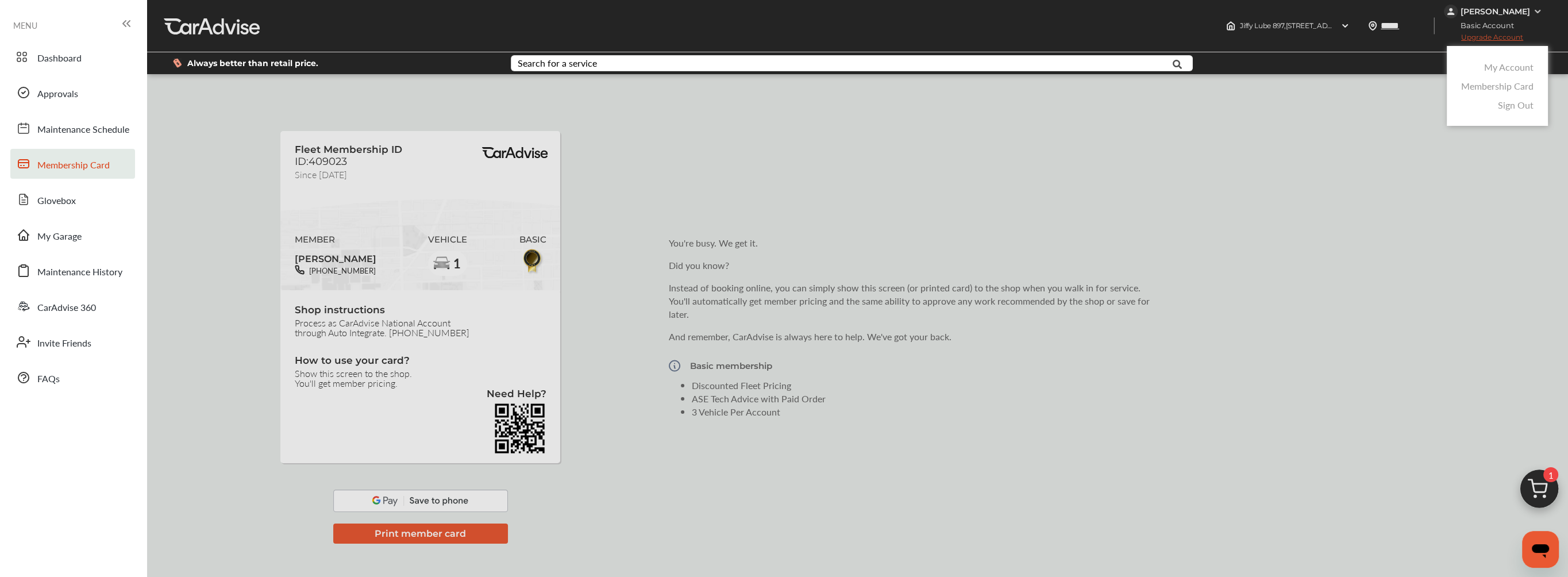
click at [1516, 106] on link "Sign Out" at bounding box center [1516, 104] width 35 height 13
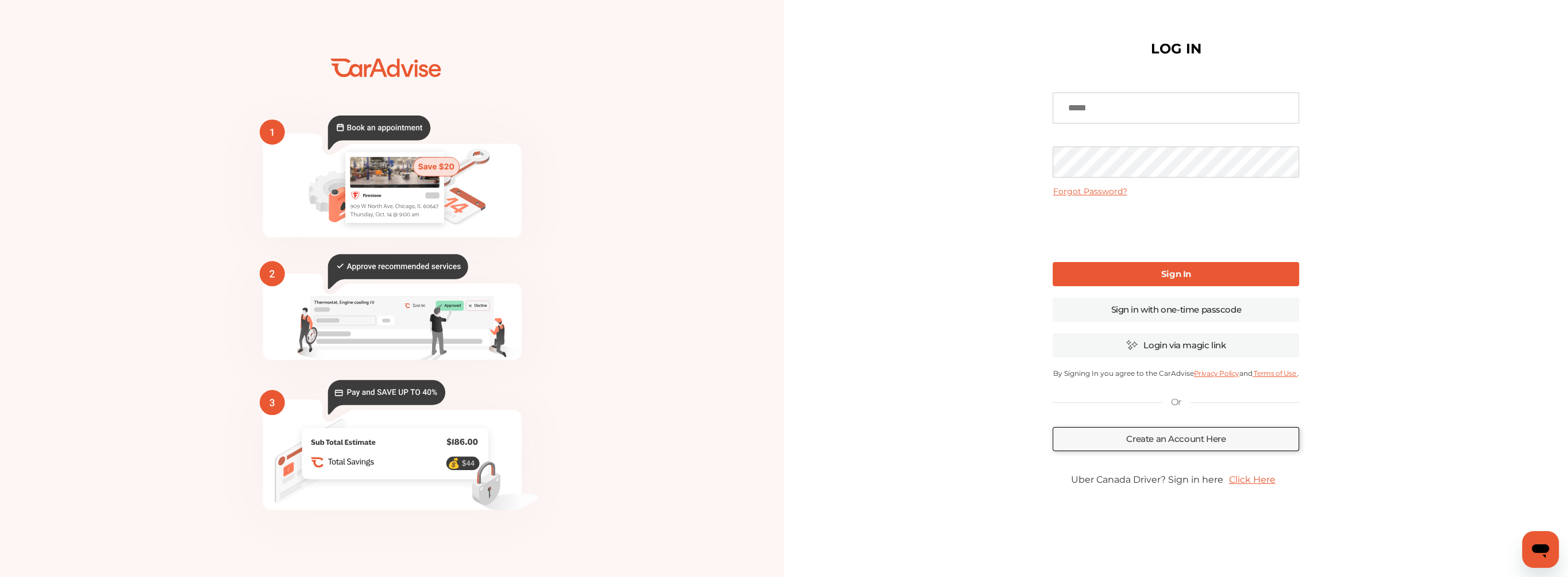
type input "**********"
click at [1158, 274] on link "Sign In" at bounding box center [1182, 274] width 247 height 24
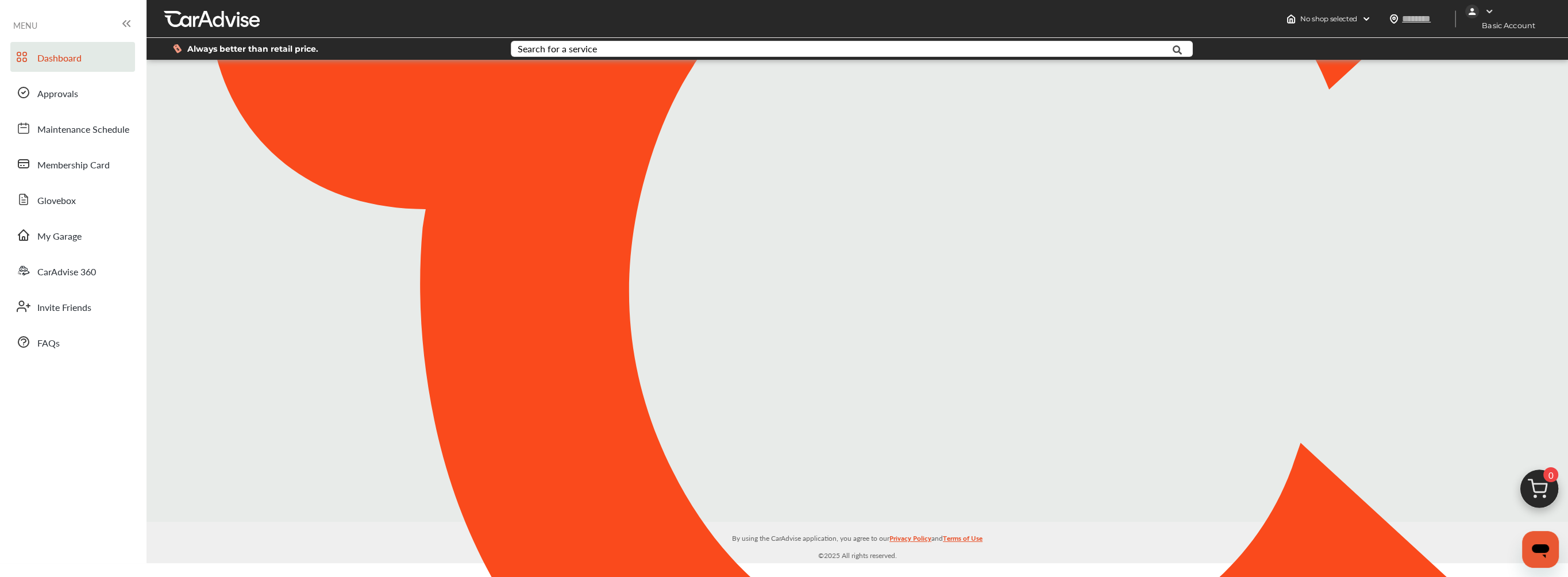
type input "*****"
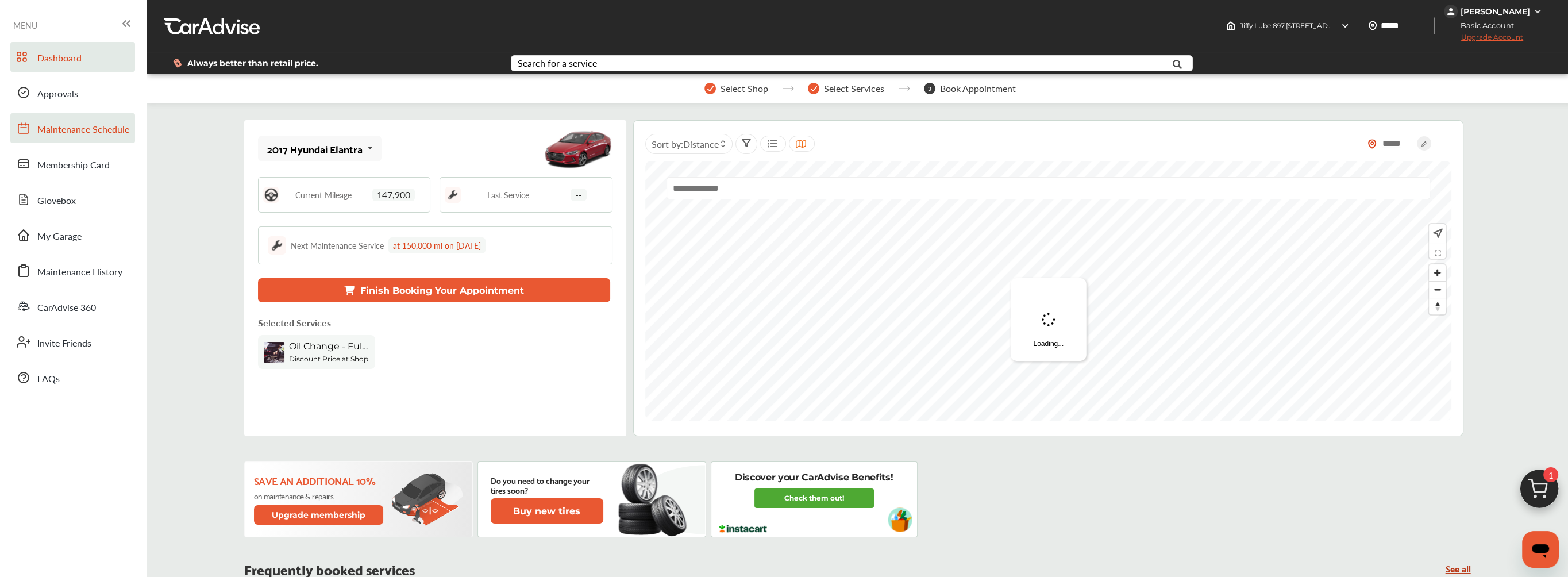
click at [66, 132] on span "Maintenance Schedule" at bounding box center [82, 130] width 92 height 15
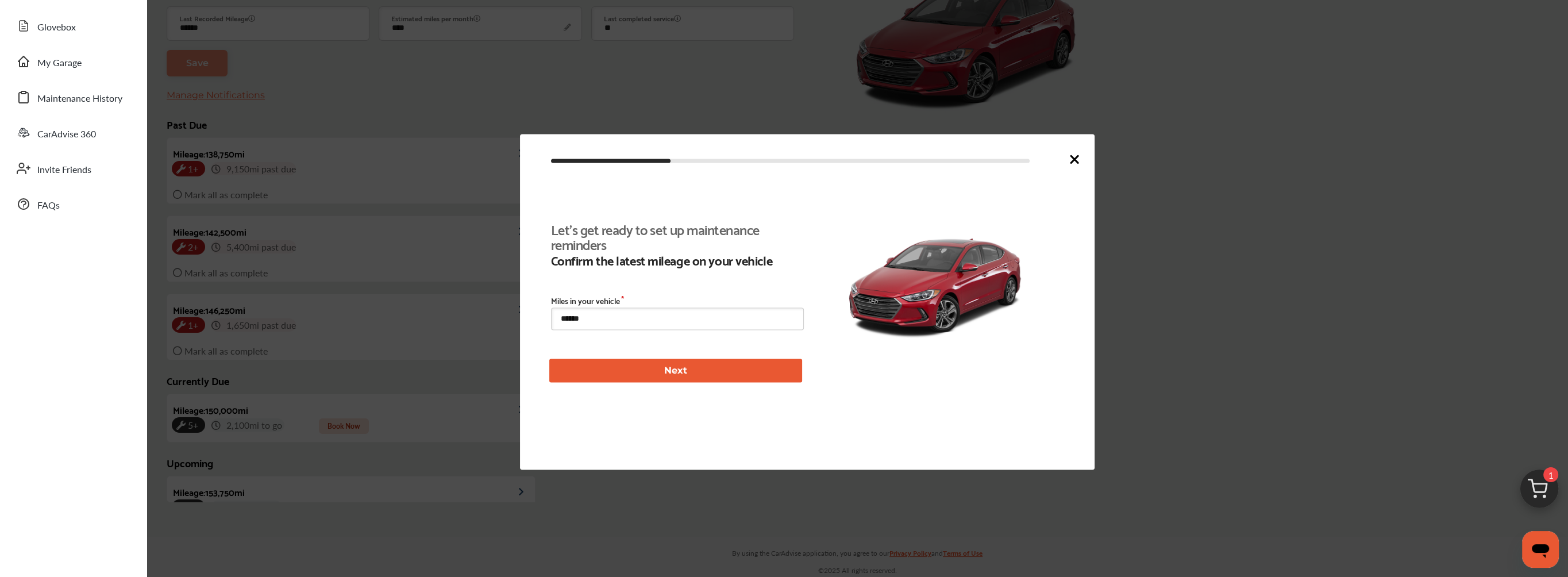
scroll to position [262, 0]
click at [676, 375] on button "Next" at bounding box center [676, 370] width 252 height 23
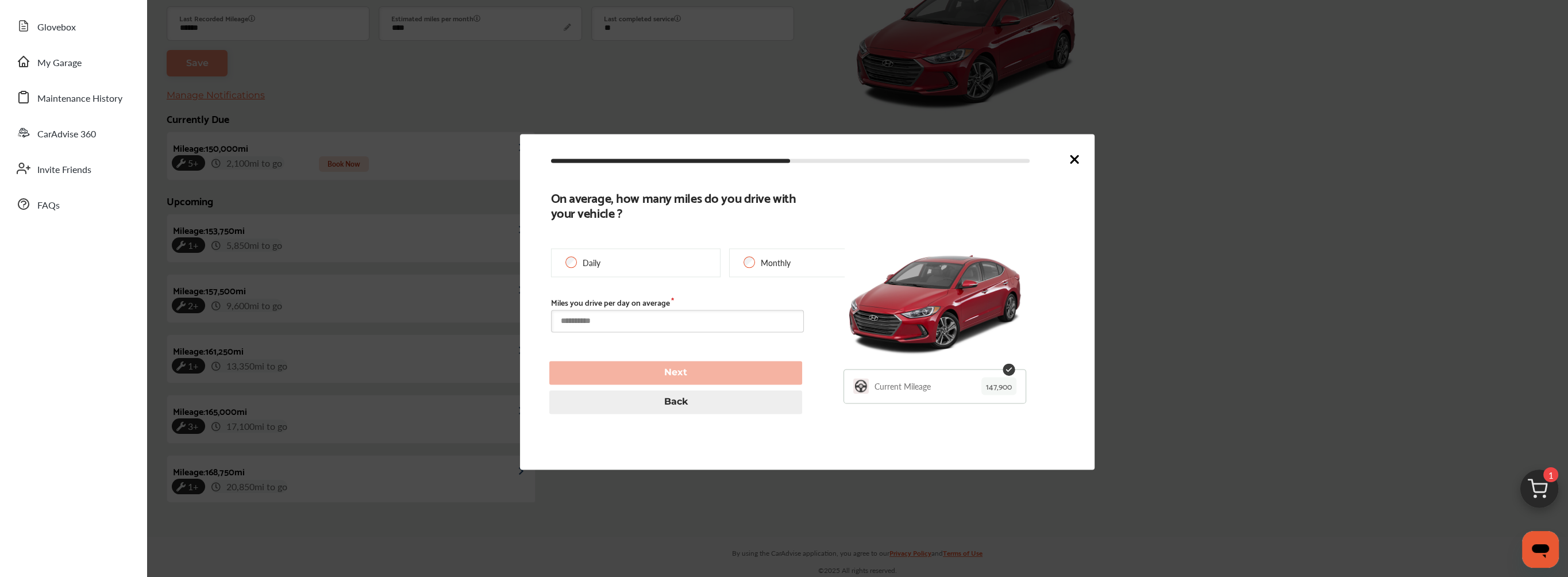
click at [576, 319] on input "text" at bounding box center [678, 321] width 252 height 22
click at [677, 326] on input "text" at bounding box center [678, 321] width 252 height 22
type input "*"
click at [710, 366] on button "Next" at bounding box center [676, 372] width 252 height 23
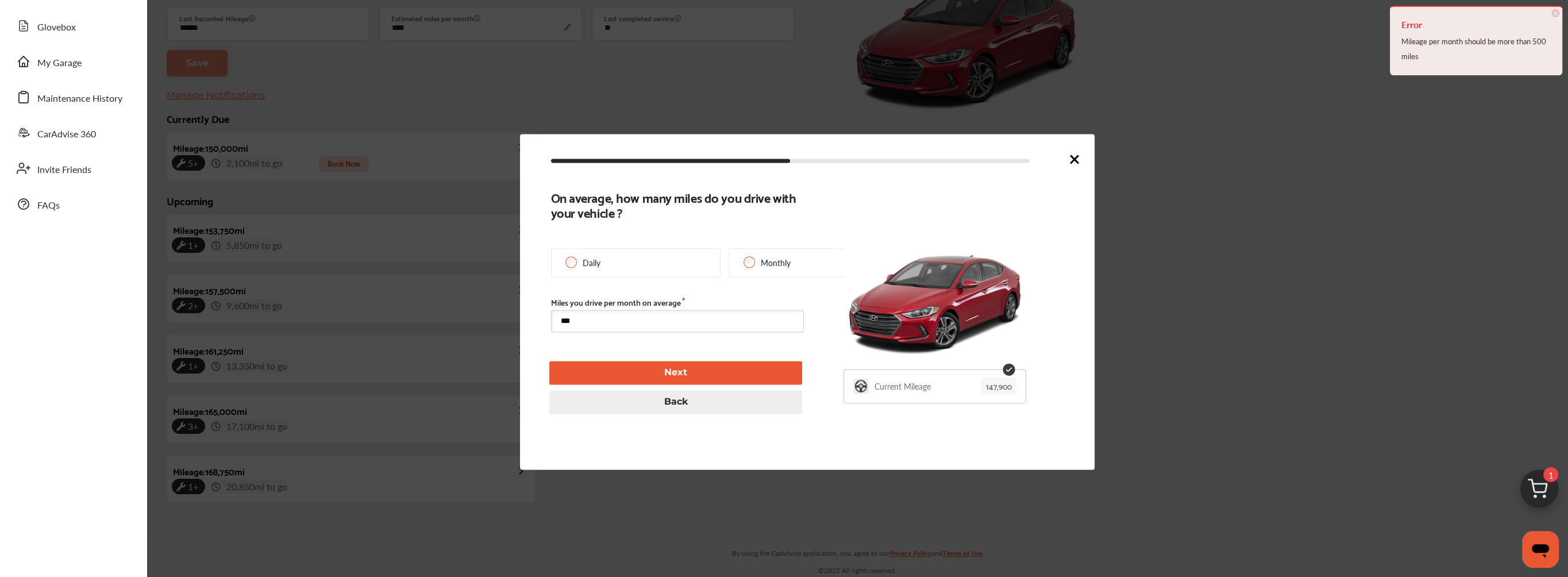
click at [639, 327] on input "***" at bounding box center [678, 321] width 252 height 22
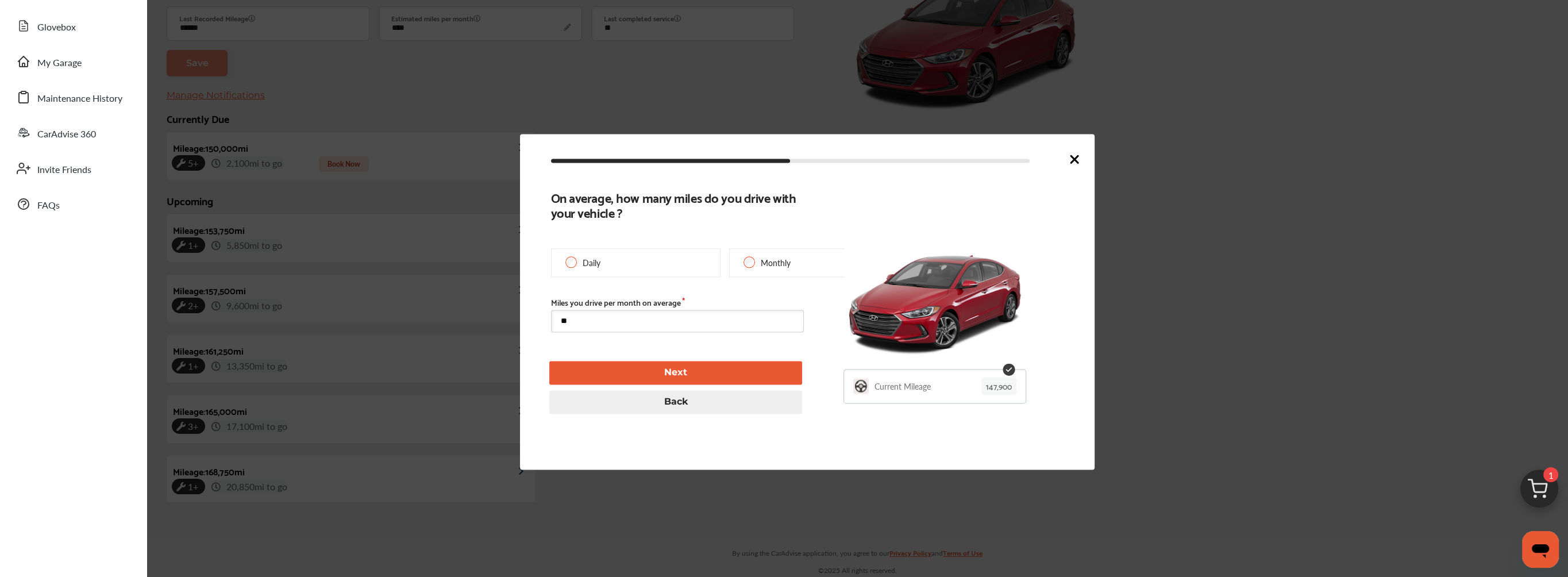
type input "*"
click at [666, 380] on button "Next" at bounding box center [676, 372] width 252 height 23
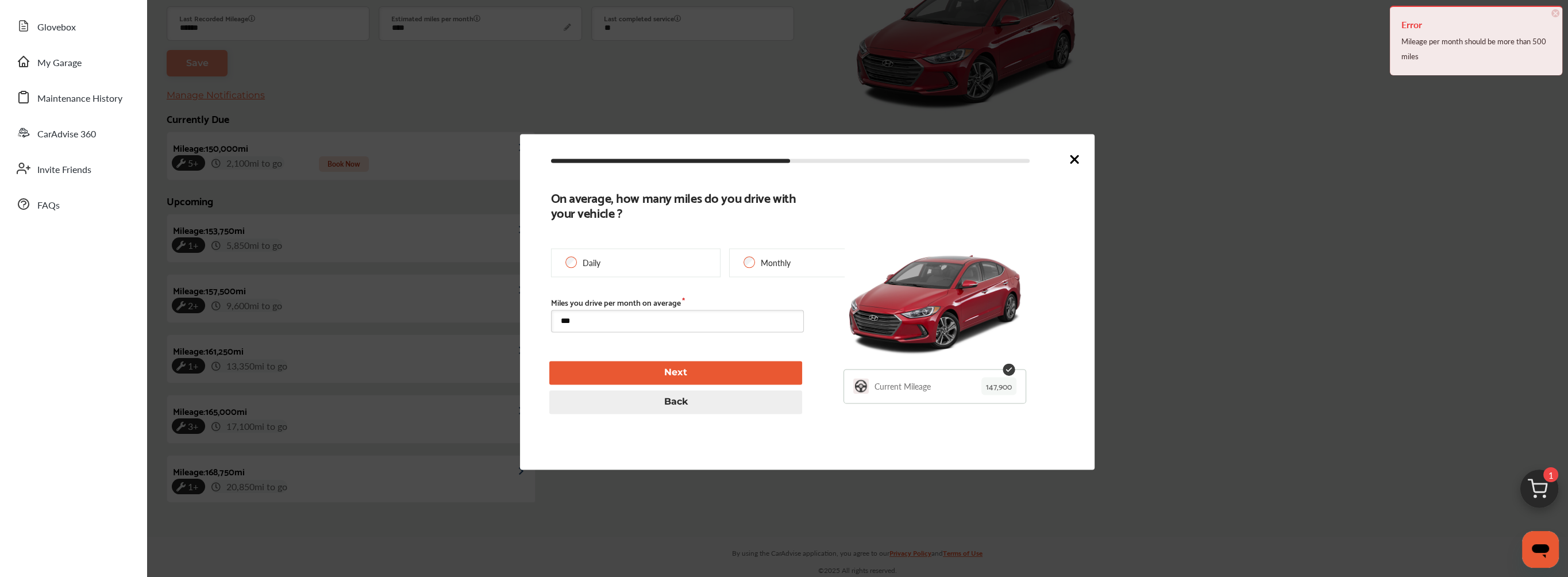
click at [621, 319] on input "***" at bounding box center [678, 321] width 252 height 22
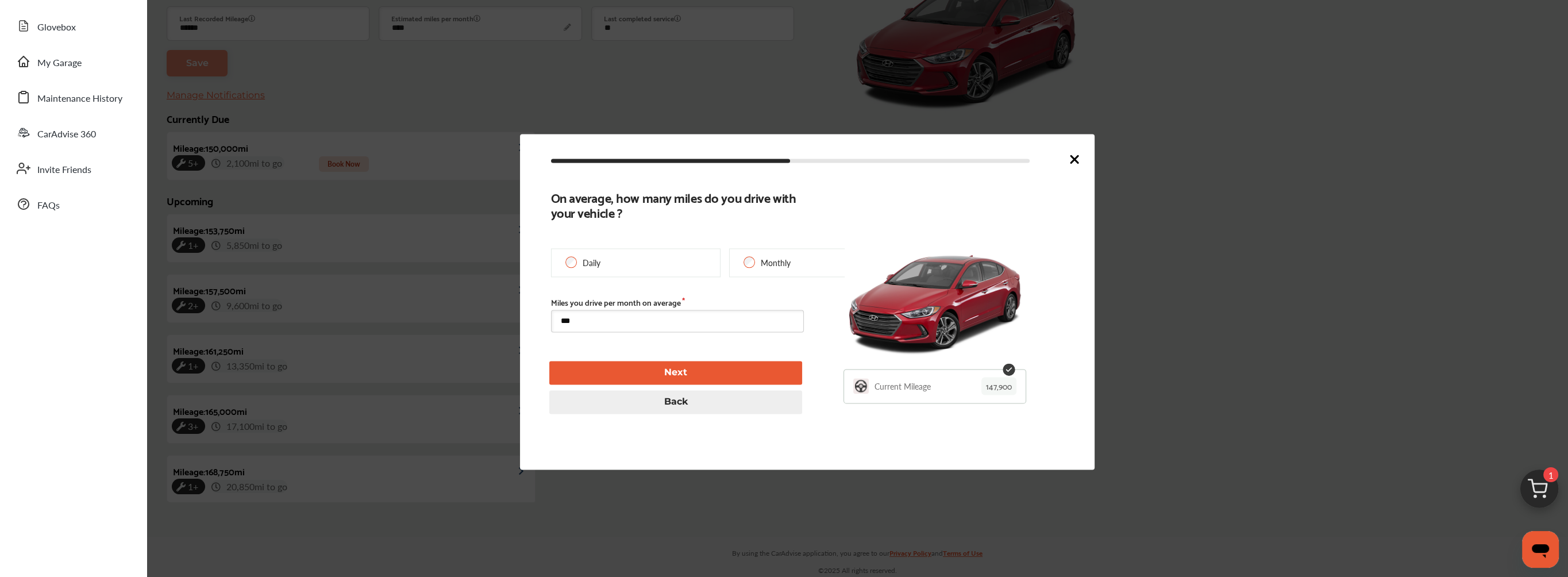
type input "***"
click at [701, 370] on button "Next" at bounding box center [676, 372] width 252 height 23
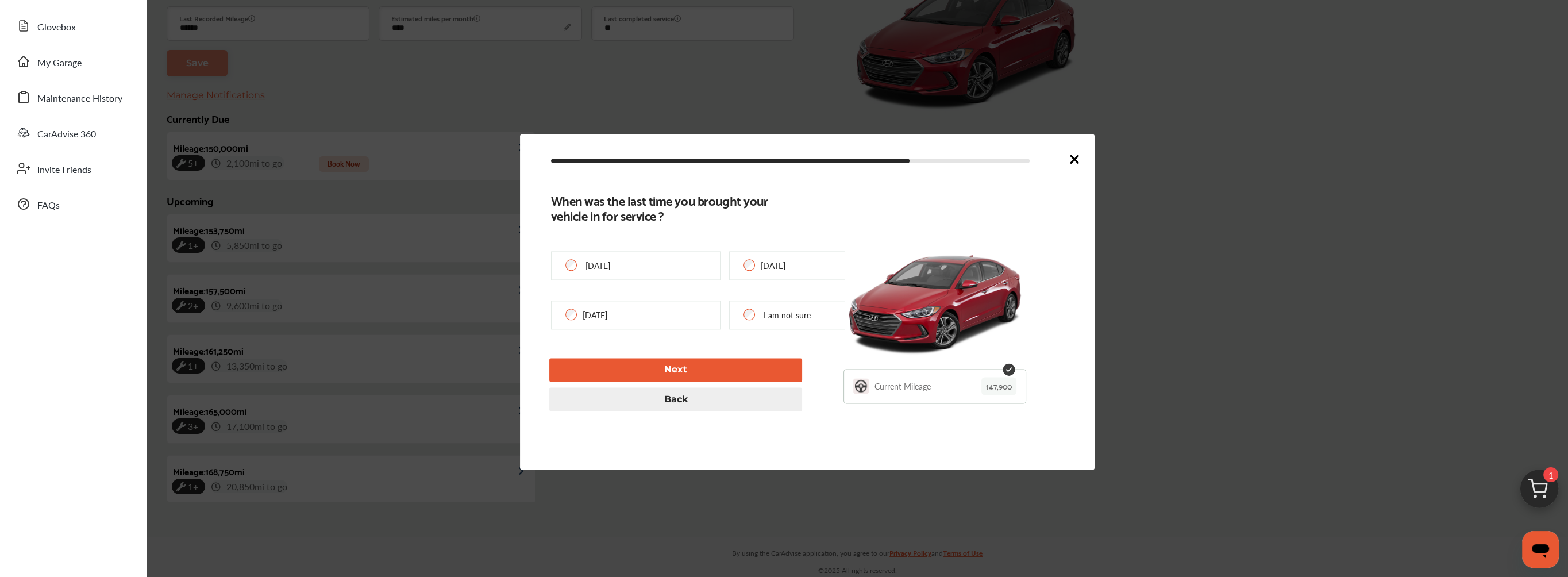
type input "**********"
type input "***"
drag, startPoint x: 676, startPoint y: 214, endPoint x: 550, endPoint y: 194, distance: 127.6
click at [550, 194] on div "When was the last time you brought your vehicle in for service ? [DATE] [DATE] …" at bounding box center [807, 301] width 574 height 336
drag, startPoint x: 550, startPoint y: 194, endPoint x: 615, endPoint y: 201, distance: 65.4
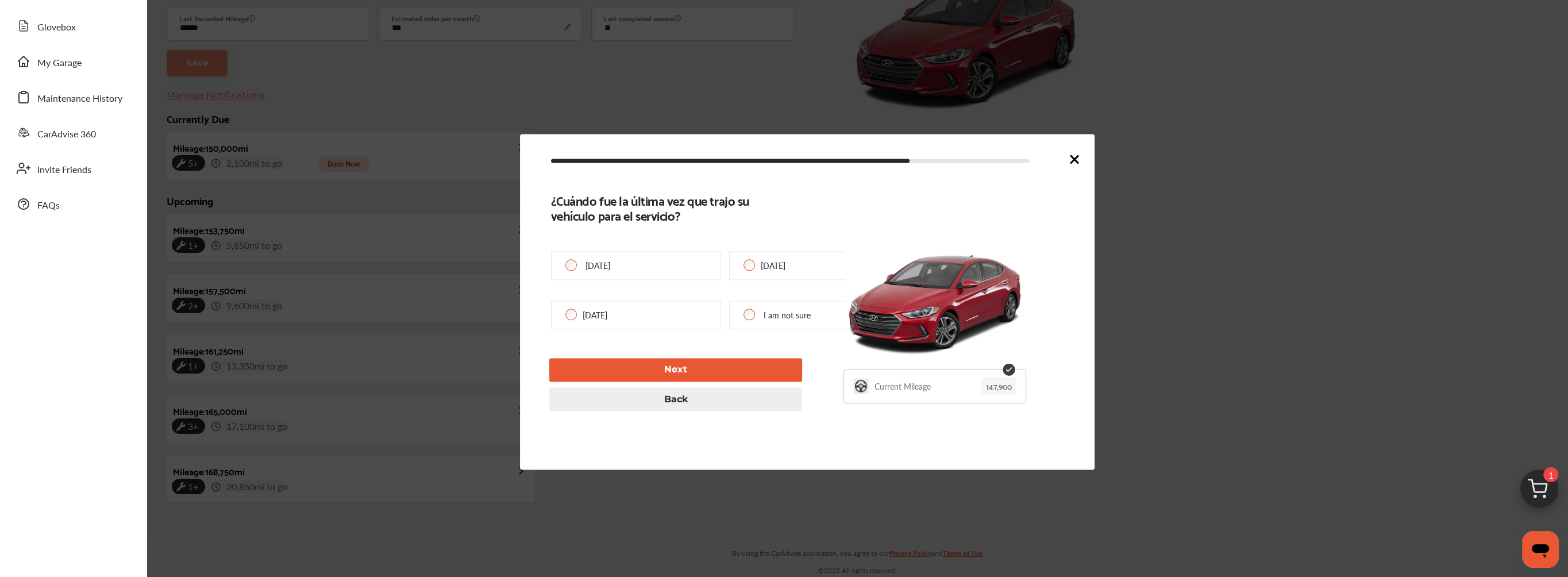
click at [818, 215] on div "¿Cuándo fue la última vez que trajo su vehículo para el servicio? [DATE] [DATE]…" at bounding box center [807, 301] width 513 height 218
click at [714, 368] on button "Next" at bounding box center [676, 369] width 252 height 23
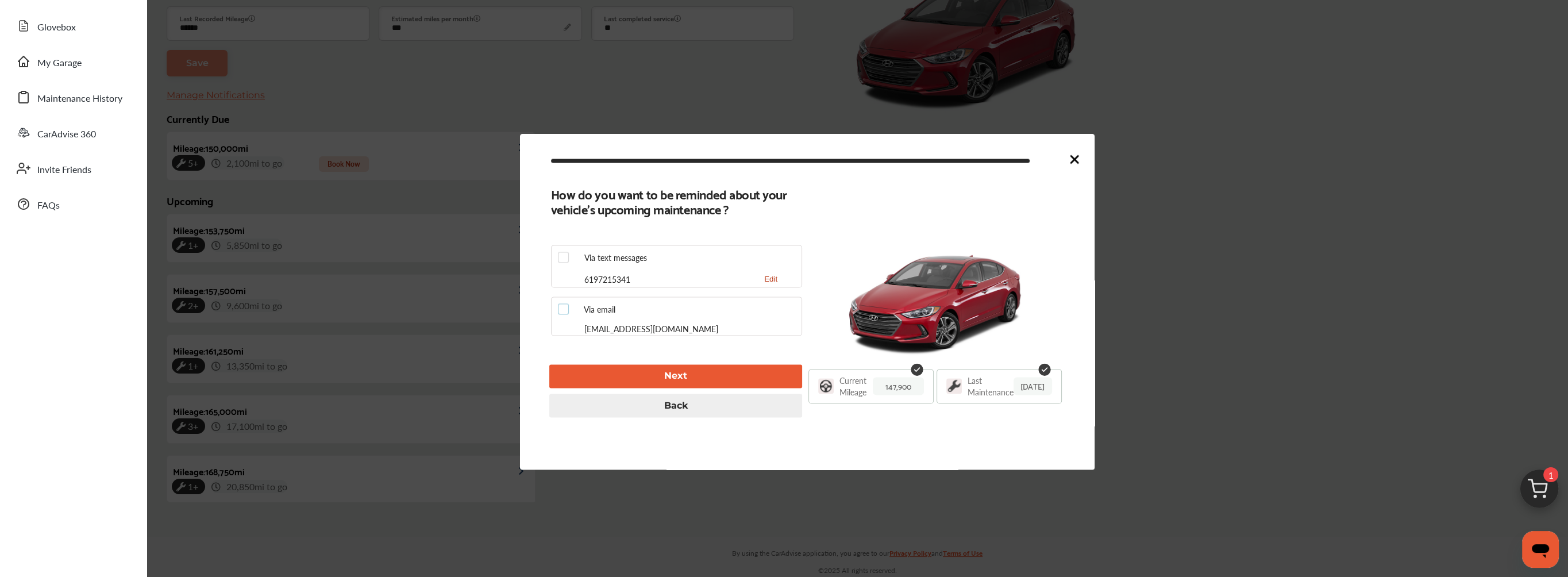
click at [561, 303] on label at bounding box center [567, 303] width 17 height 0
click at [694, 376] on button "Next" at bounding box center [676, 375] width 252 height 23
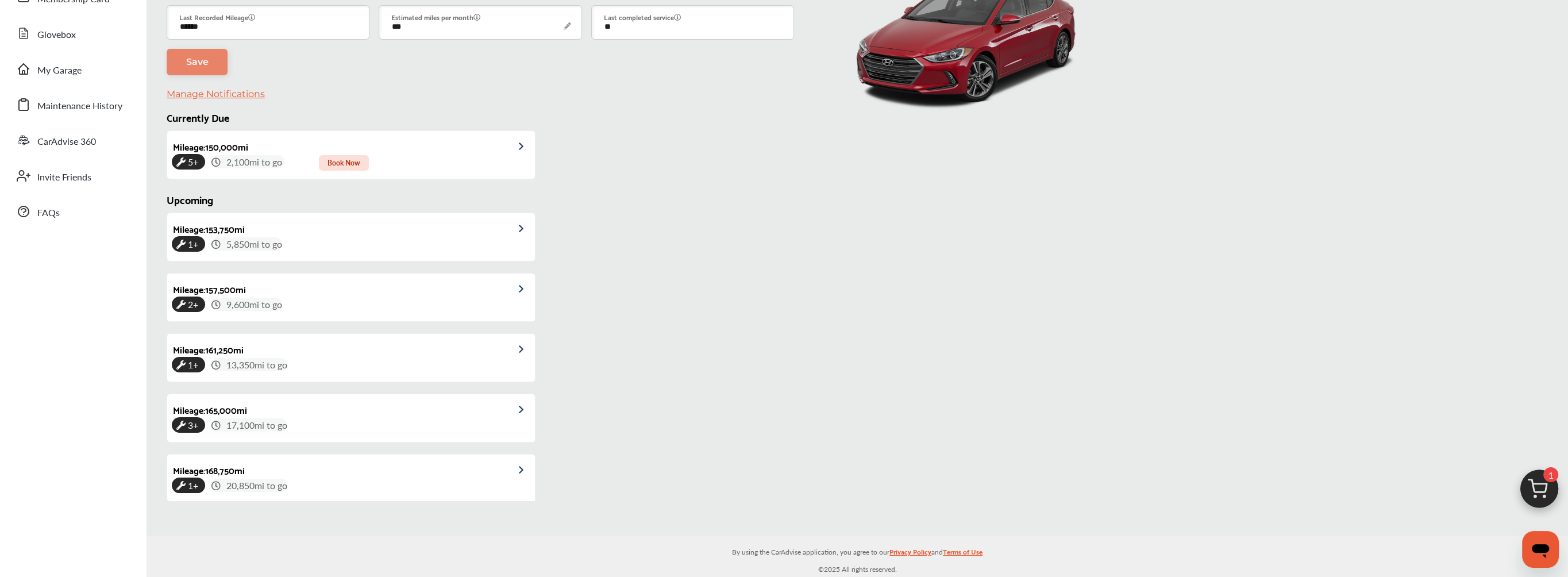
scroll to position [165, 0]
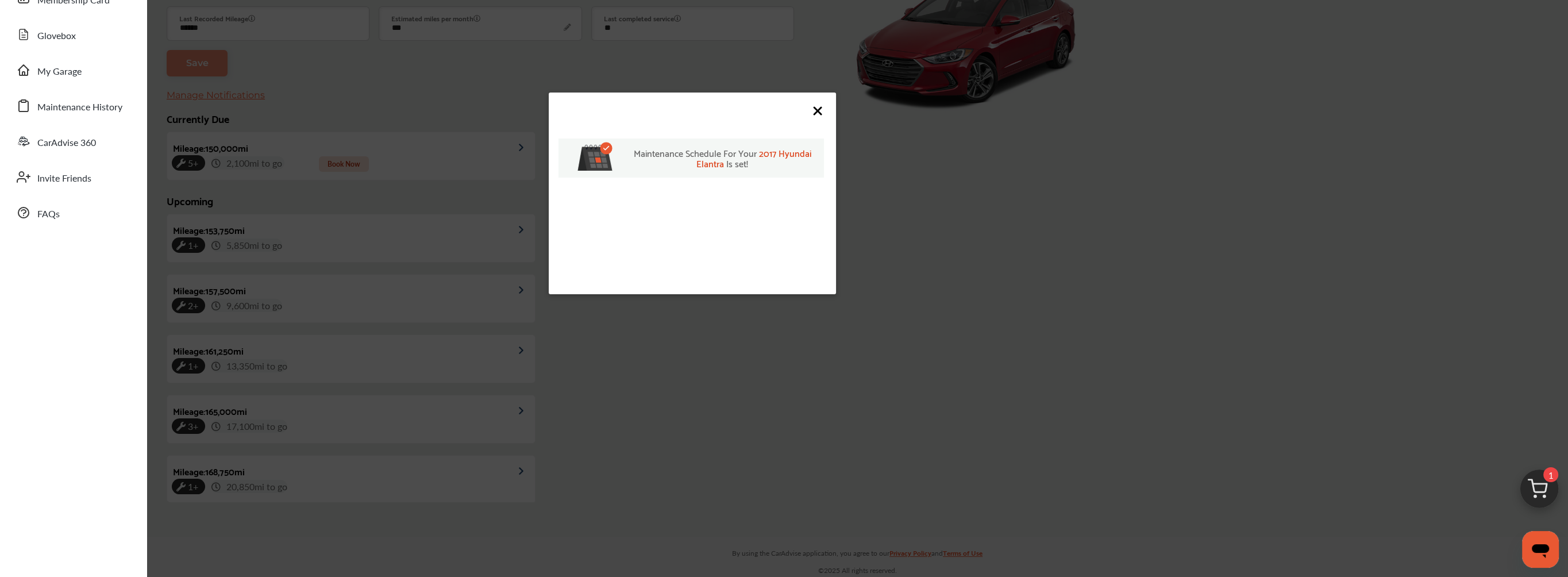
click at [817, 110] on icon at bounding box center [817, 111] width 7 height 7
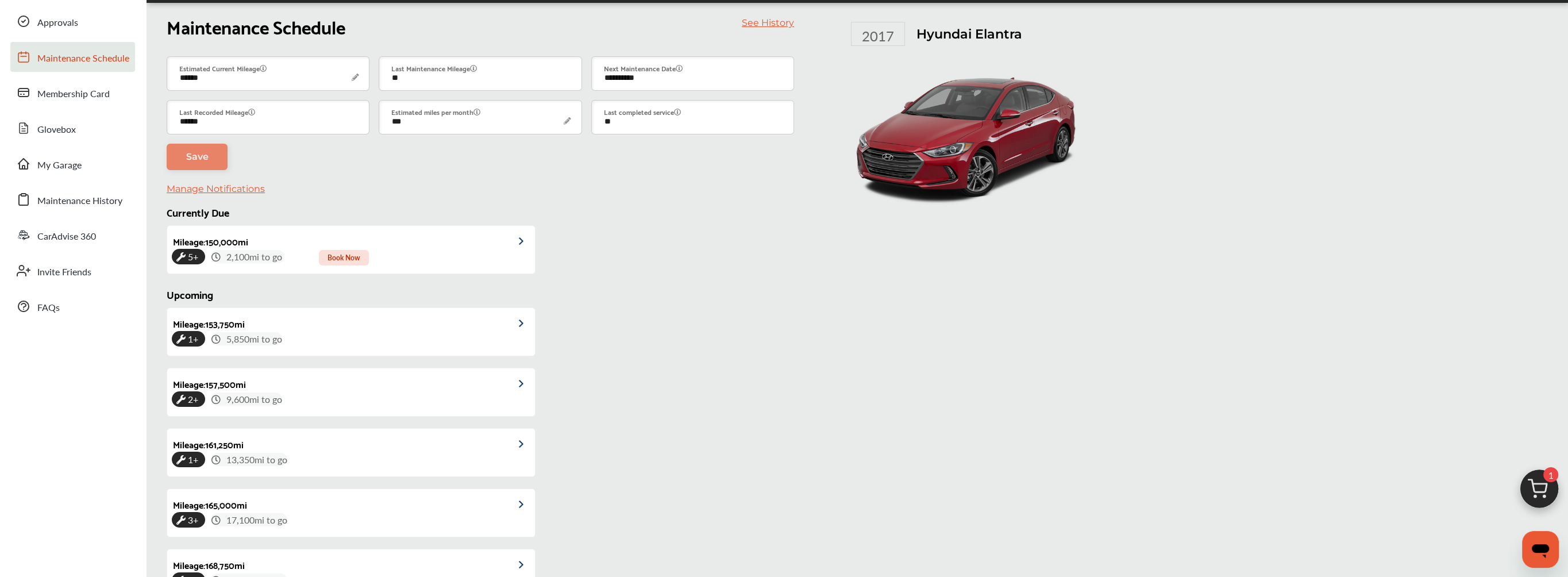
scroll to position [0, 0]
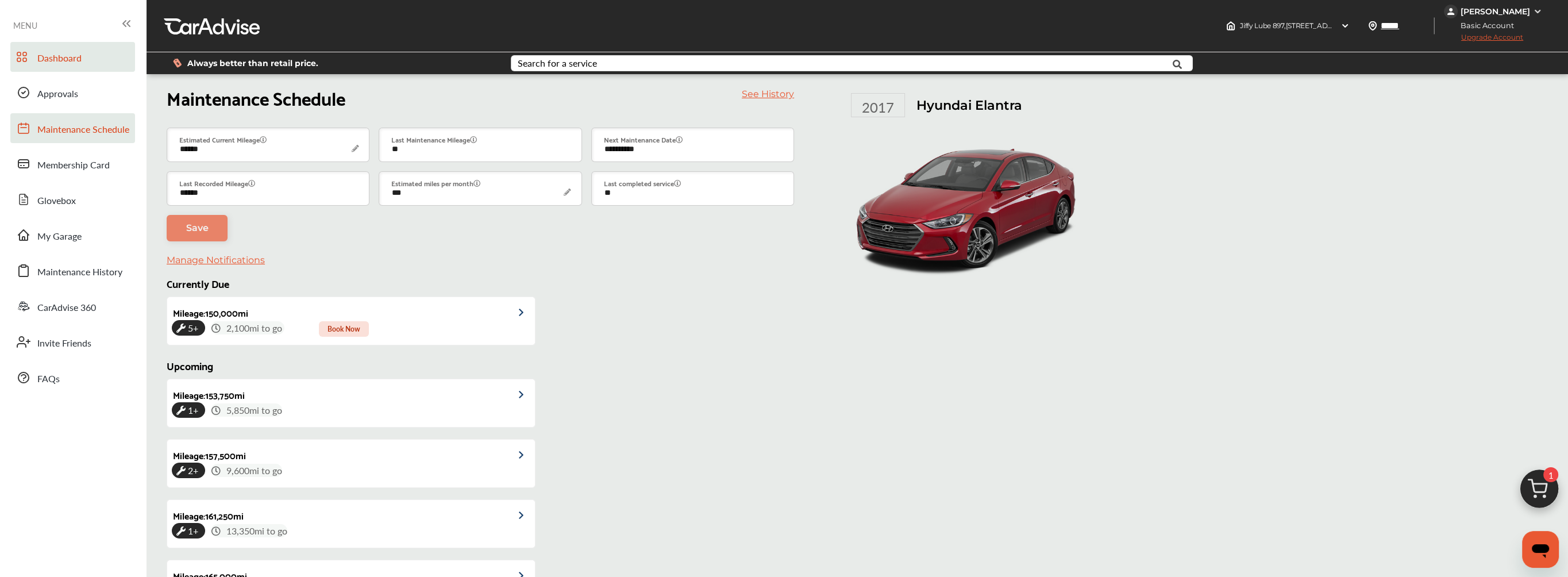
click at [53, 58] on span "Dashboard" at bounding box center [59, 58] width 45 height 15
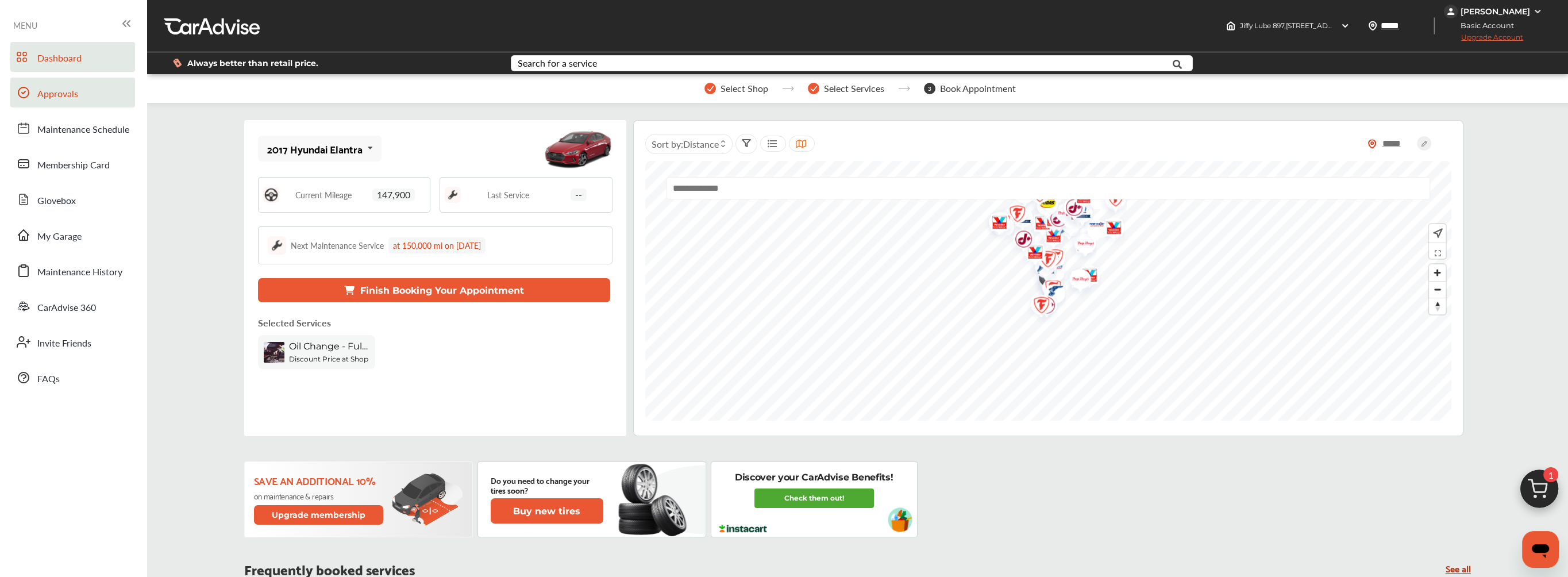
click at [71, 94] on span "Approvals" at bounding box center [58, 94] width 41 height 15
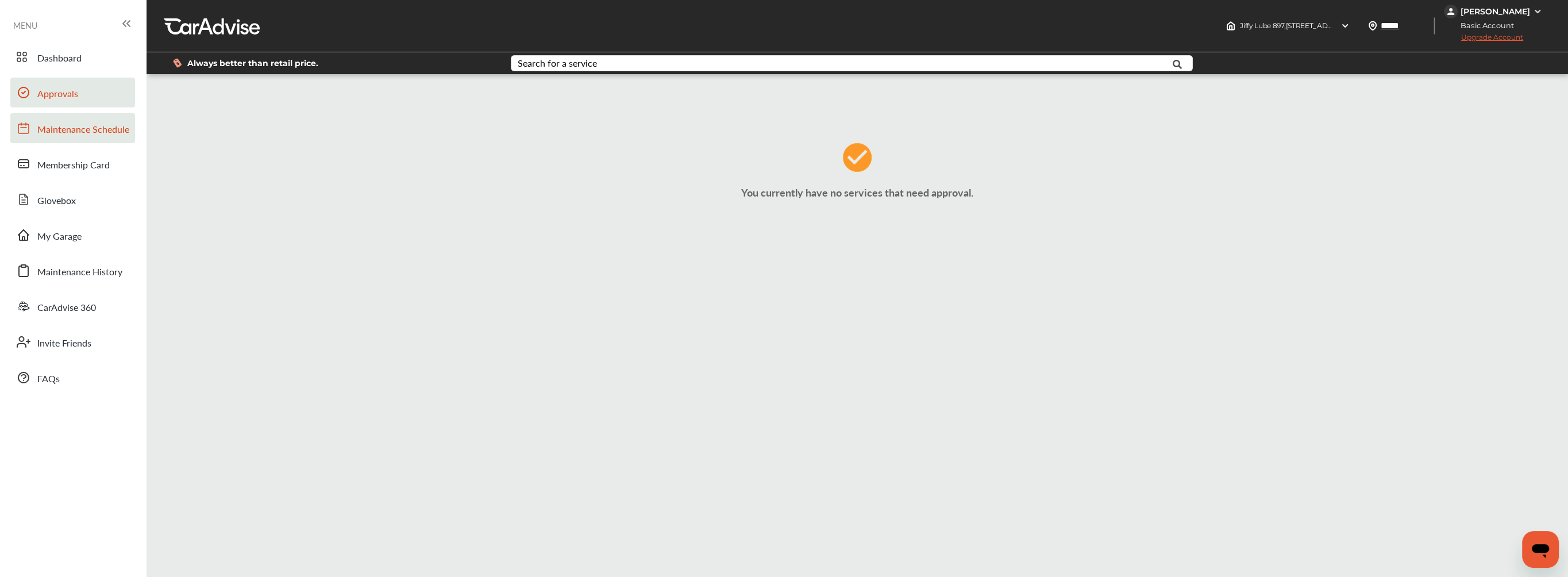
click at [74, 125] on span "Maintenance Schedule" at bounding box center [82, 130] width 92 height 15
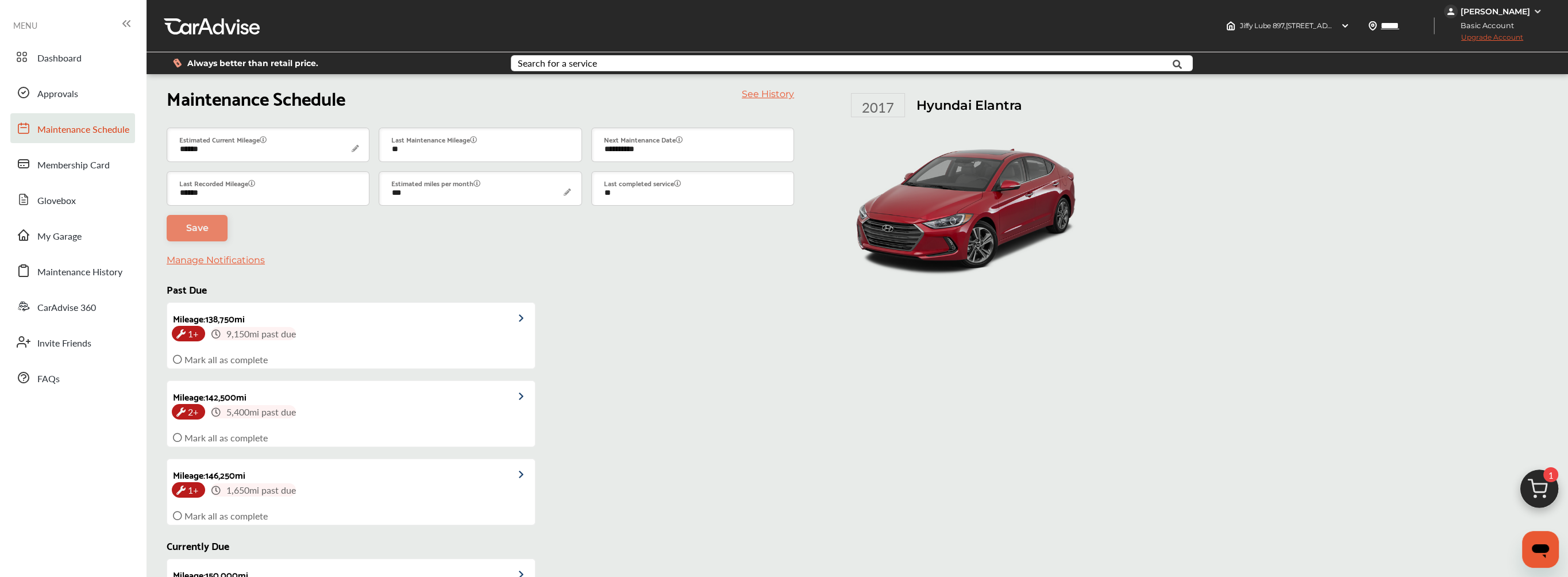
click at [1550, 484] on img at bounding box center [1540, 492] width 55 height 55
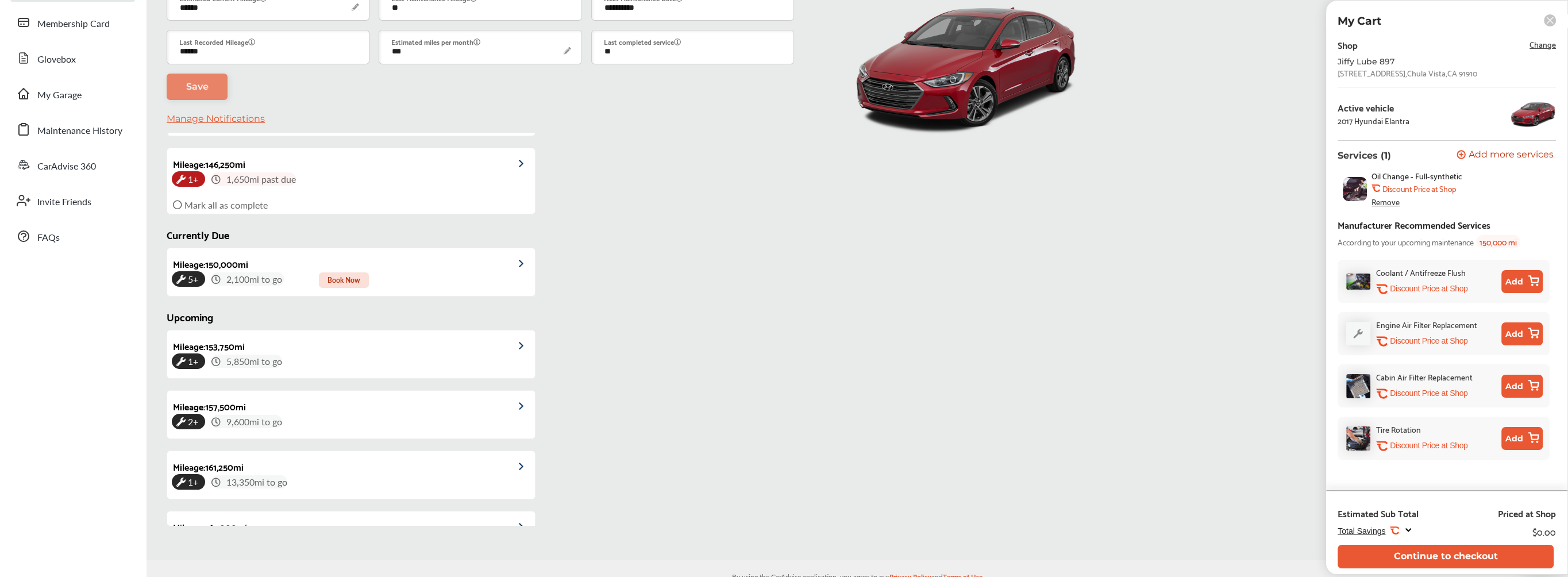
scroll to position [262, 0]
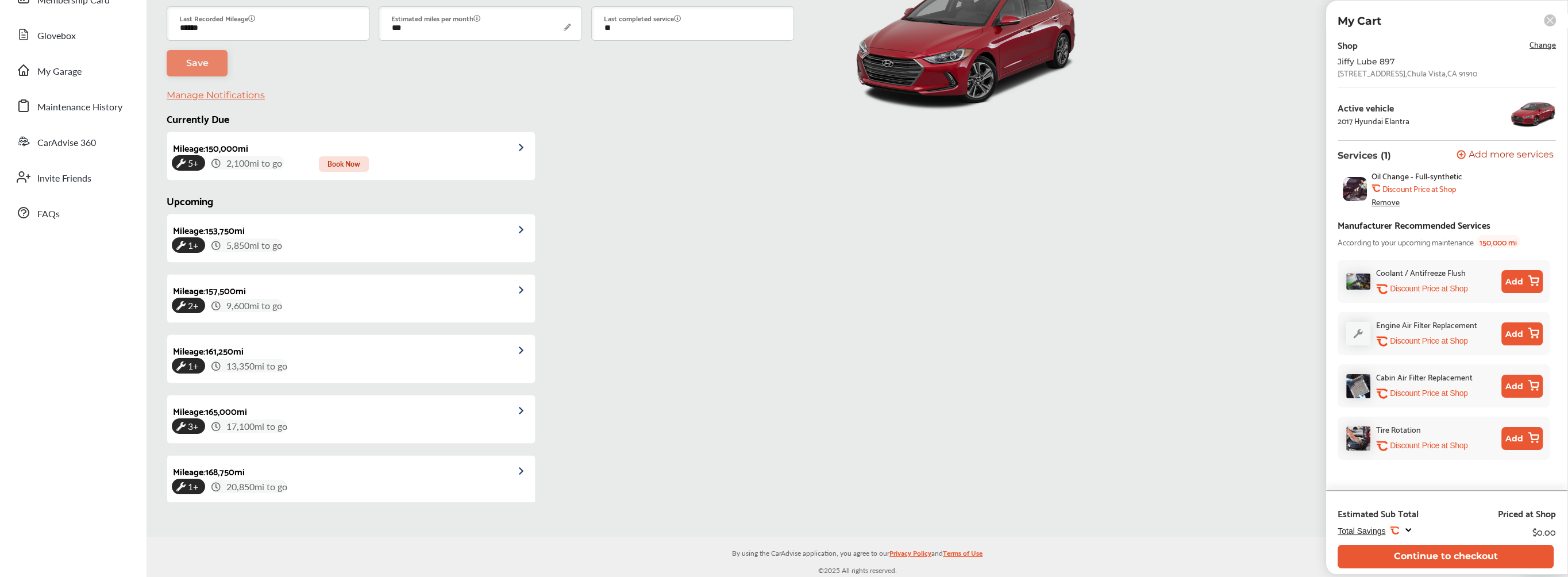
click at [1544, 20] on rect at bounding box center [1550, 21] width 12 height 12
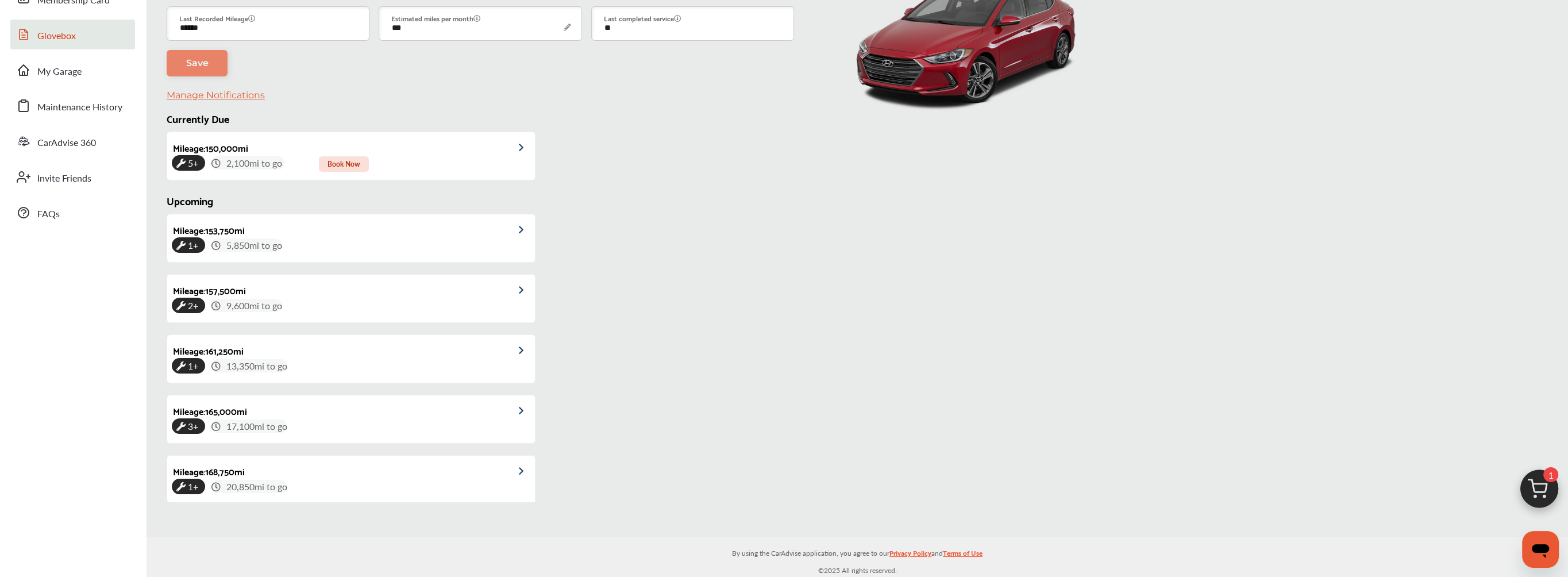
click at [79, 39] on link "Glovebox" at bounding box center [72, 34] width 125 height 30
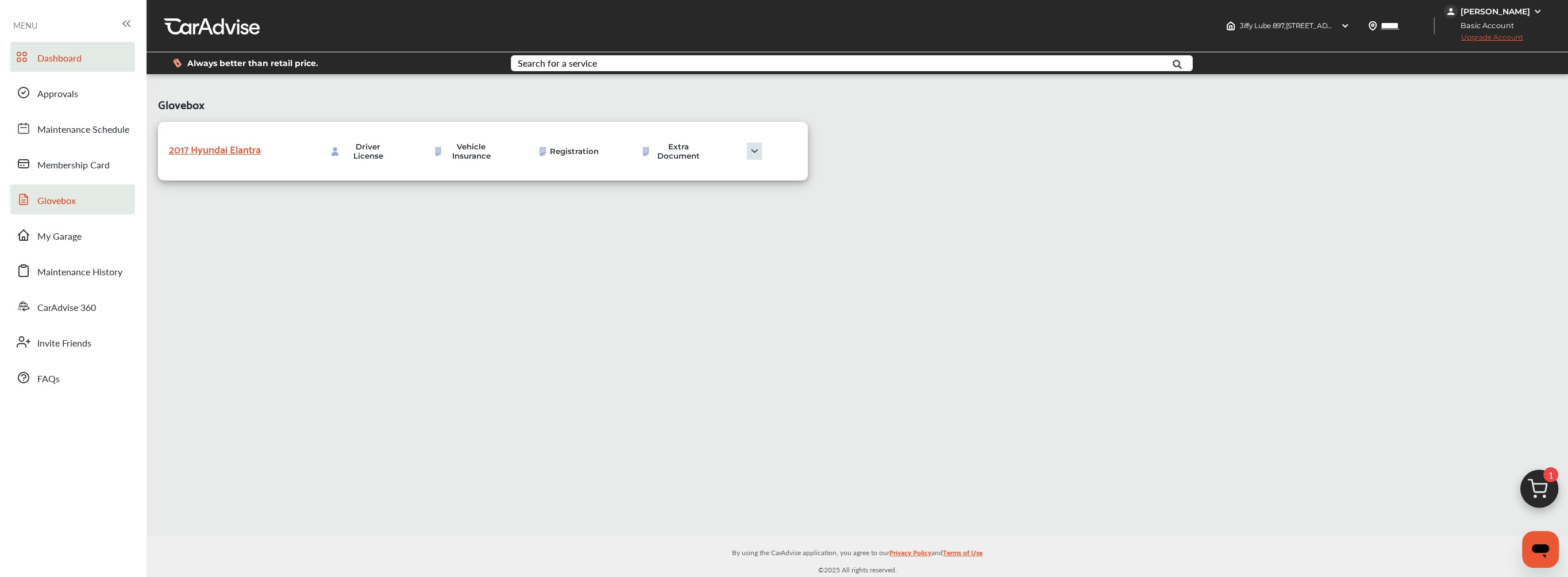
click at [52, 54] on span "Dashboard" at bounding box center [59, 58] width 45 height 15
